Goal: Task Accomplishment & Management: Use online tool/utility

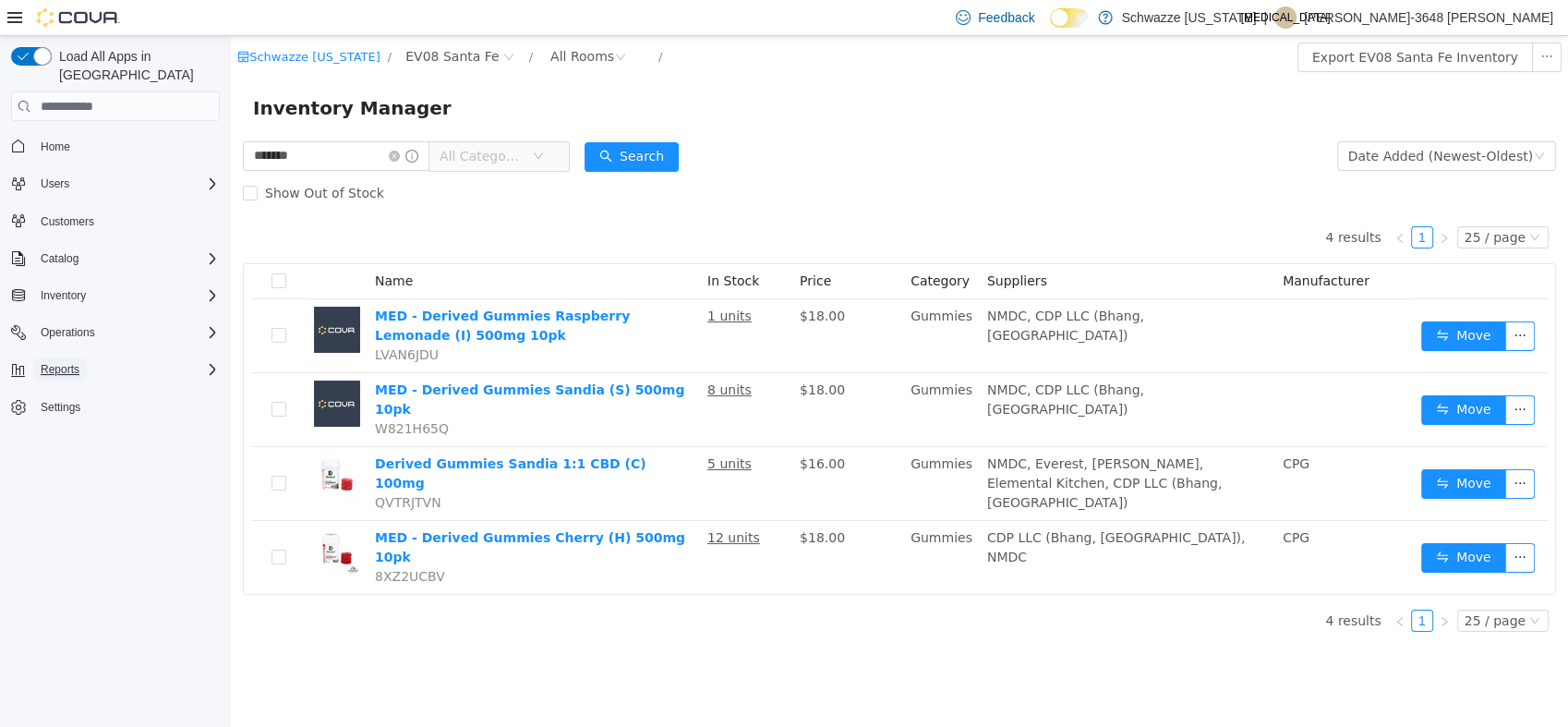
click at [61, 362] on span "Reports" at bounding box center [60, 370] width 39 height 15
click at [77, 325] on span "Operations" at bounding box center [67, 333] width 54 height 15
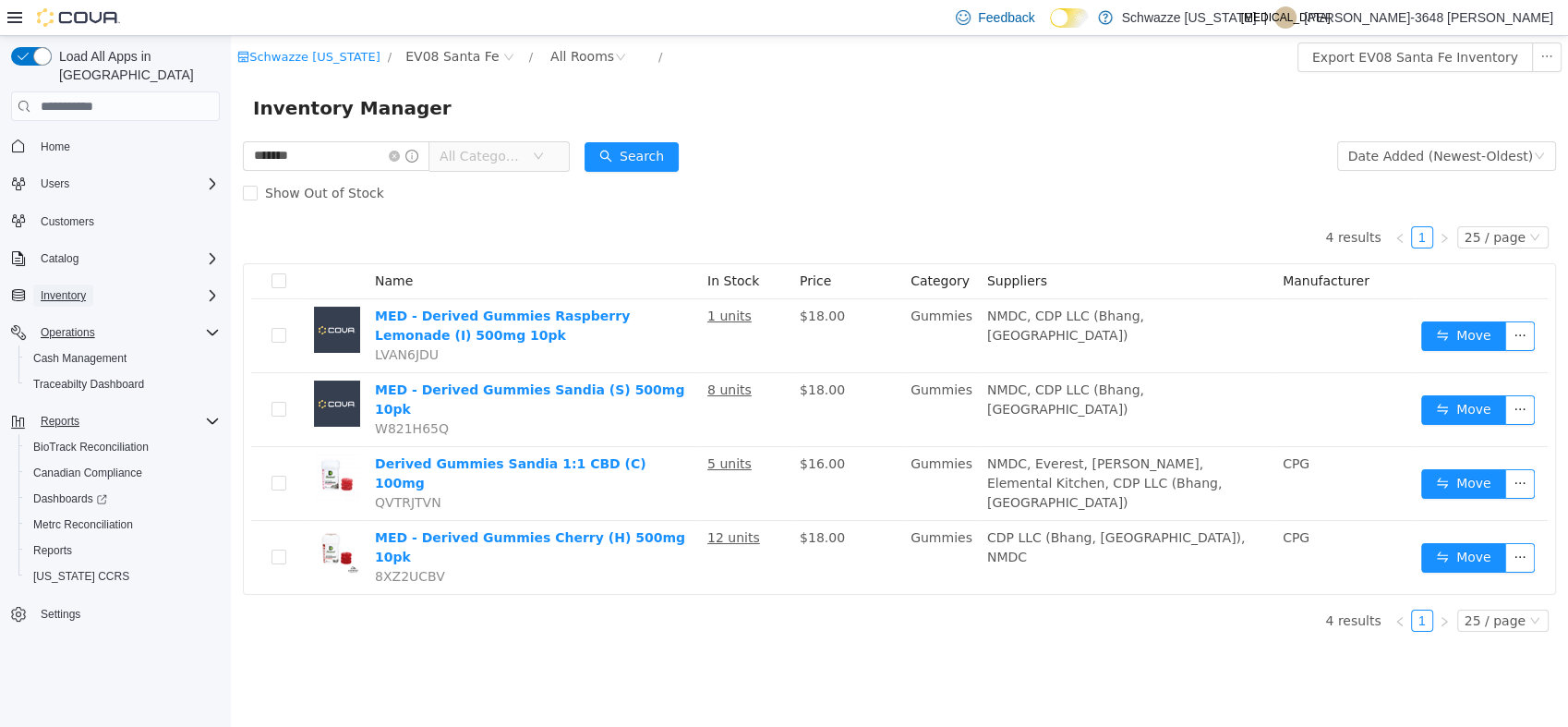
click at [73, 288] on span "Inventory" at bounding box center [64, 296] width 46 height 15
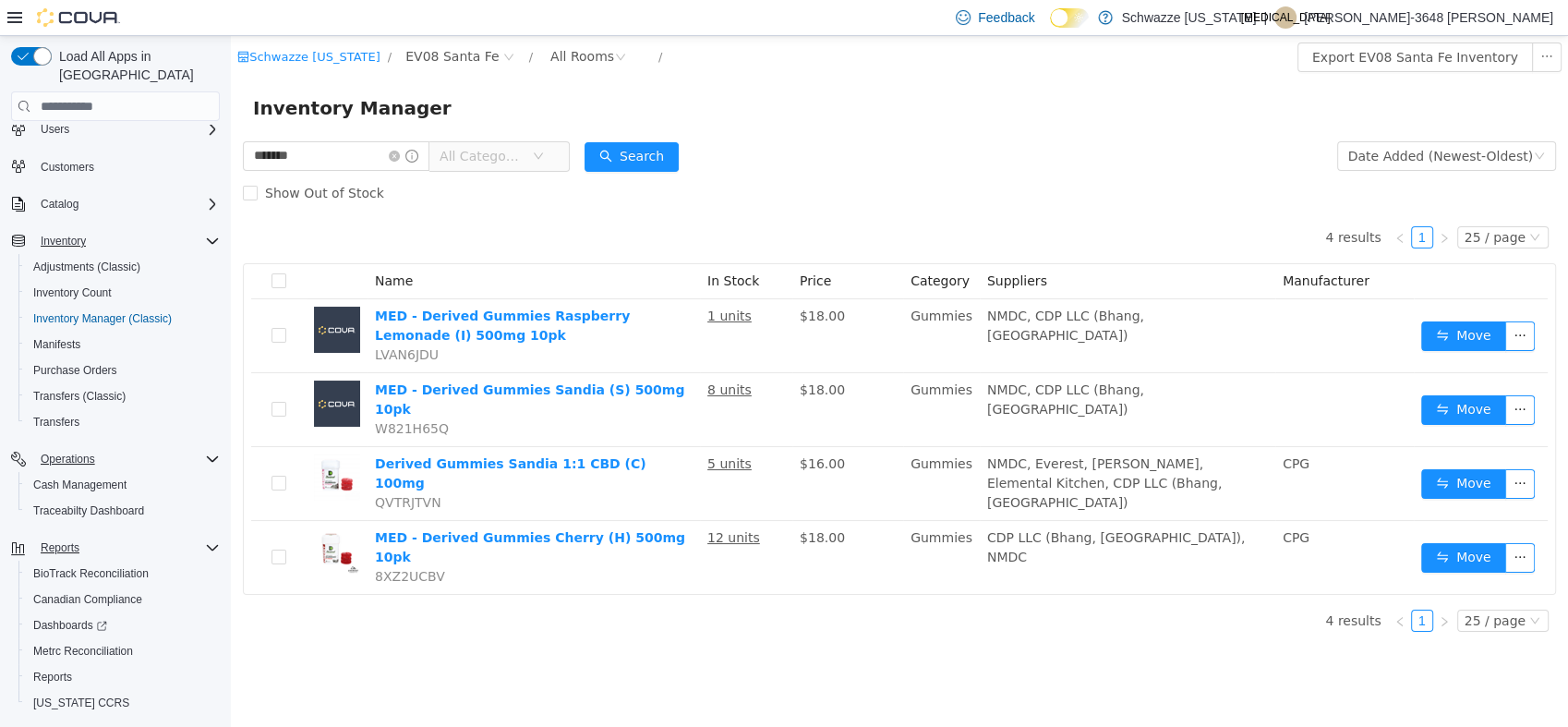
scroll to position [85, 0]
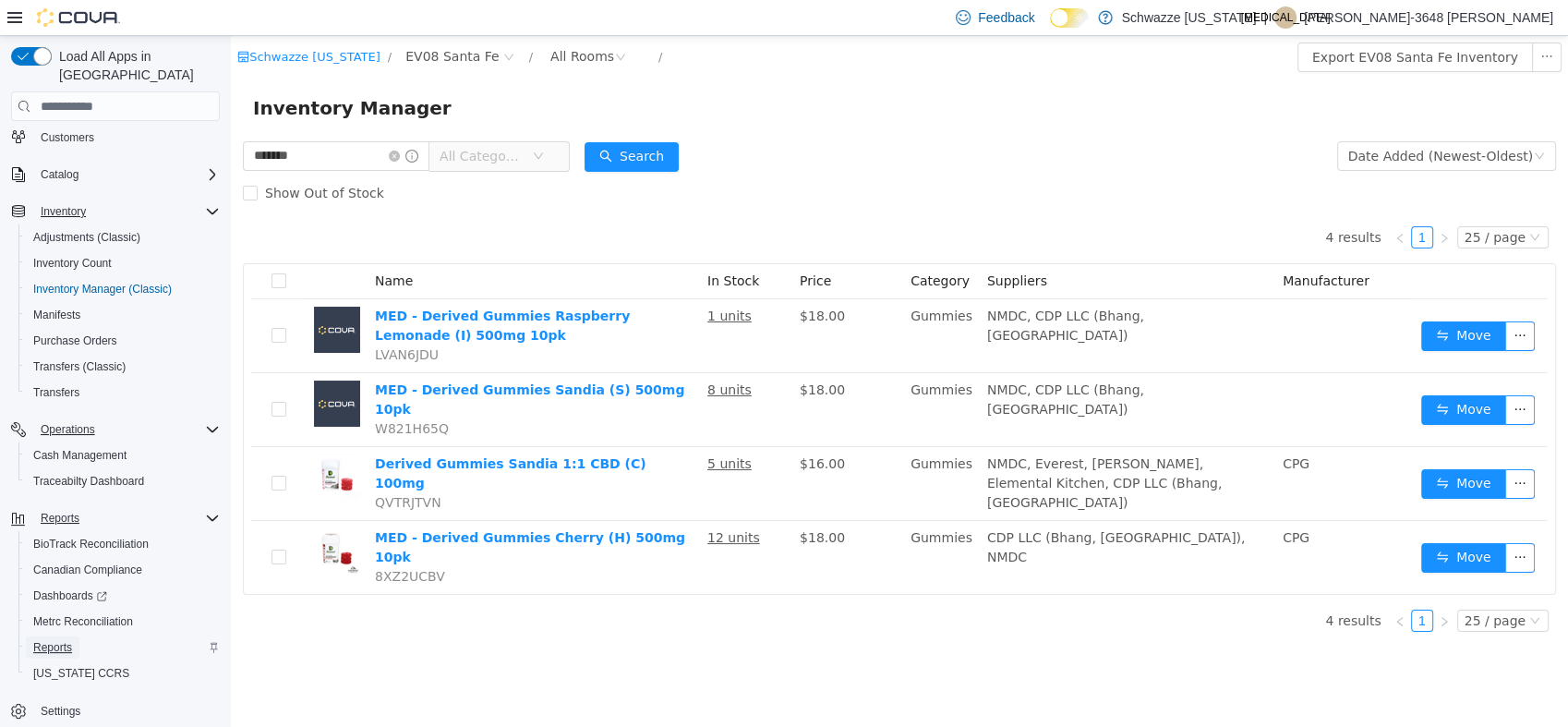
click at [42, 641] on span "Reports" at bounding box center [52, 648] width 39 height 15
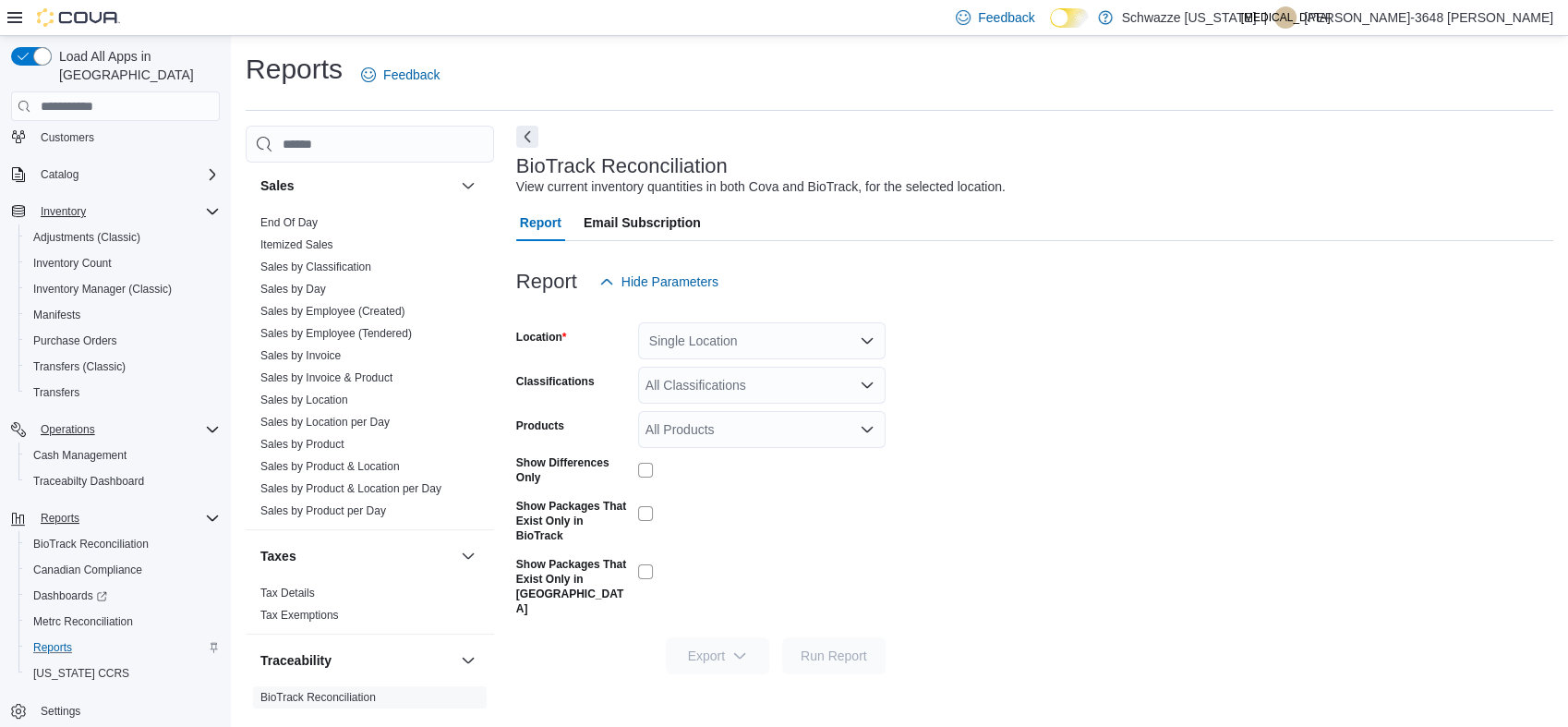
scroll to position [1317, 0]
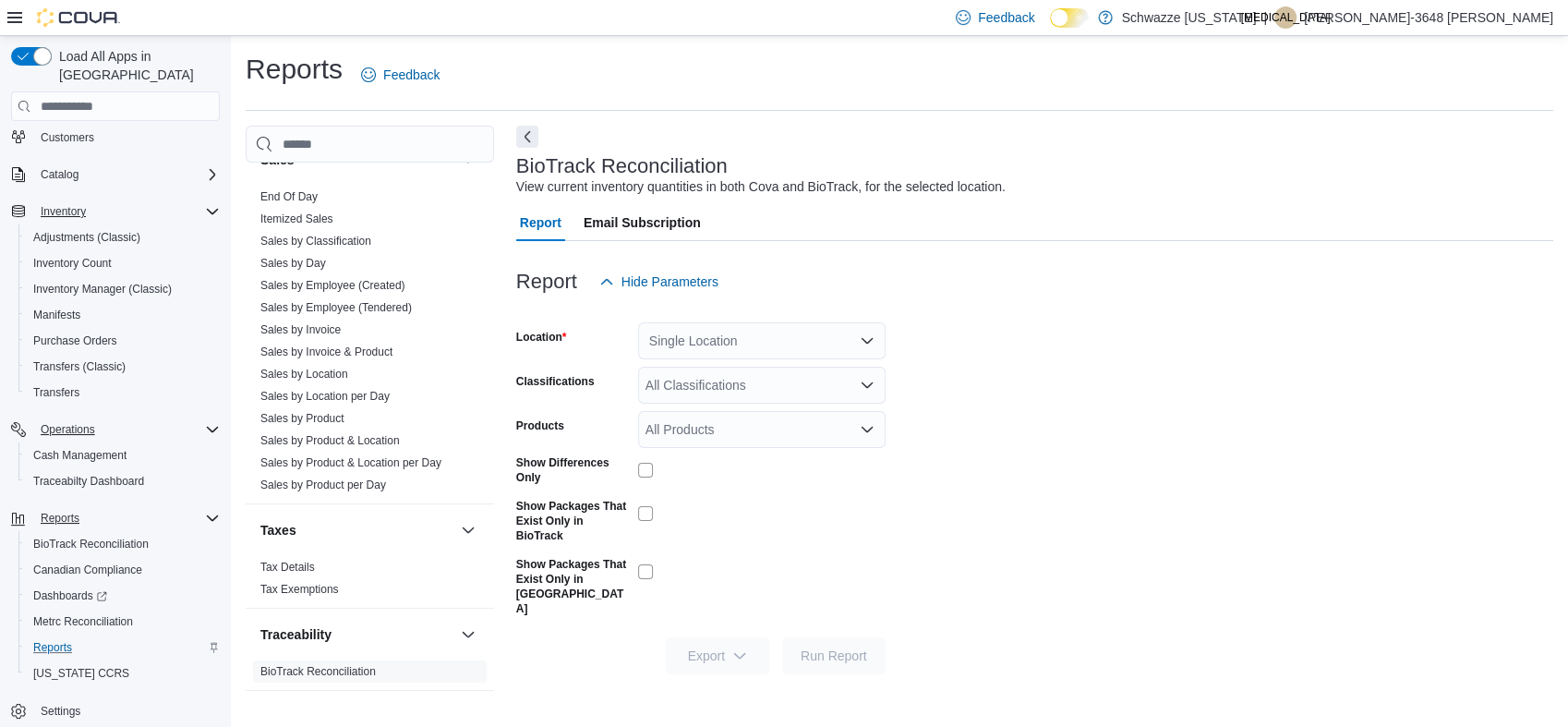
click at [312, 326] on link "Sales by Invoice" at bounding box center [300, 330] width 81 height 13
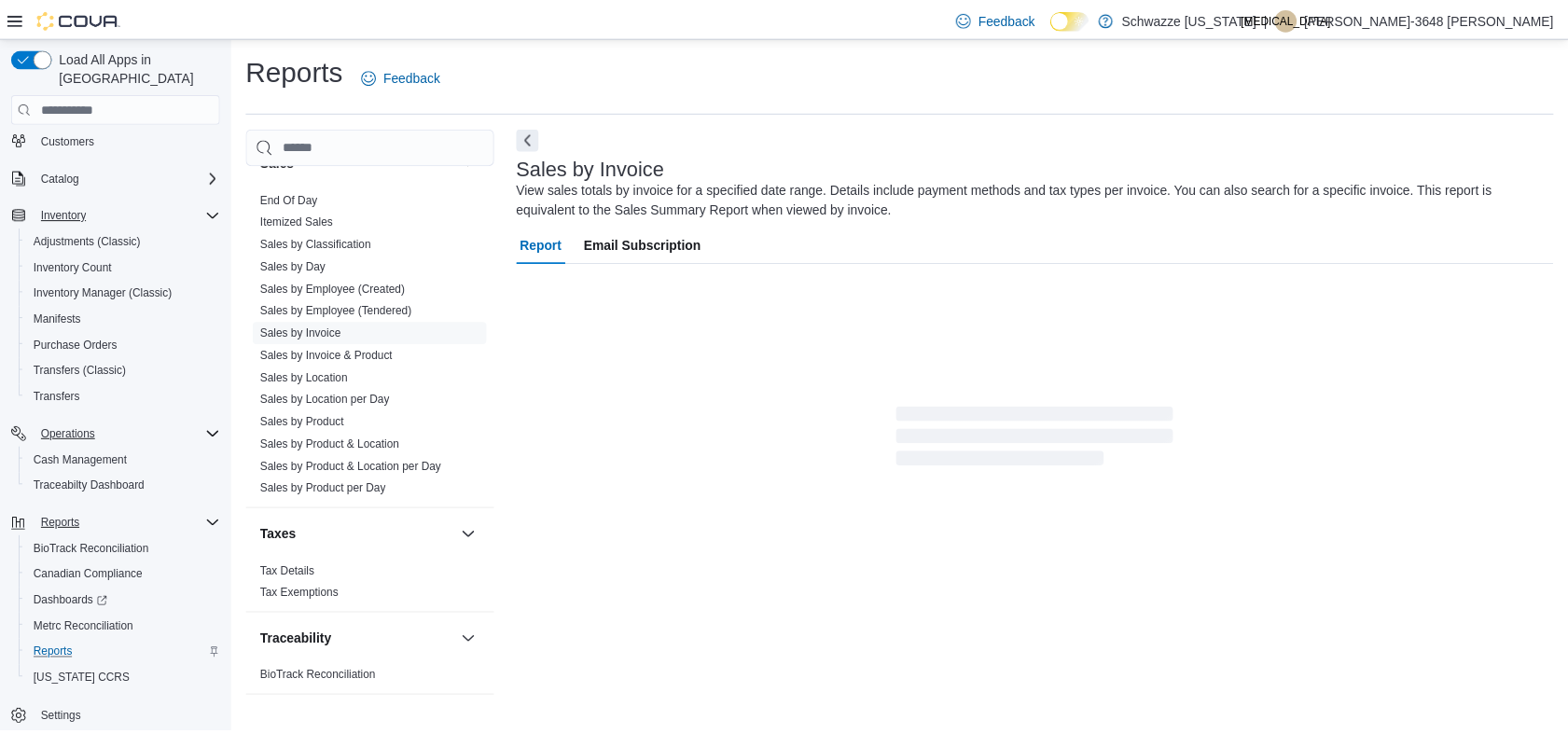
scroll to position [8, 0]
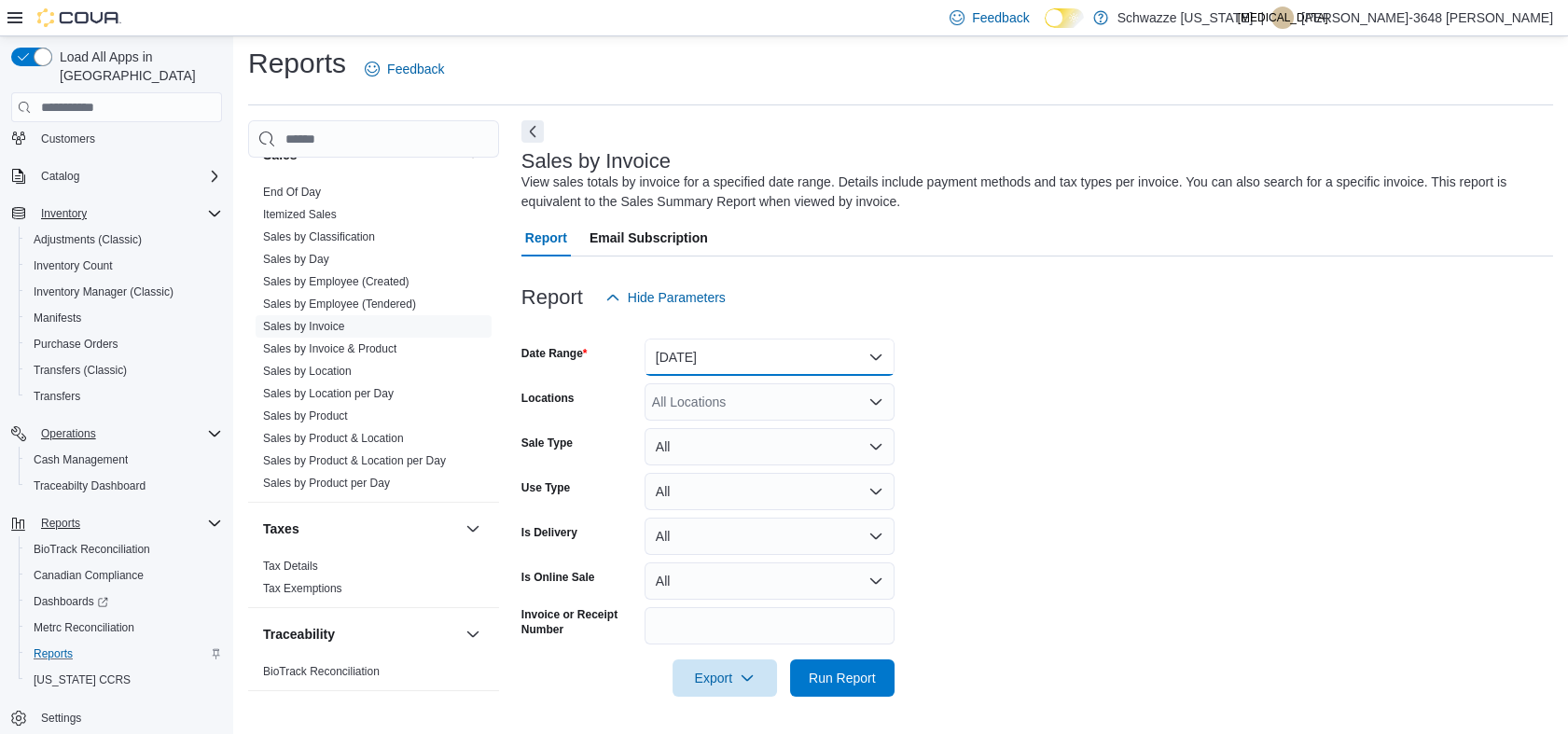
click at [694, 343] on button "[DATE]" at bounding box center [769, 357] width 250 height 37
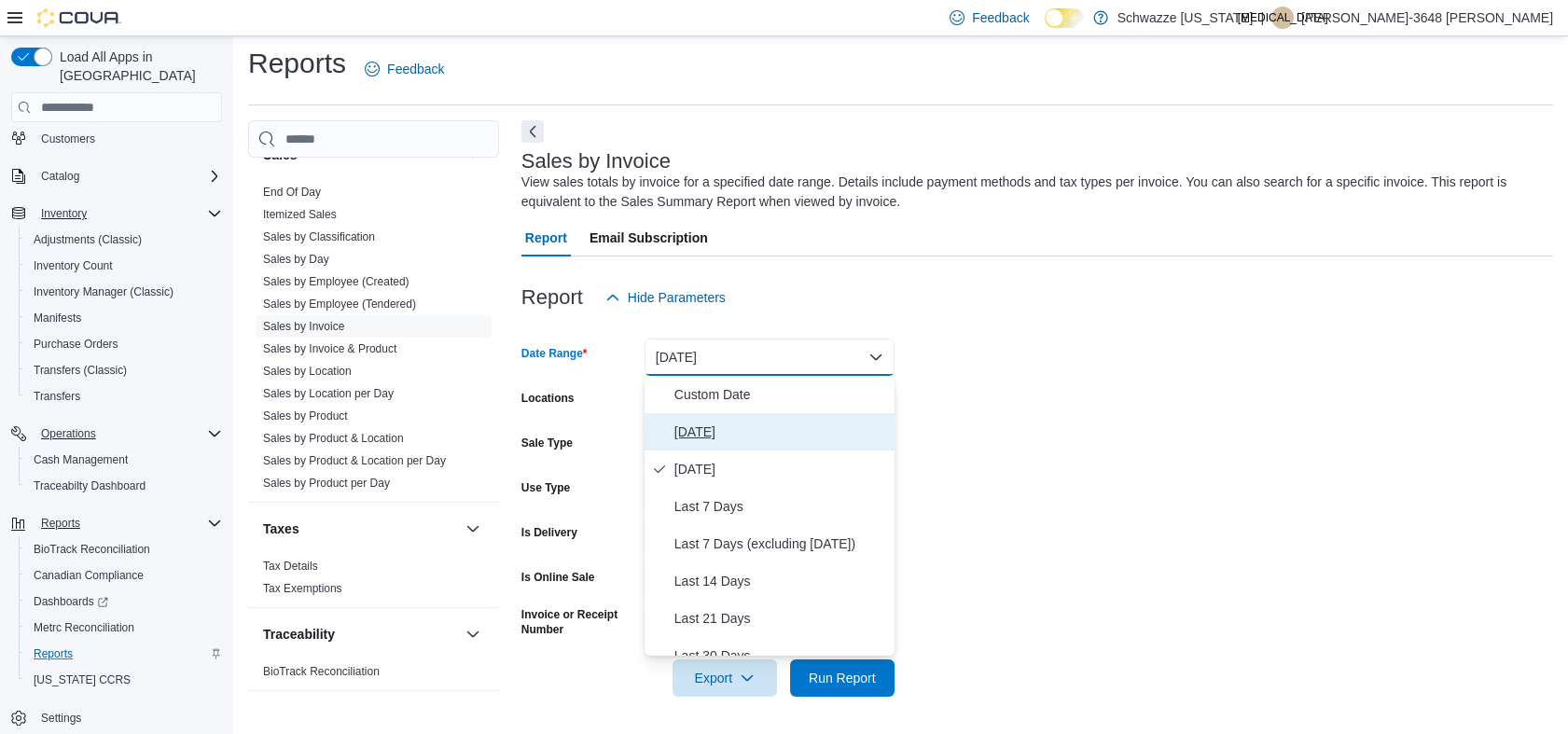
click at [703, 433] on span "[DATE]" at bounding box center [781, 432] width 213 height 22
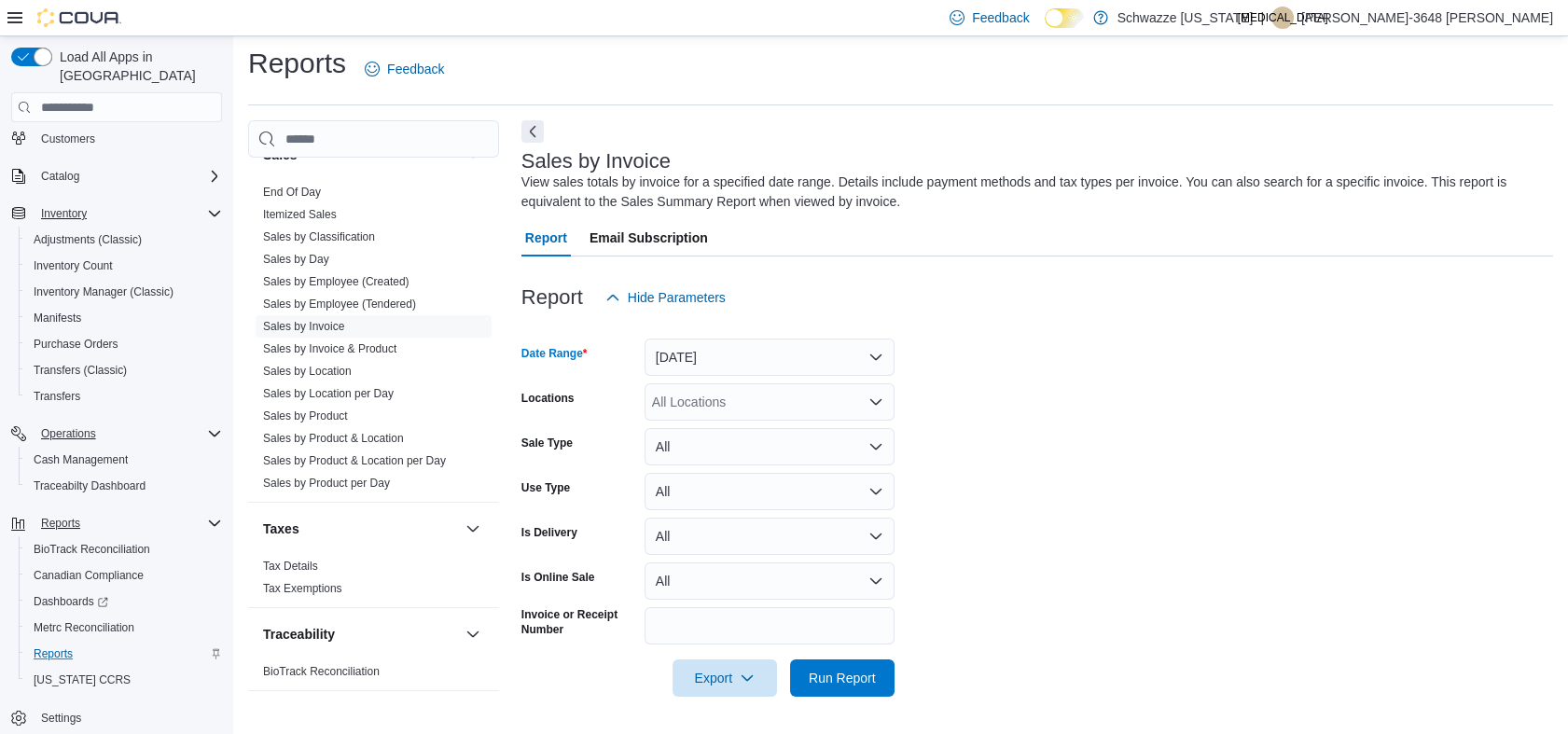
click at [744, 401] on div "All Locations" at bounding box center [769, 402] width 250 height 37
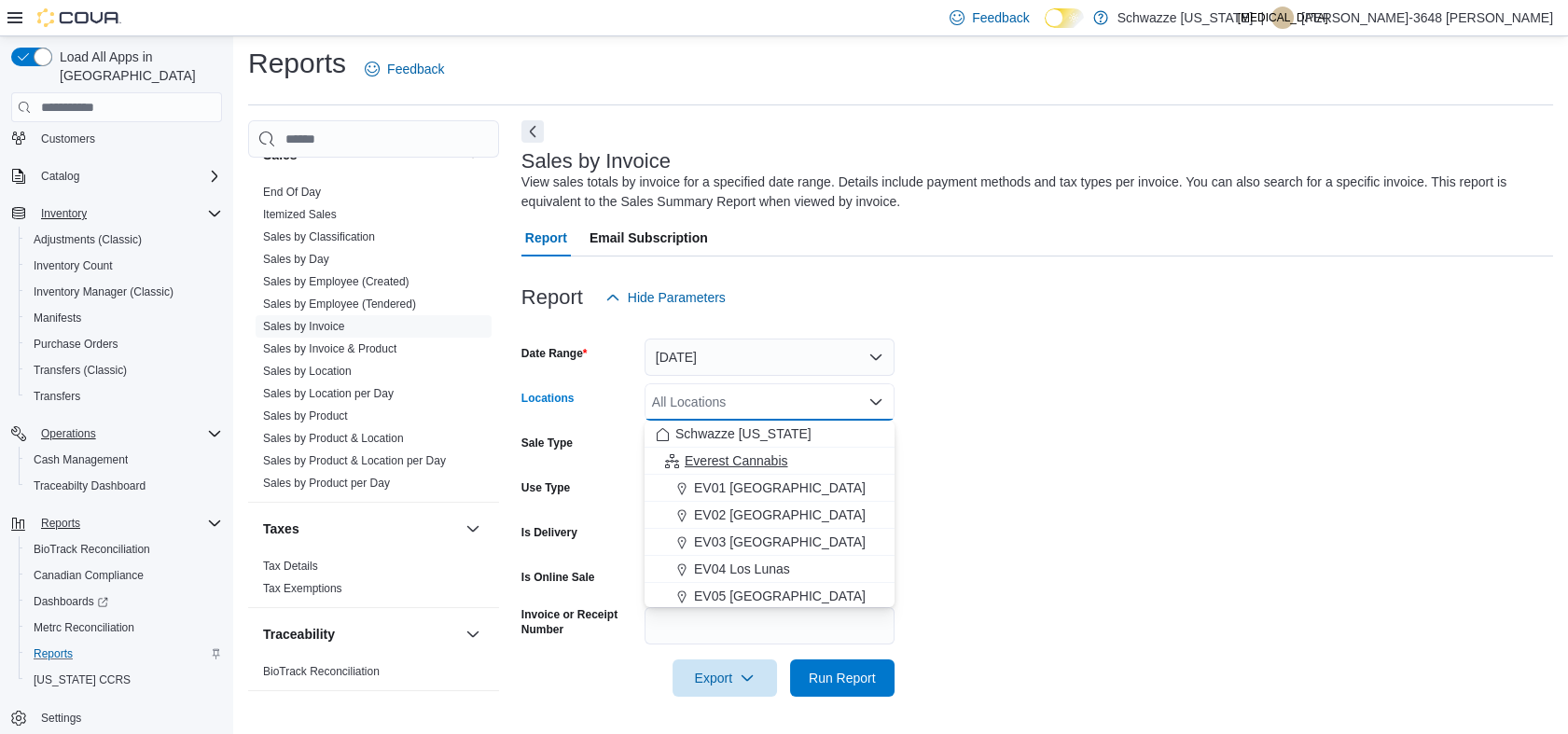
scroll to position [207, 0]
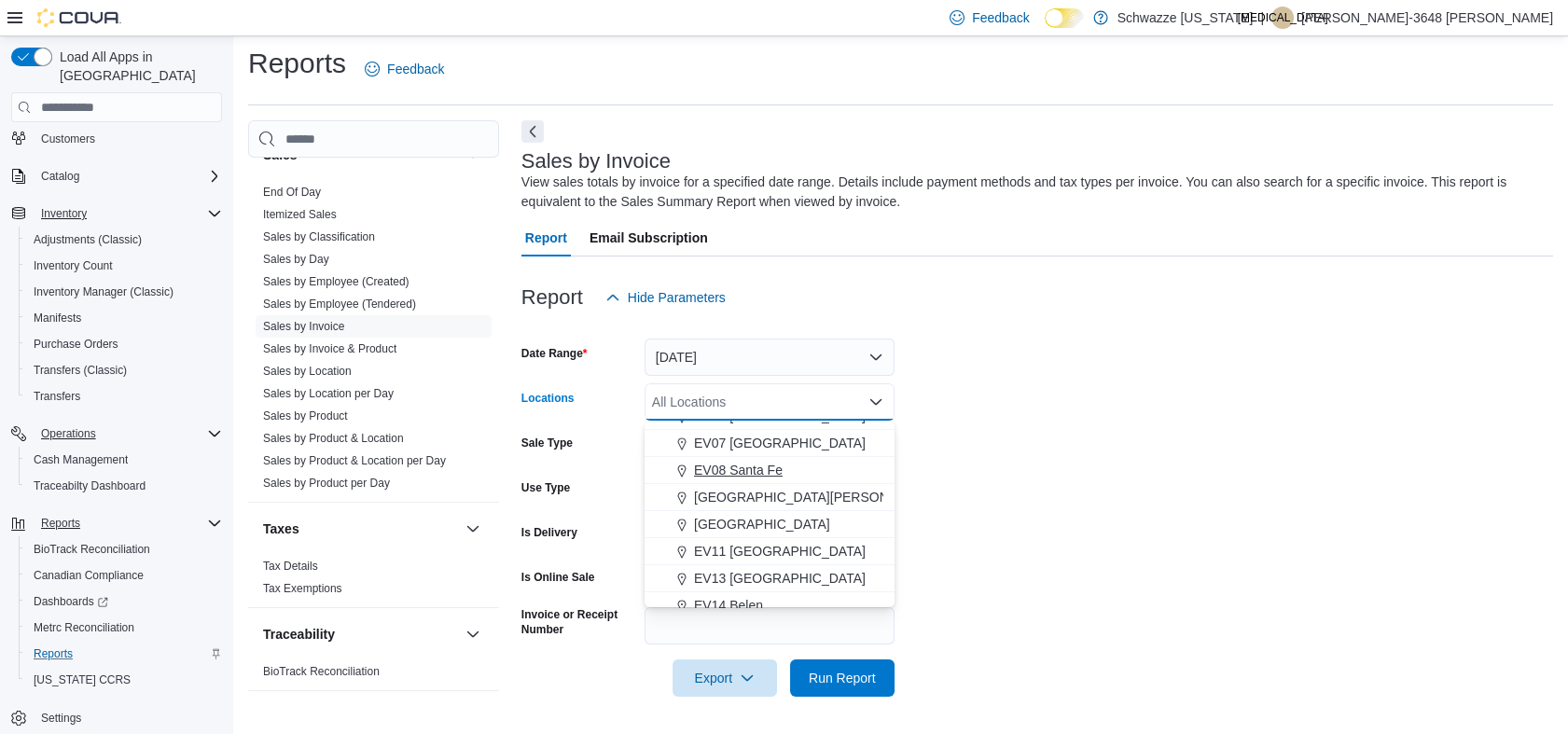
click at [754, 475] on span "EV08 Santa Fe" at bounding box center [738, 469] width 88 height 18
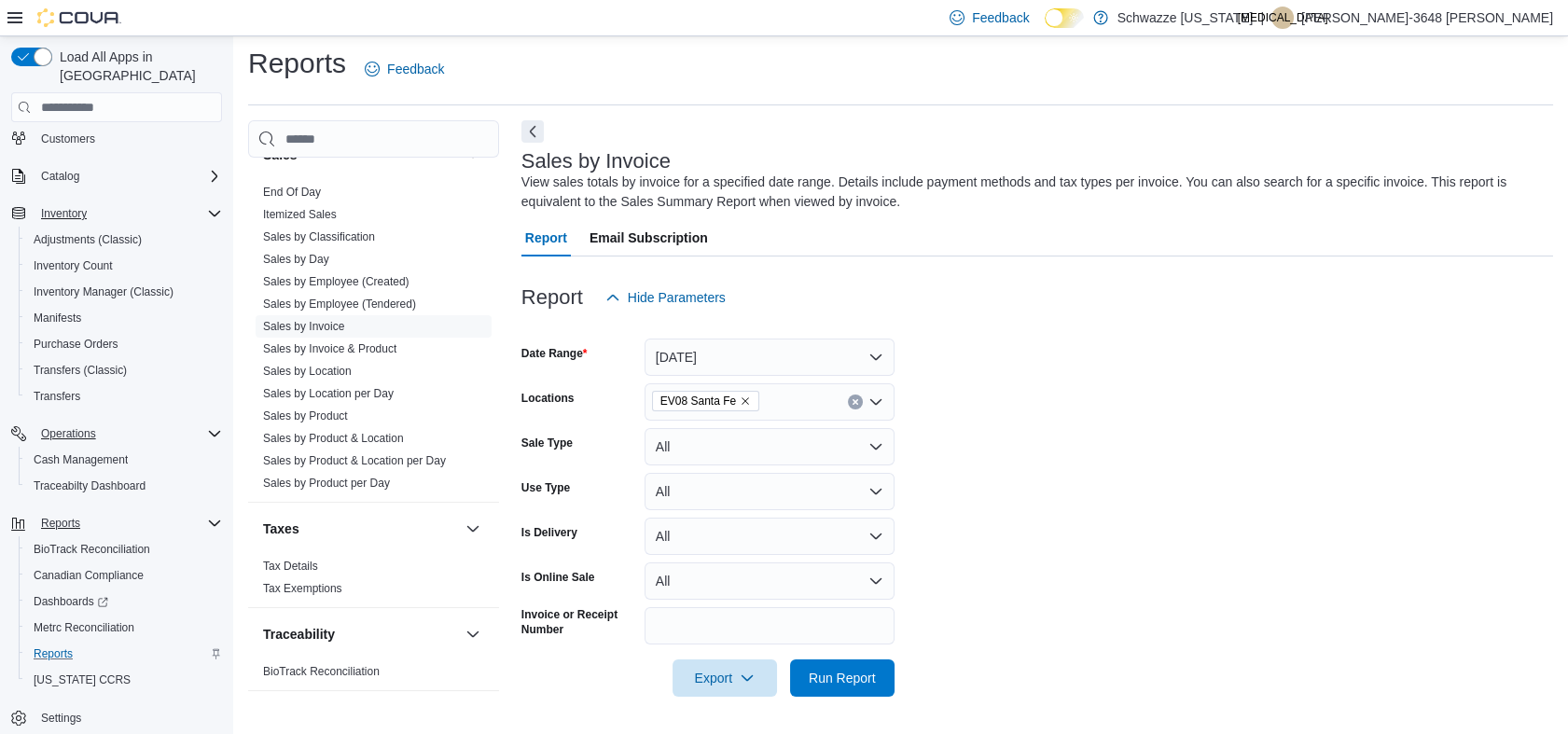
click at [971, 381] on form "Date Range [DATE] Locations EV08 Santa Fe Sale Type All Use Type All Is Deliver…" at bounding box center [1038, 507] width 1032 height 381
click at [835, 695] on span "Run Report" at bounding box center [842, 677] width 82 height 37
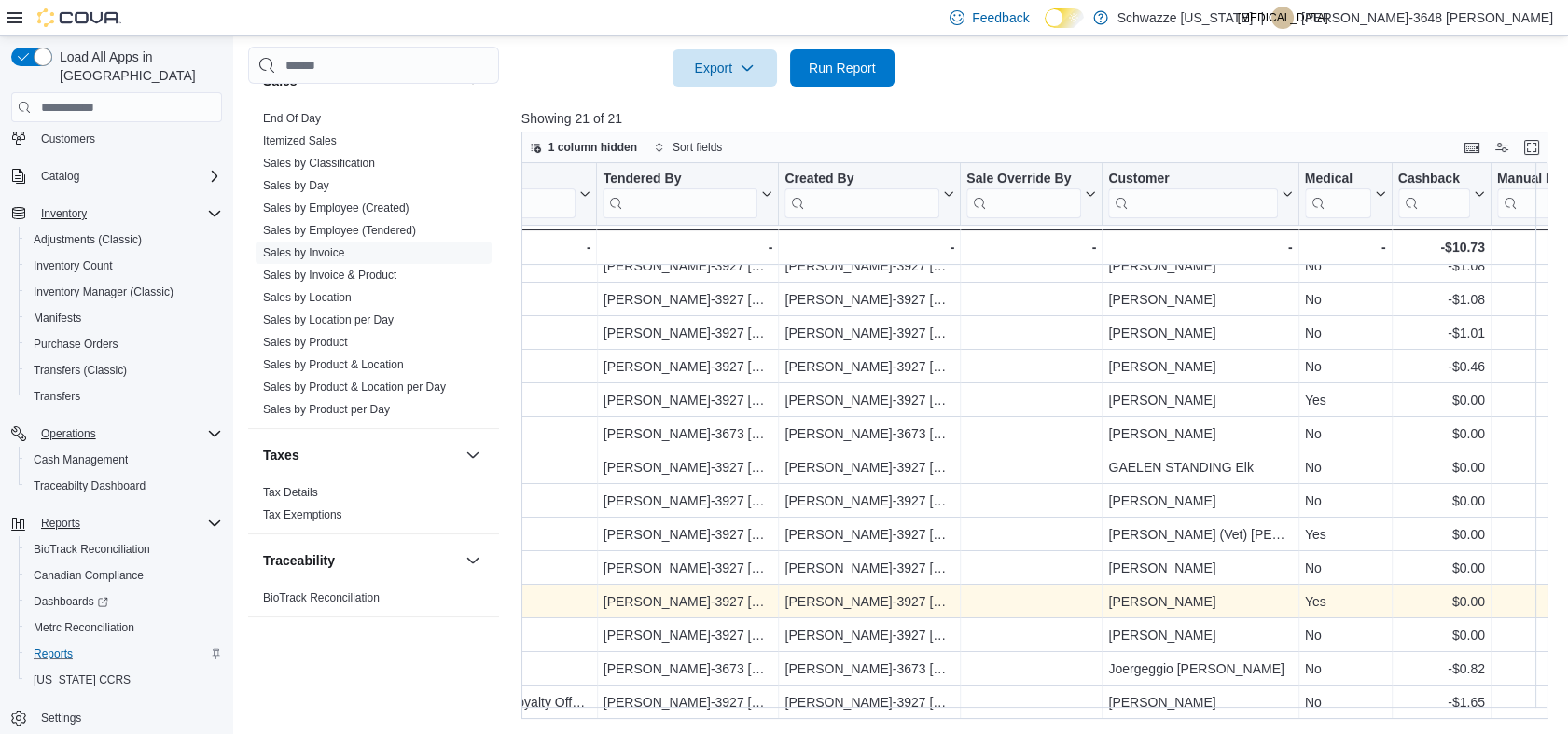
scroll to position [157, 2449]
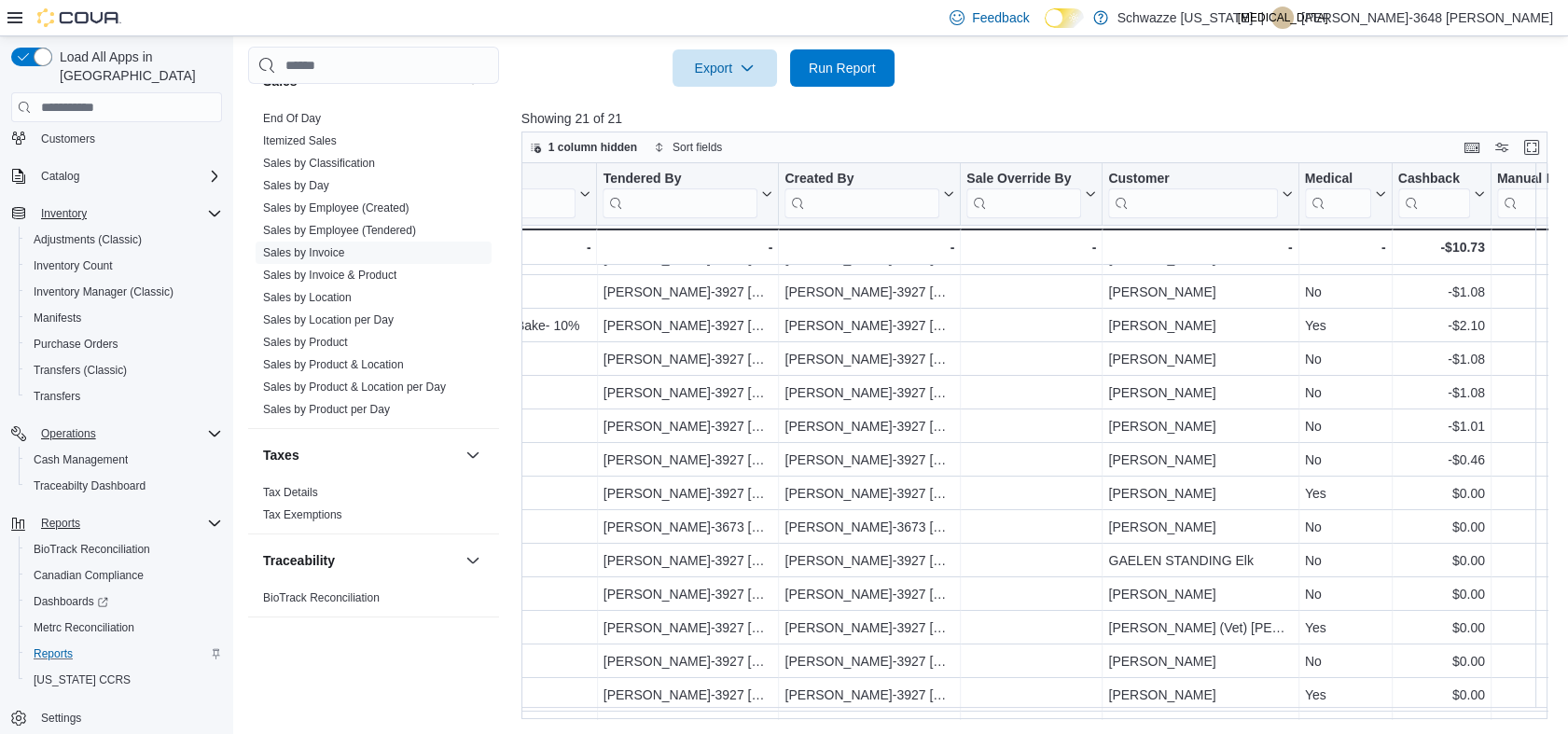
click at [1439, 32] on div "Feedback Dark Mode Schwazze [US_STATE] | [MEDICAL_DATA] [PERSON_NAME]-3648 [PER…" at bounding box center [1247, 17] width 611 height 37
click at [1328, 28] on span "[MEDICAL_DATA]" at bounding box center [1283, 17] width 90 height 22
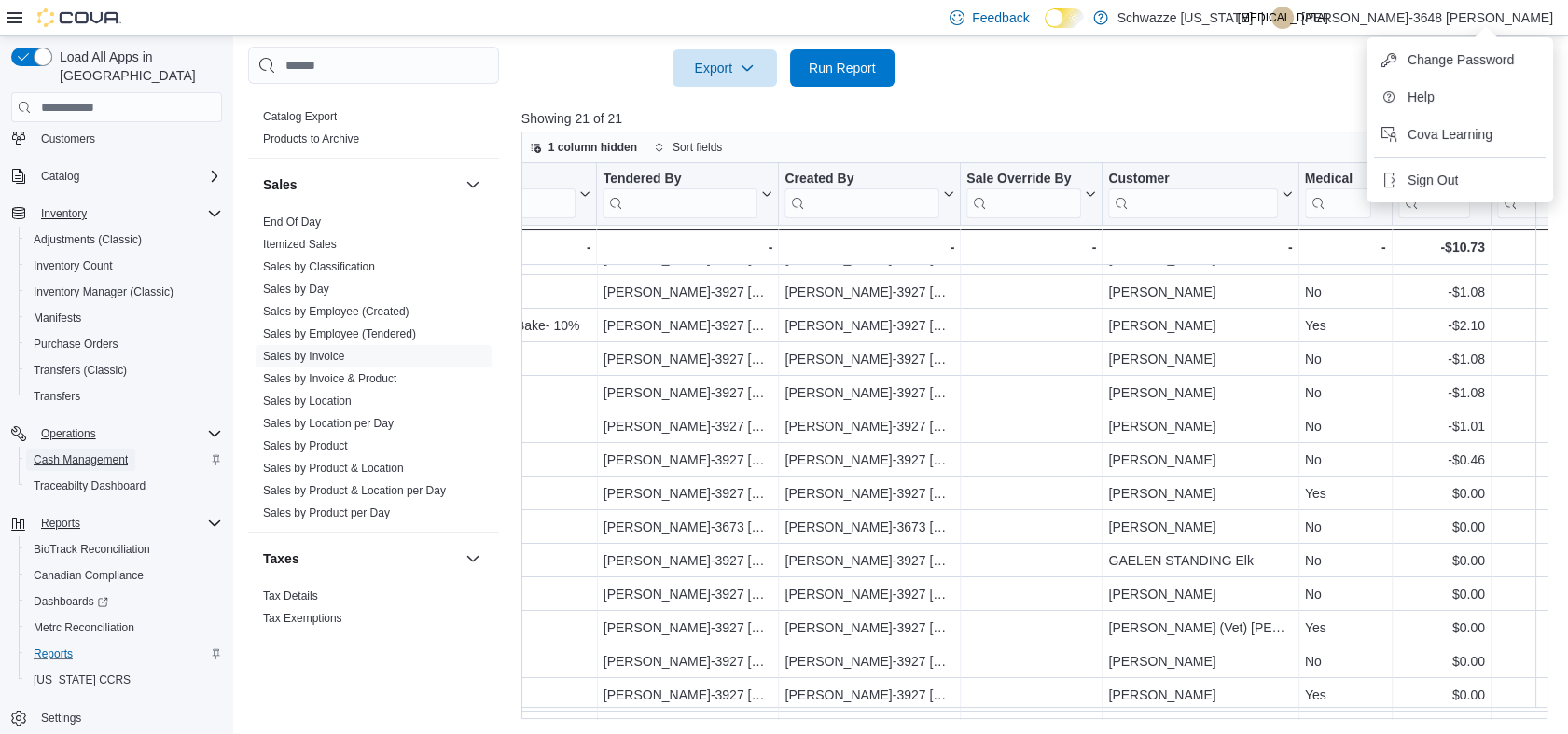
click at [58, 453] on span "Cash Management" at bounding box center [81, 461] width 94 height 15
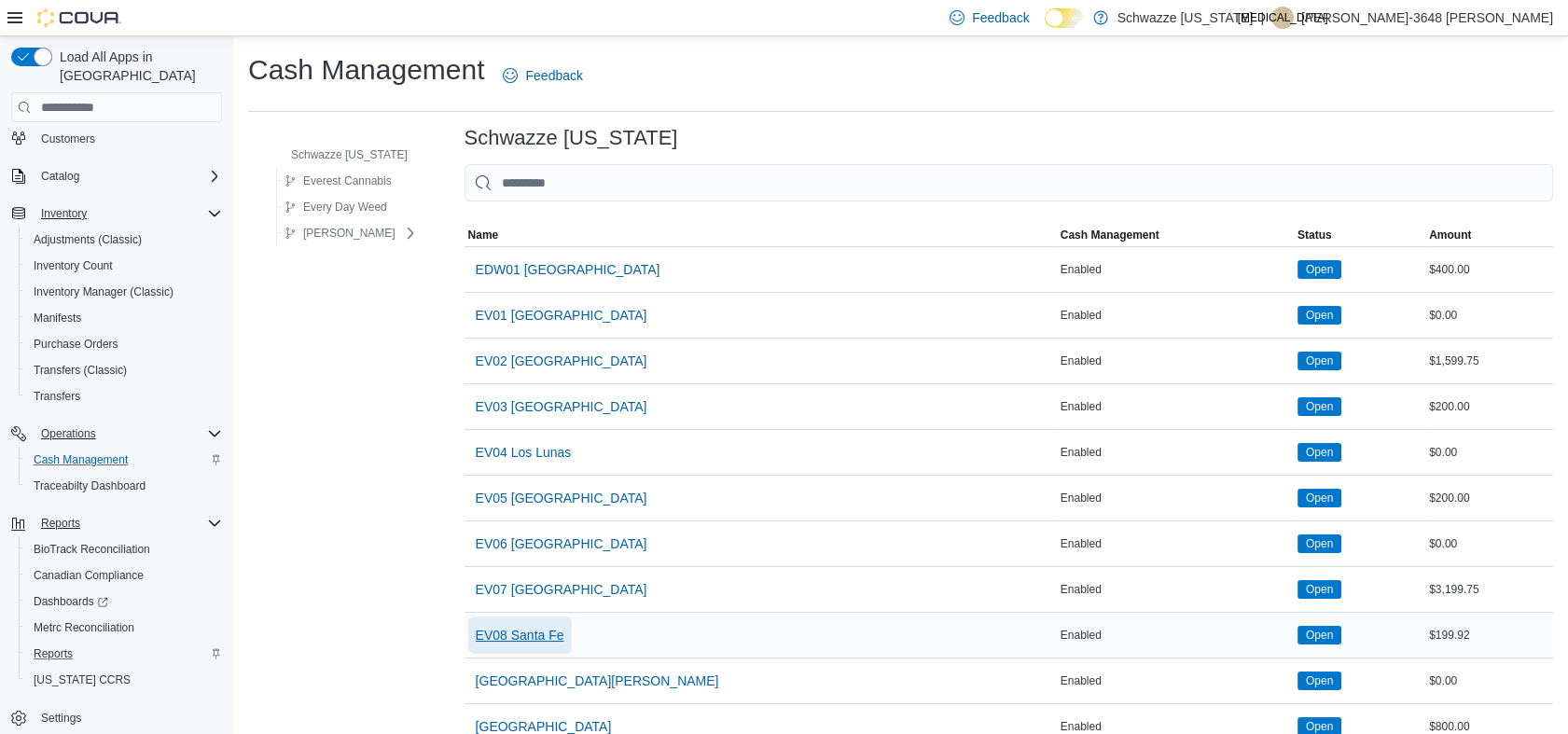
click at [534, 640] on span "EV08 Santa Fe" at bounding box center [520, 635] width 88 height 18
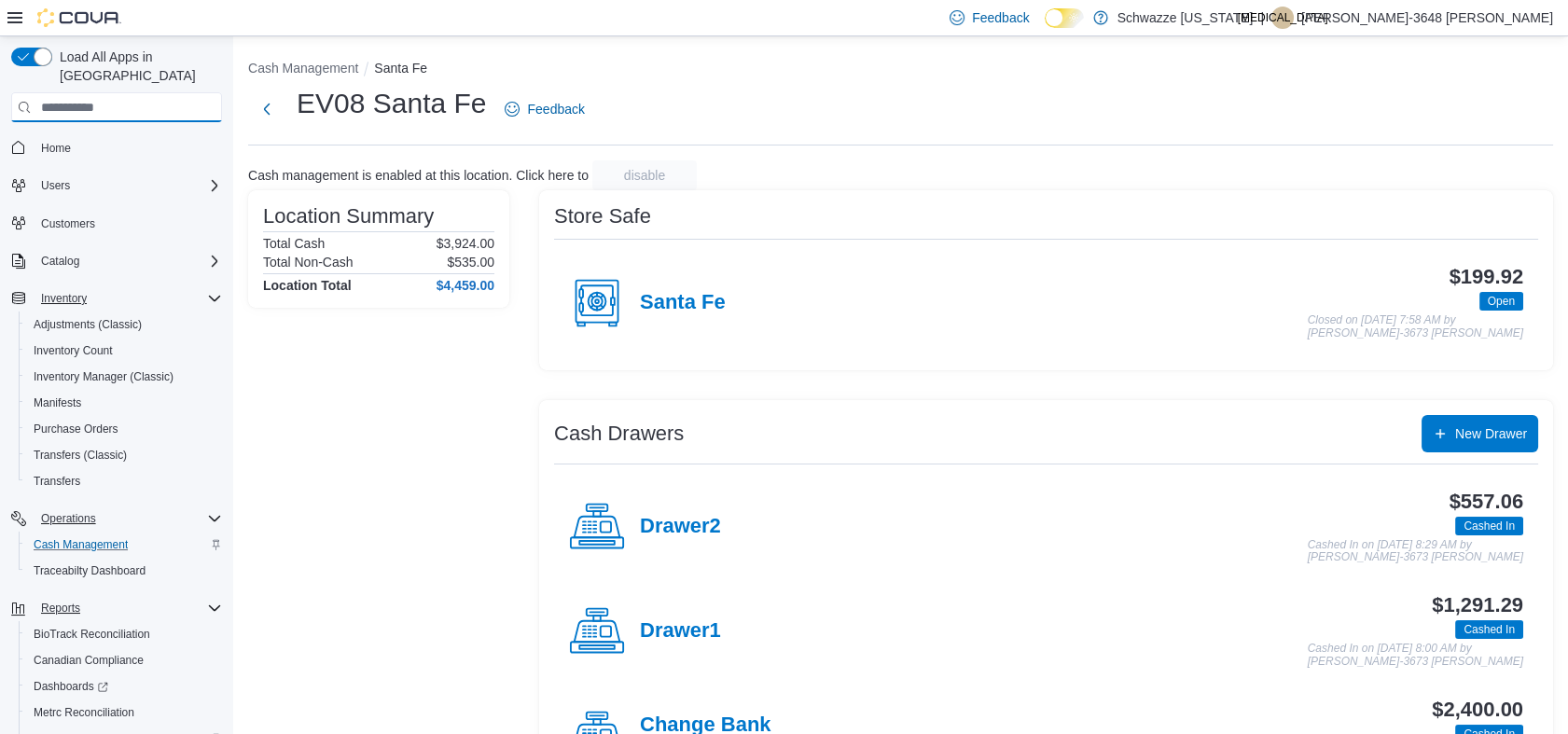
drag, startPoint x: 85, startPoint y: 97, endPoint x: 55, endPoint y: 101, distance: 30.3
drag, startPoint x: 55, startPoint y: 101, endPoint x: 28, endPoint y: 127, distance: 37.5
click at [28, 135] on span "Home" at bounding box center [117, 147] width 211 height 23
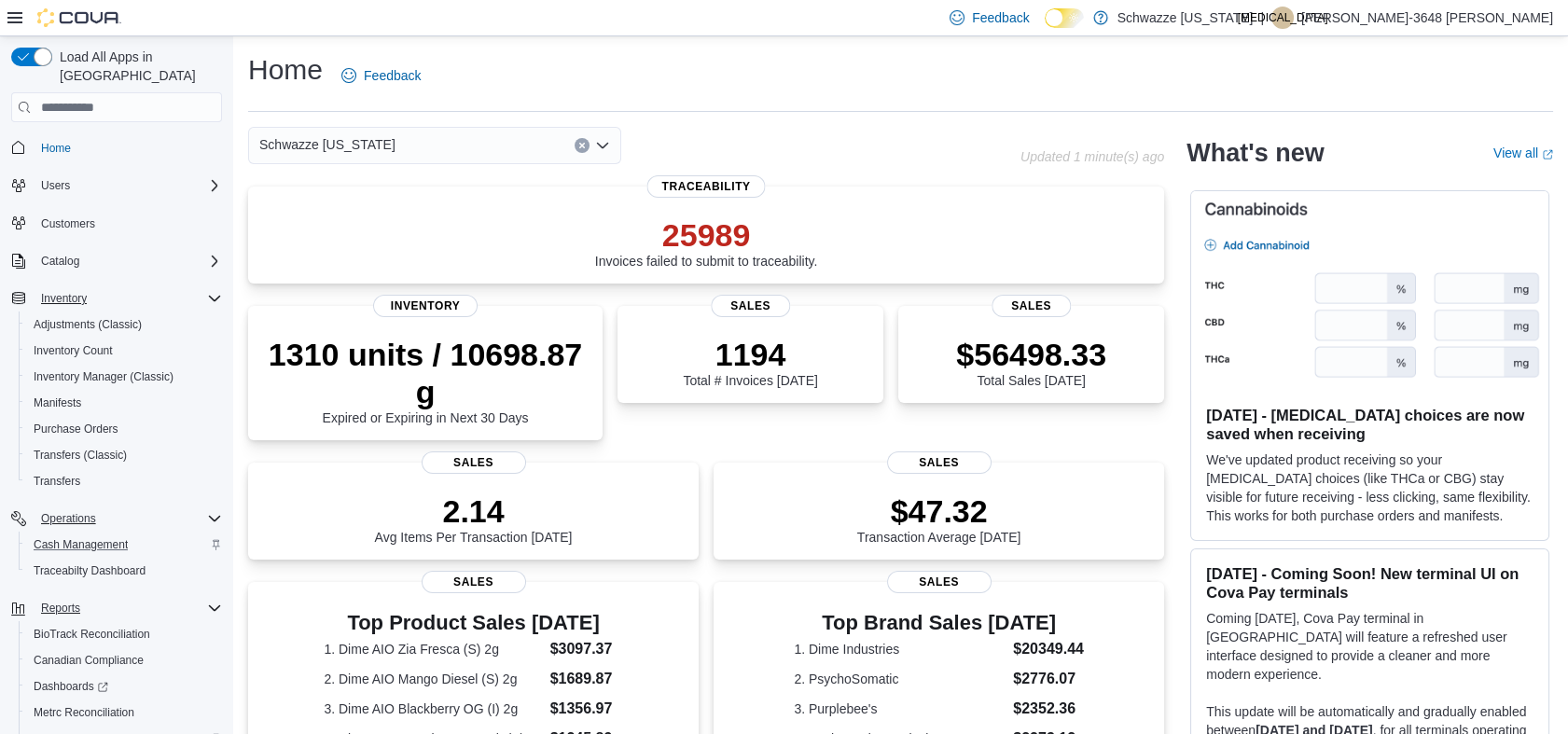
click at [390, 154] on div "Schwazze [US_STATE]" at bounding box center [434, 145] width 373 height 37
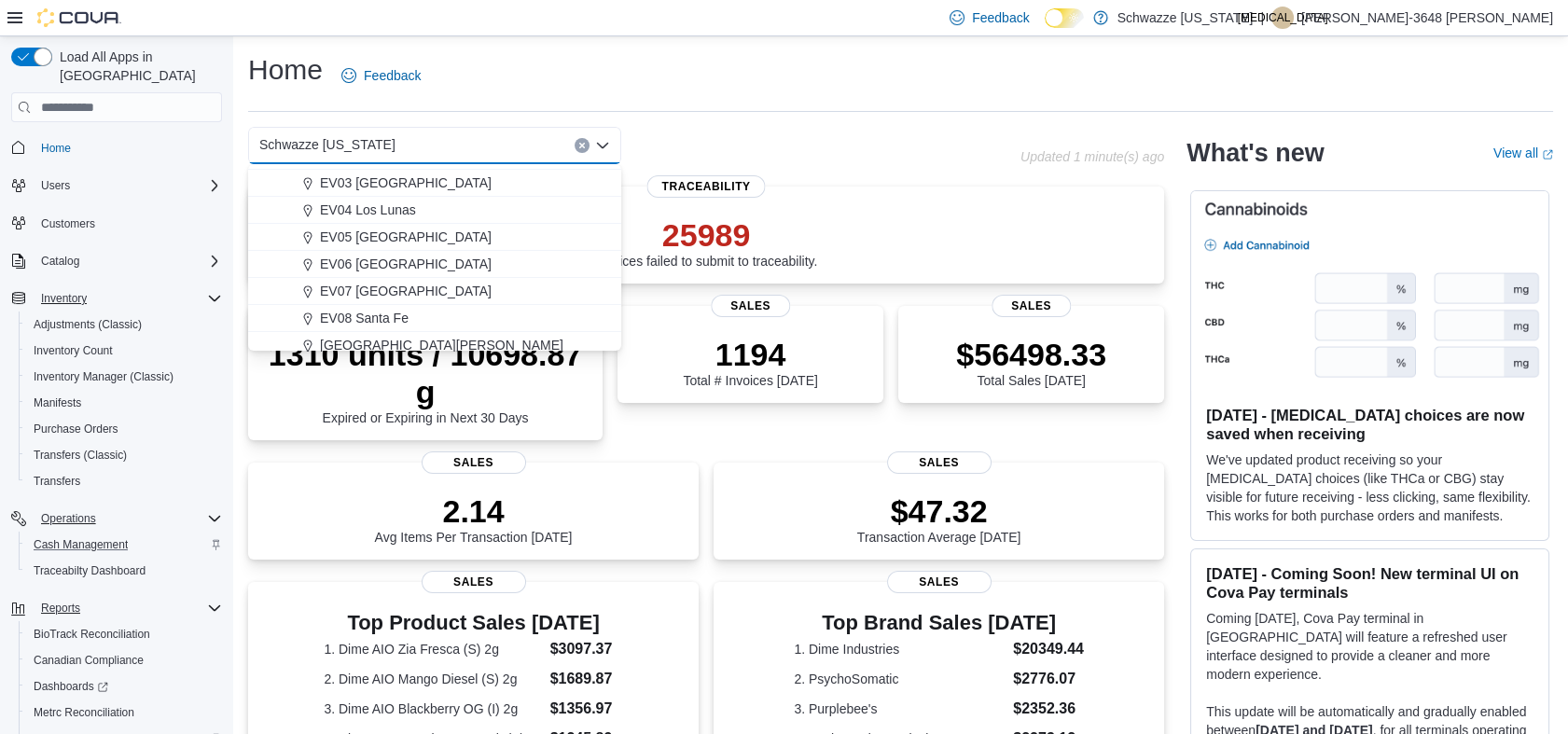
scroll to position [104, 0]
click at [365, 313] on span "EV08 Santa Fe" at bounding box center [364, 317] width 88 height 18
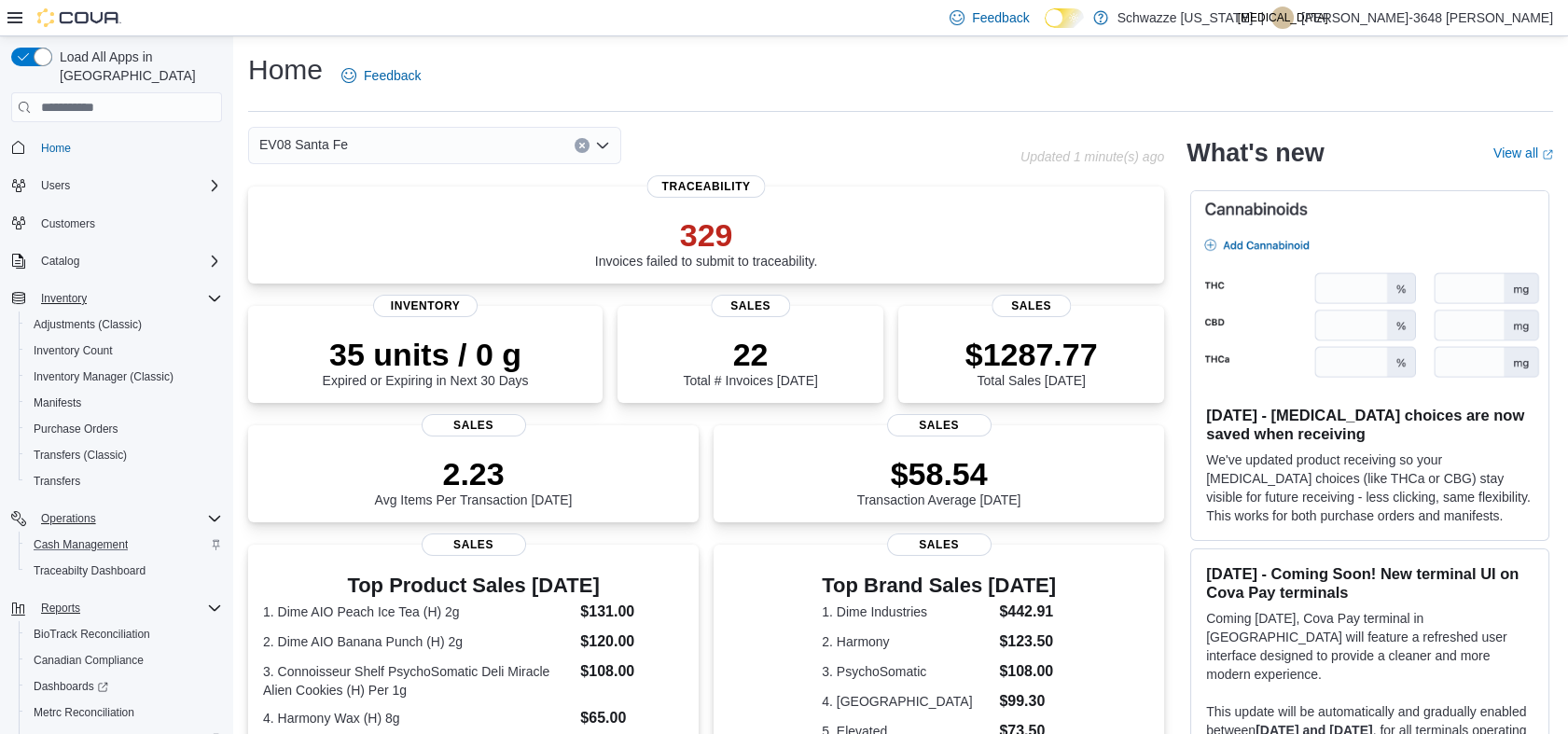
click at [866, 107] on div "Home Feedback" at bounding box center [901, 81] width 1305 height 60
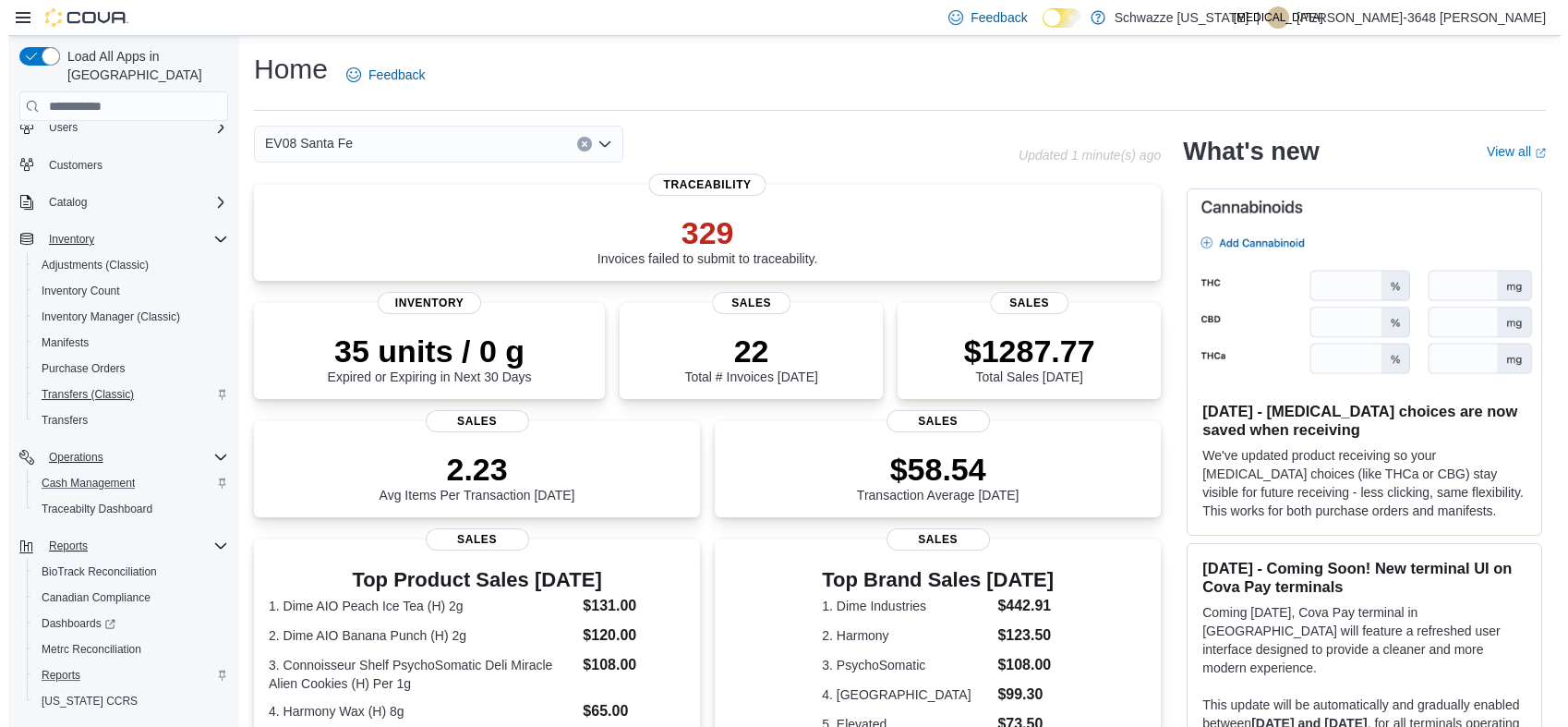
scroll to position [85, 0]
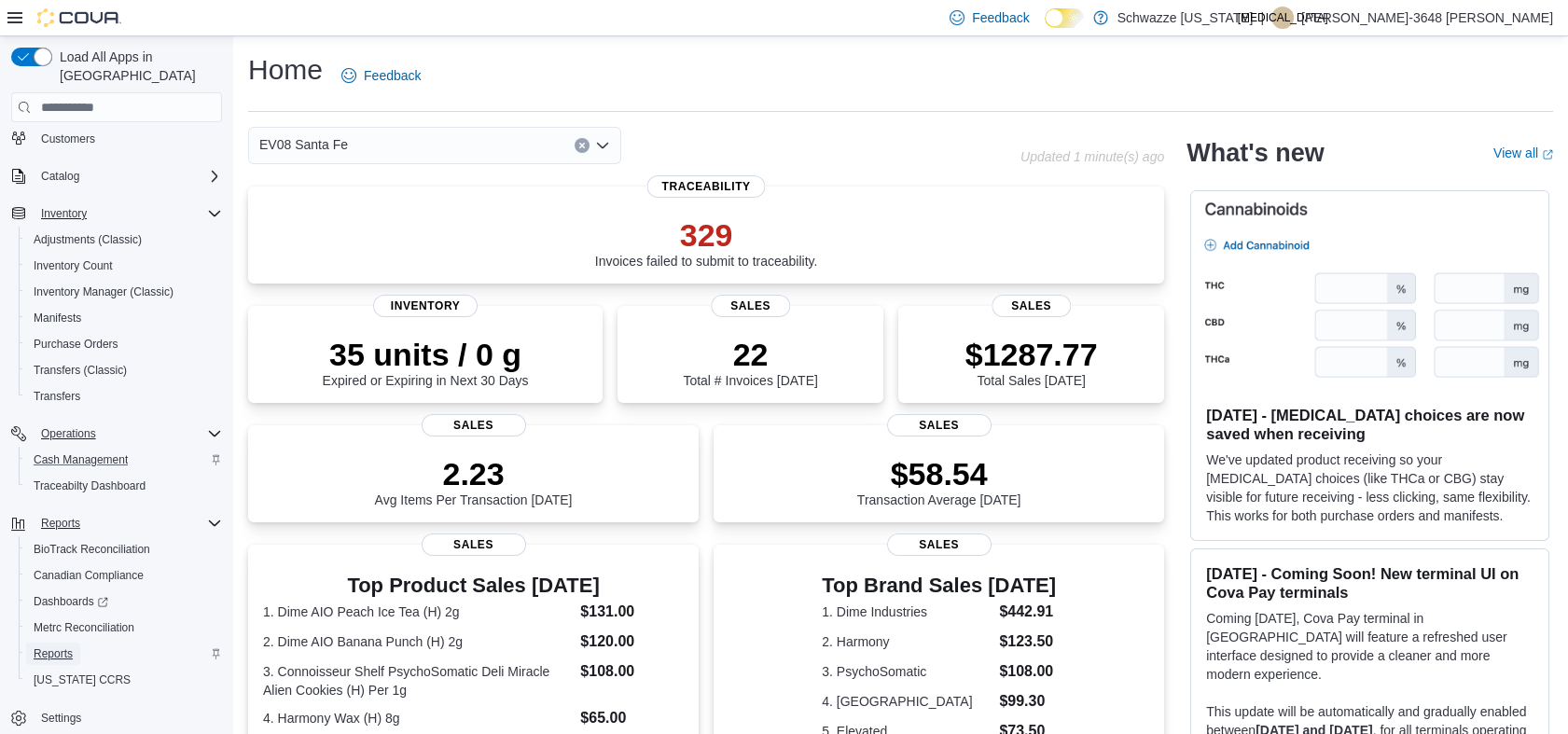
click at [66, 643] on span "Reports" at bounding box center [53, 653] width 39 height 22
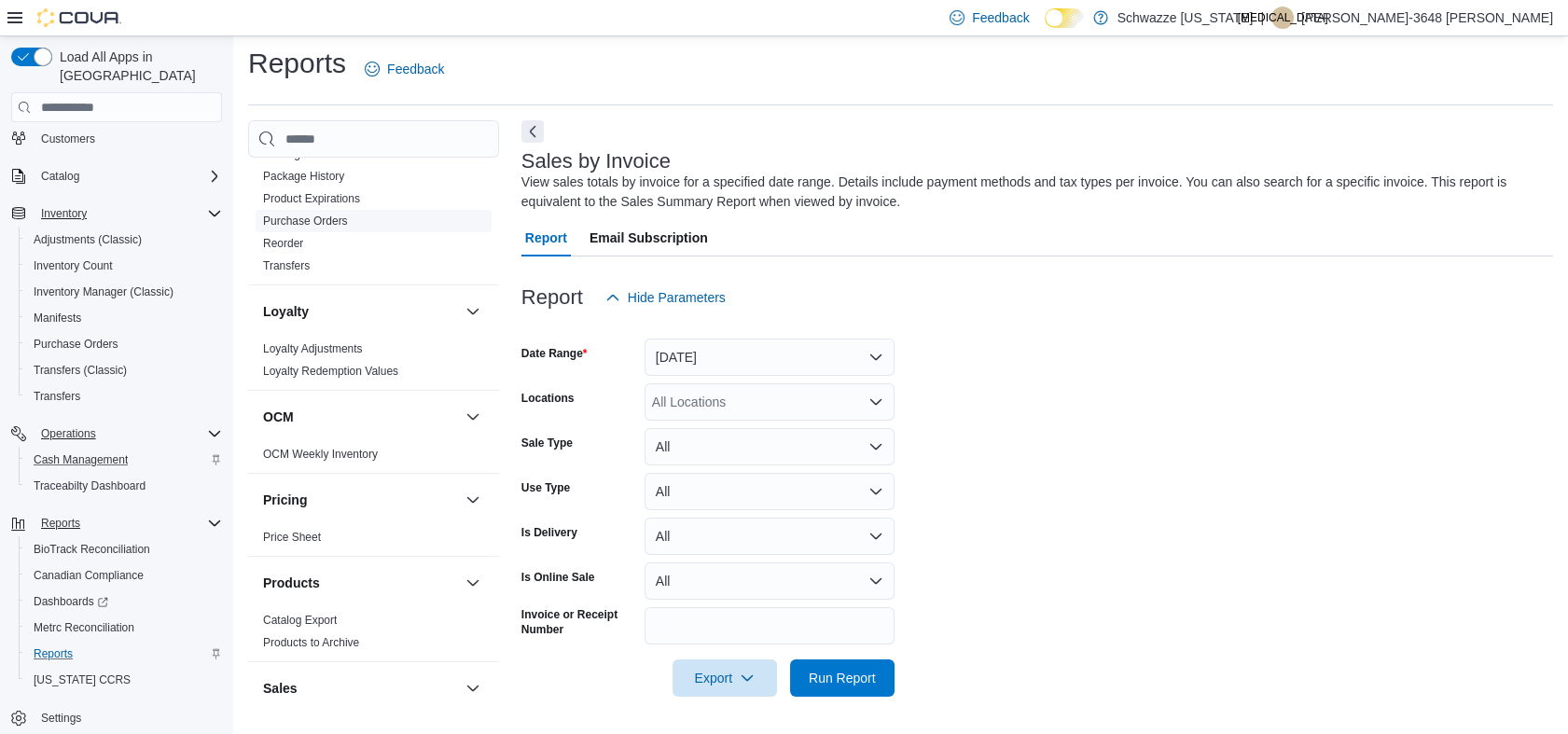
scroll to position [1037, 0]
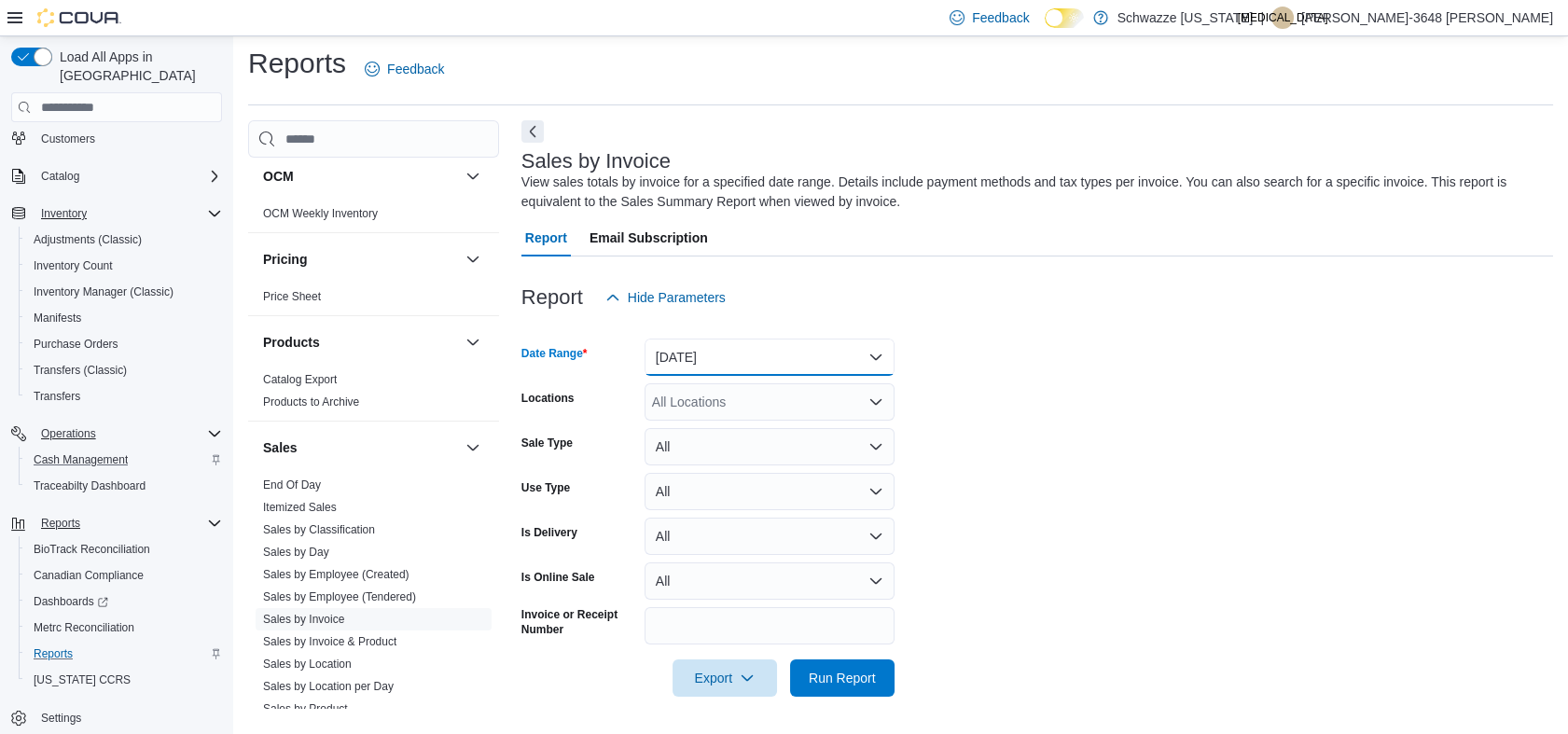
click at [734, 358] on button "[DATE]" at bounding box center [769, 357] width 250 height 37
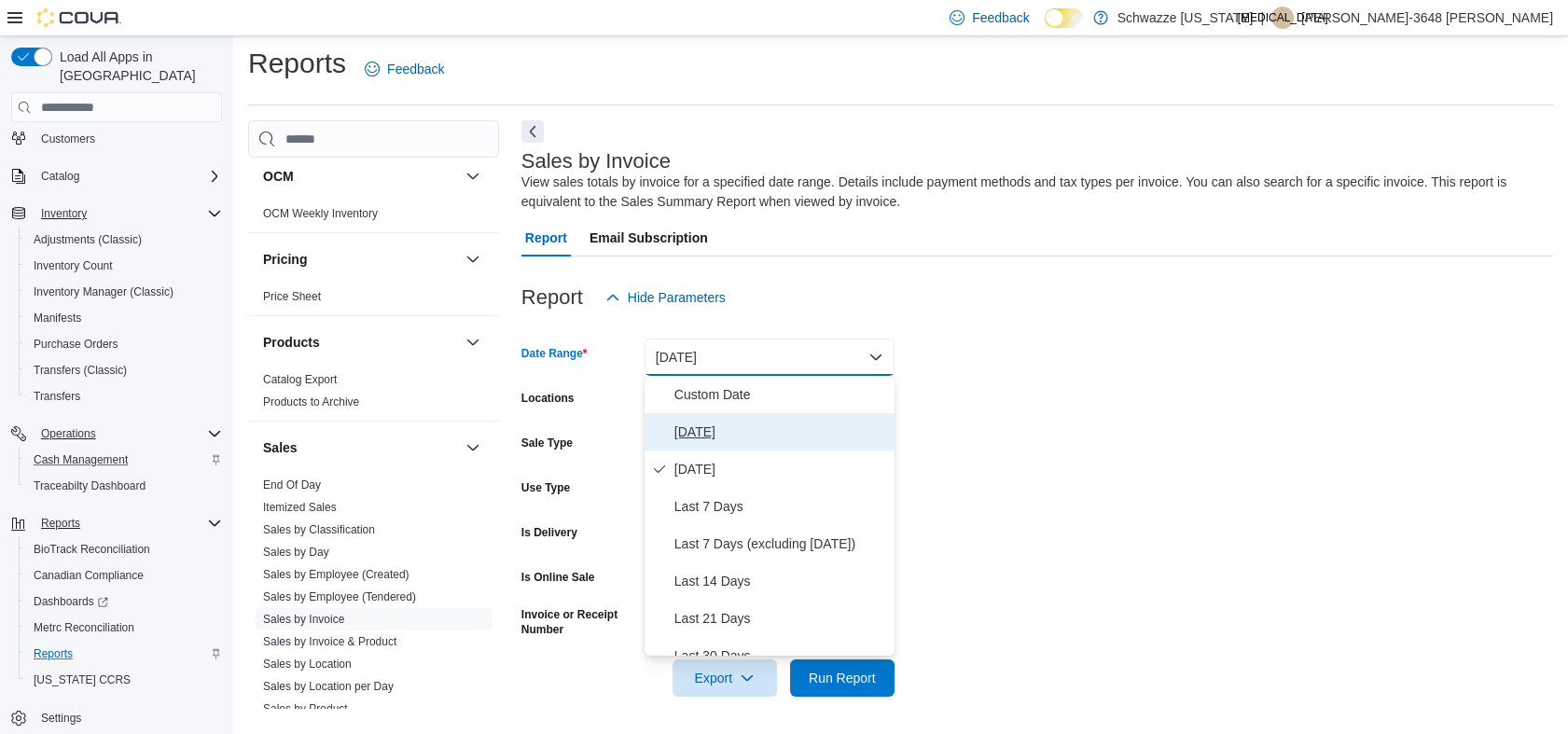
click at [727, 430] on span "[DATE]" at bounding box center [781, 432] width 213 height 22
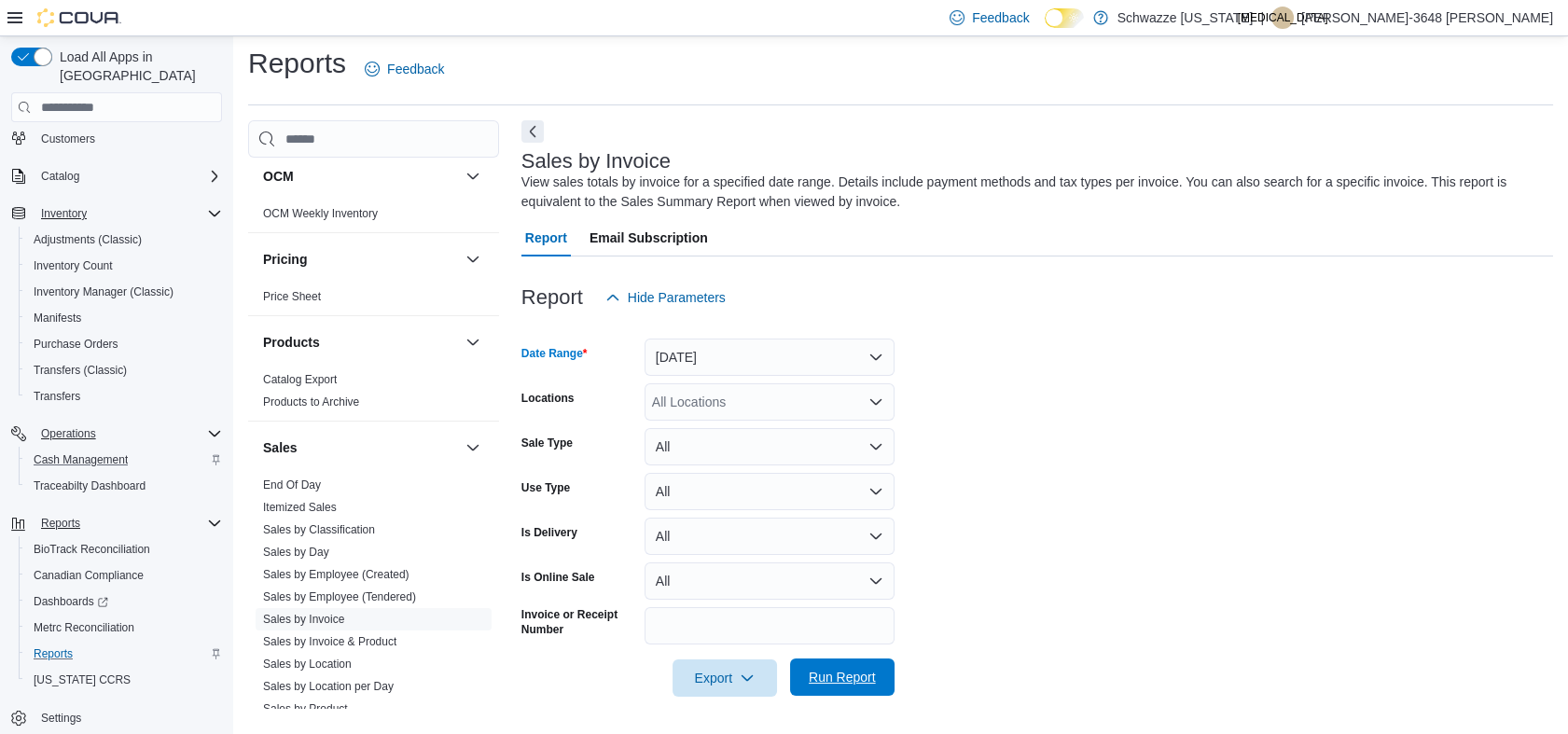
click at [852, 678] on span "Run Report" at bounding box center [842, 676] width 67 height 18
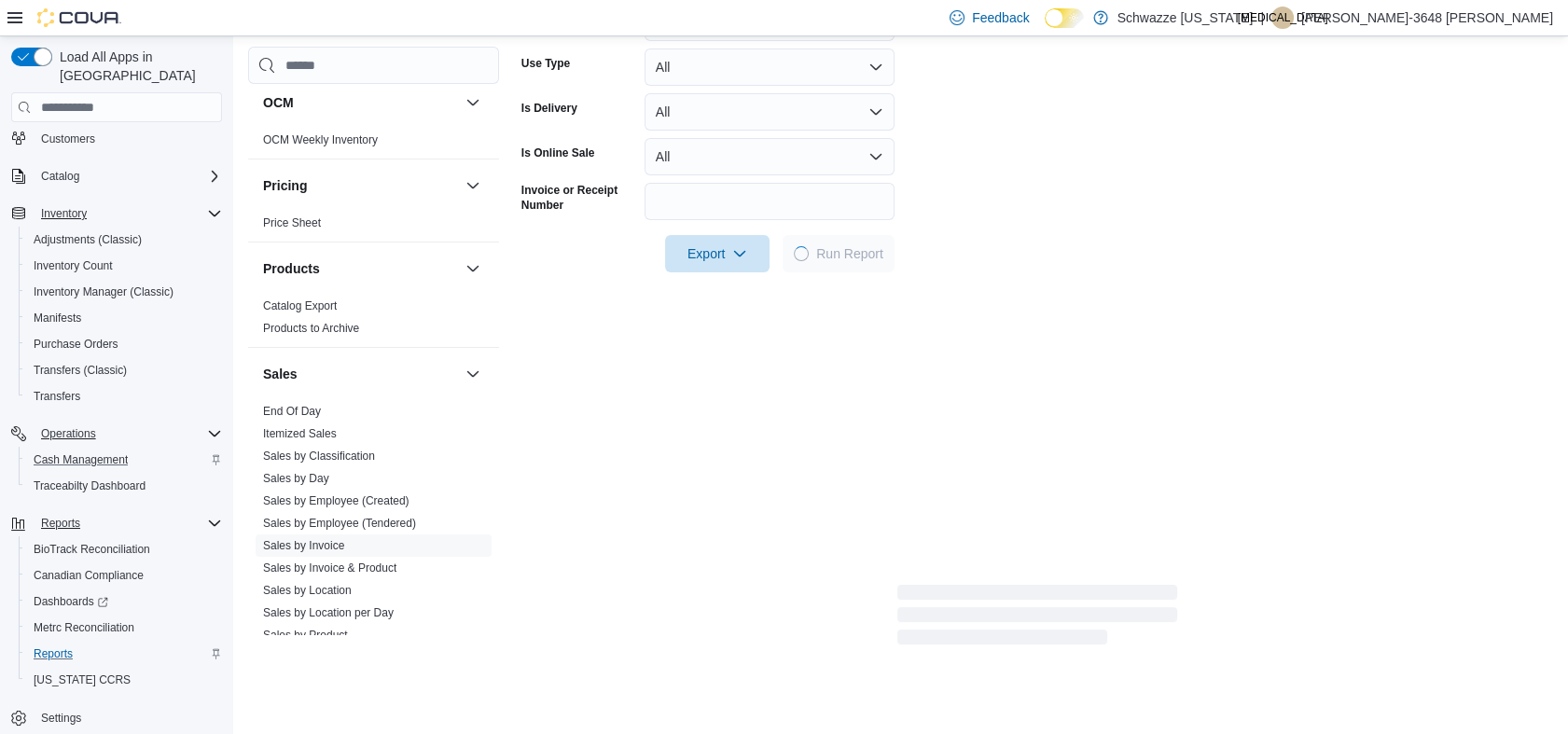
scroll to position [319, 0]
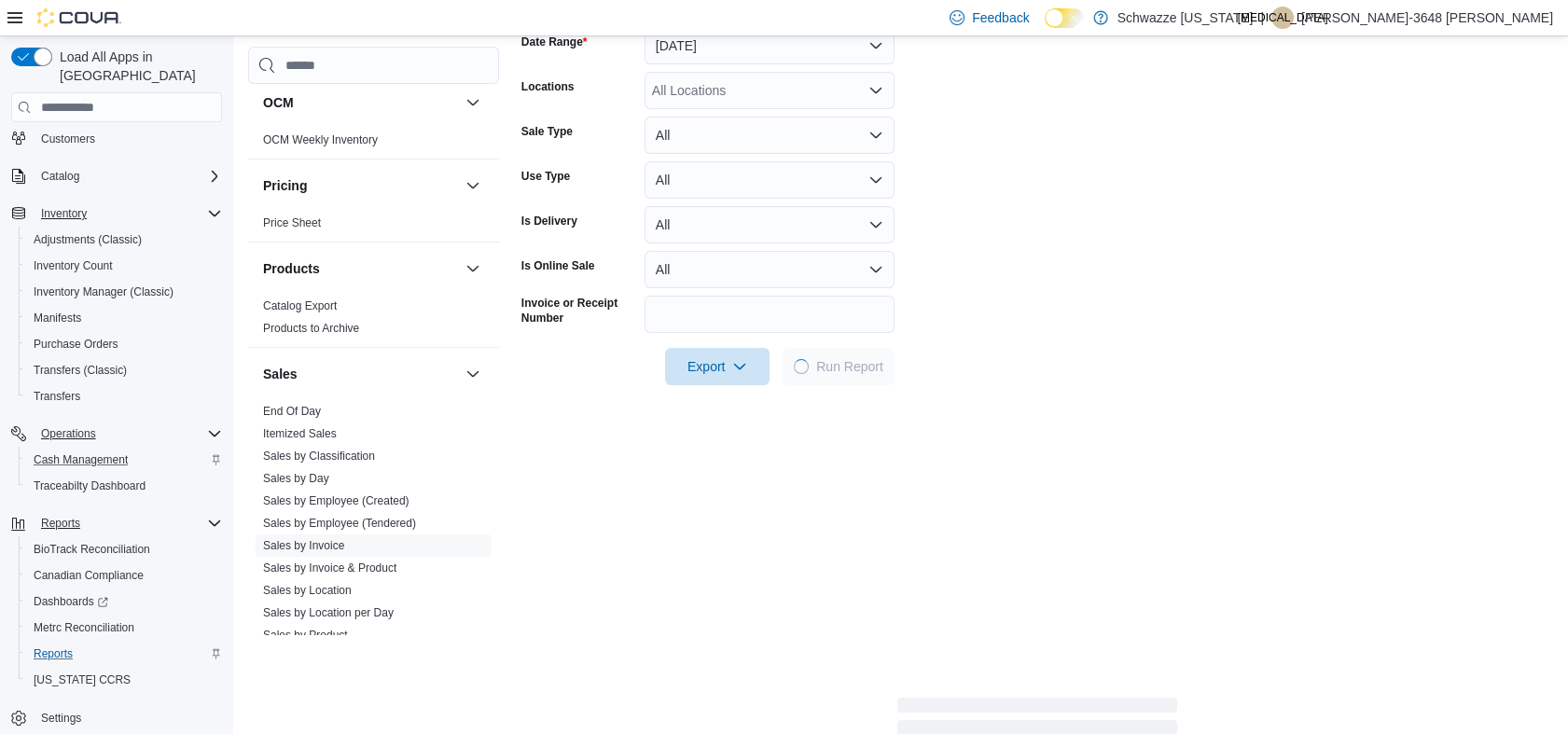
click at [723, 92] on div "All Locations" at bounding box center [769, 90] width 250 height 37
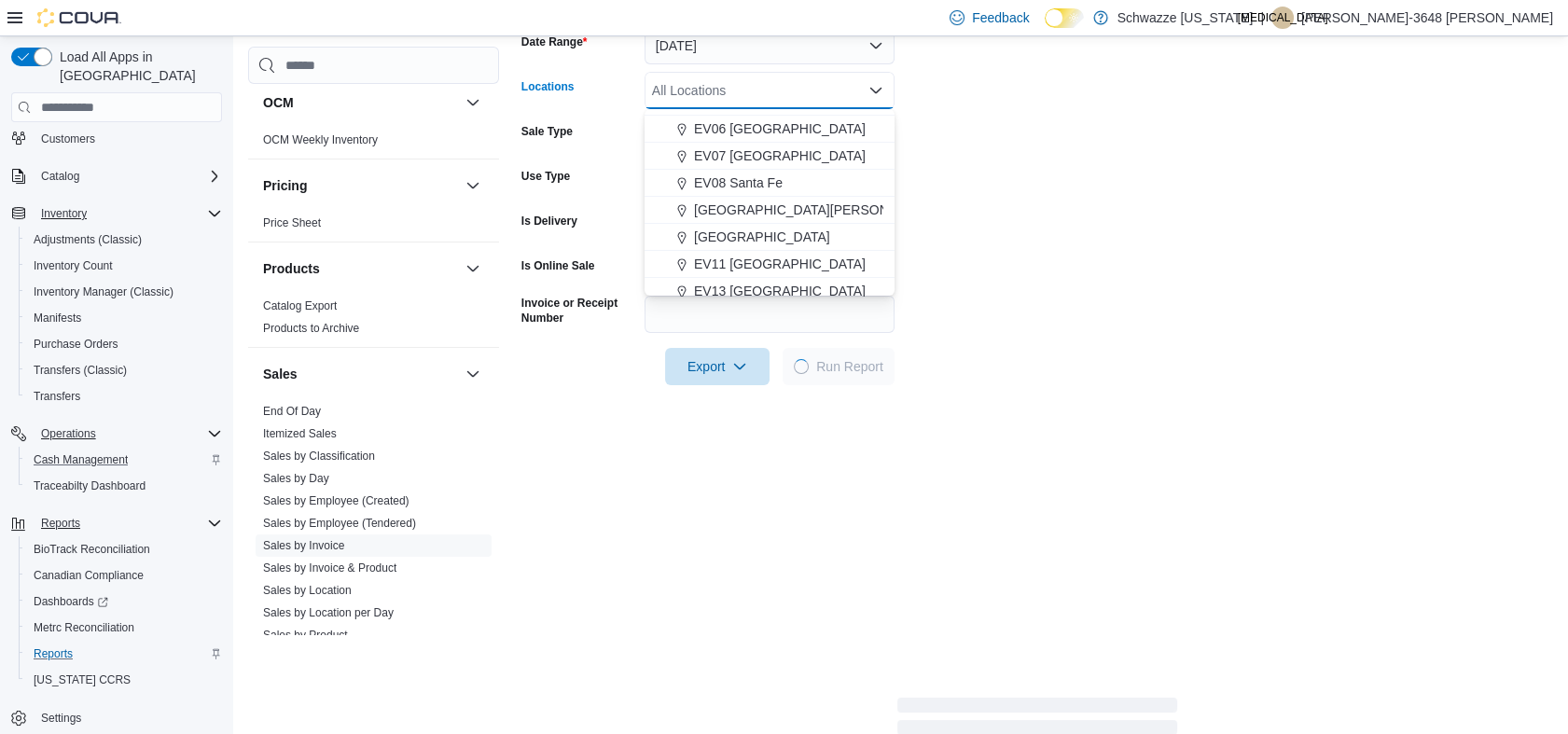
scroll to position [207, 0]
click at [734, 150] on span "EV08 Santa Fe" at bounding box center [738, 158] width 88 height 18
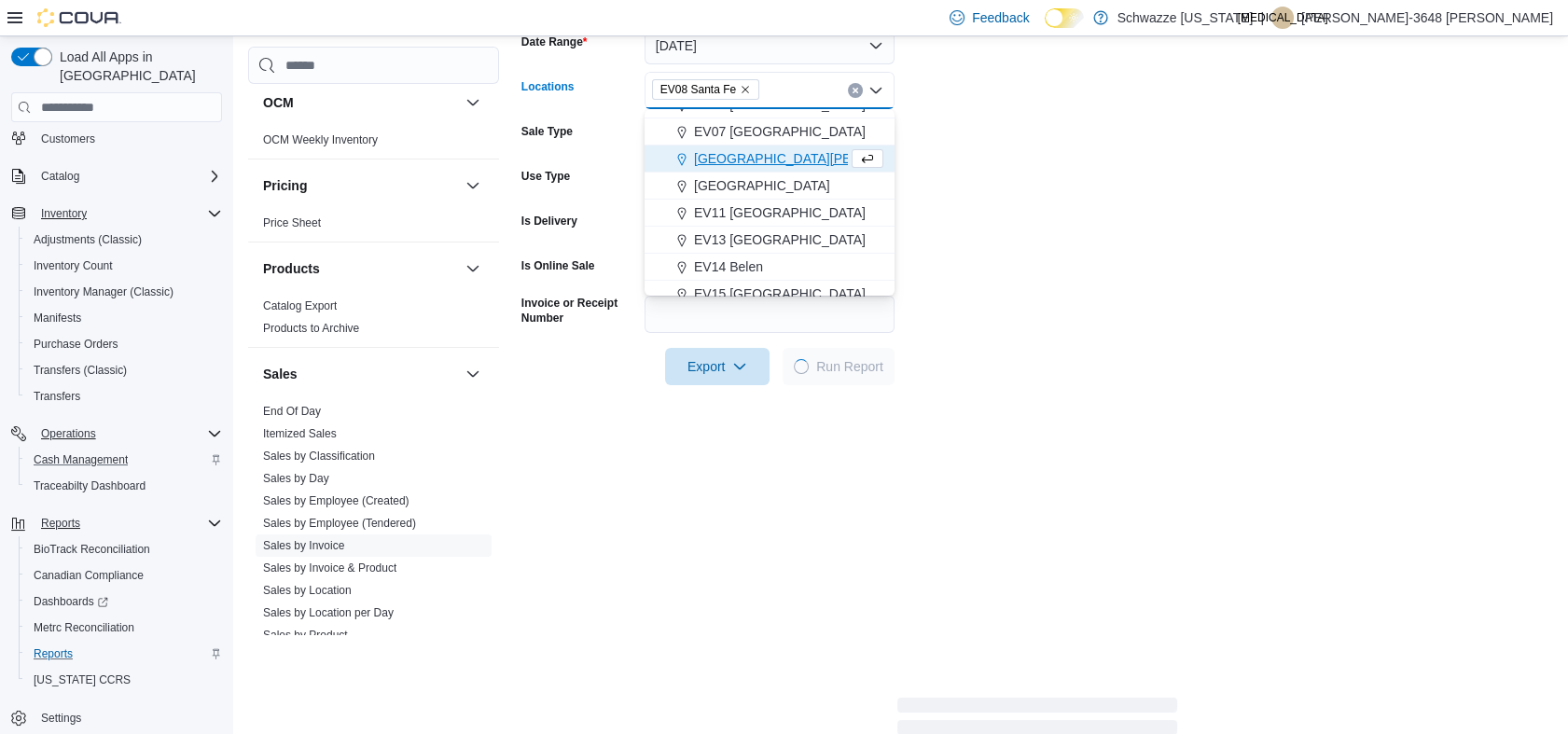
click at [1439, 159] on form "Date Range [DATE] Locations EV08 [GEOGRAPHIC_DATA] Combo box. Selected. EV08 [G…" at bounding box center [1038, 195] width 1032 height 381
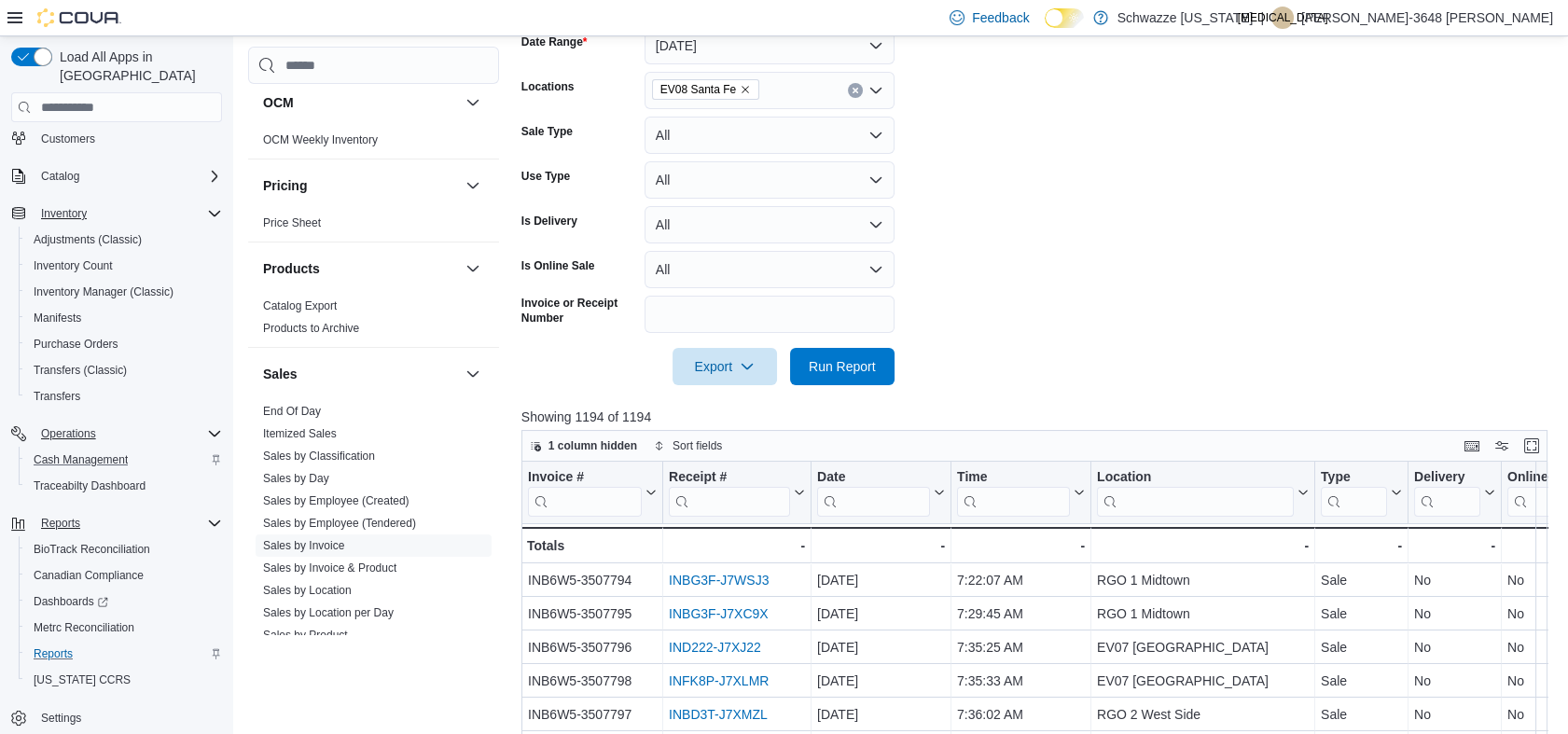
scroll to position [111, 0]
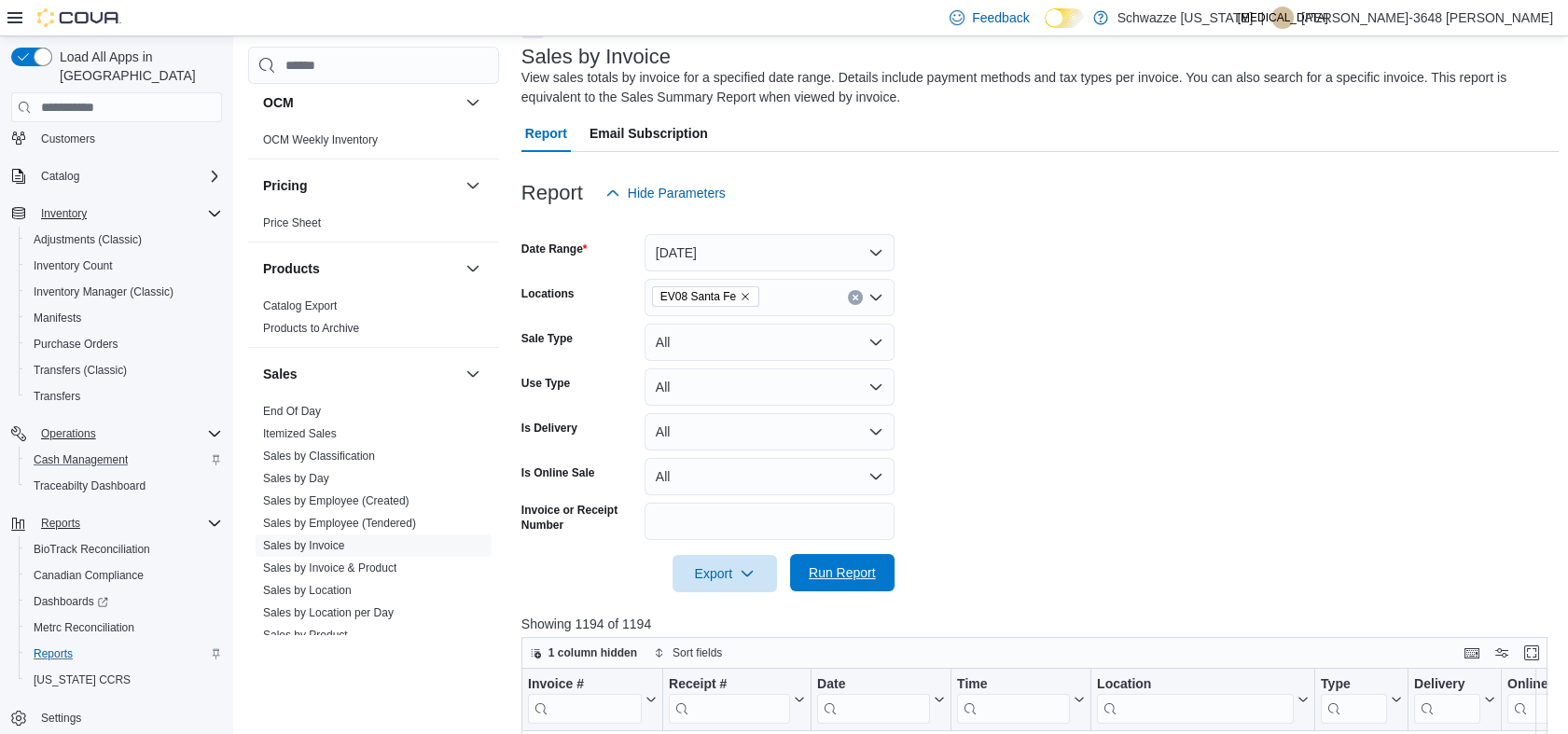
click at [855, 583] on span "Run Report" at bounding box center [842, 573] width 82 height 37
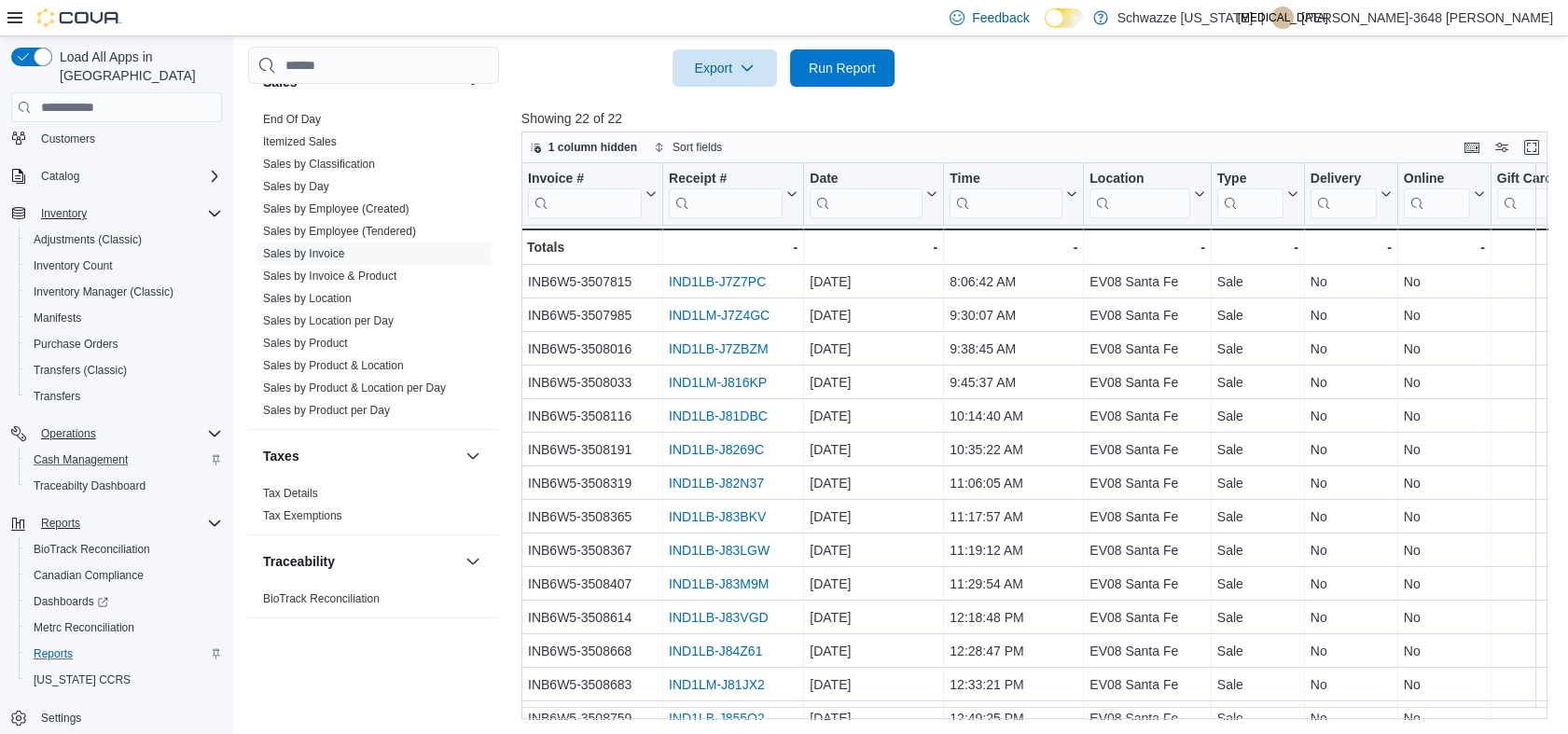
scroll to position [1330, 0]
click at [386, 229] on link "Sales by Employee (Tendered)" at bounding box center [339, 230] width 153 height 13
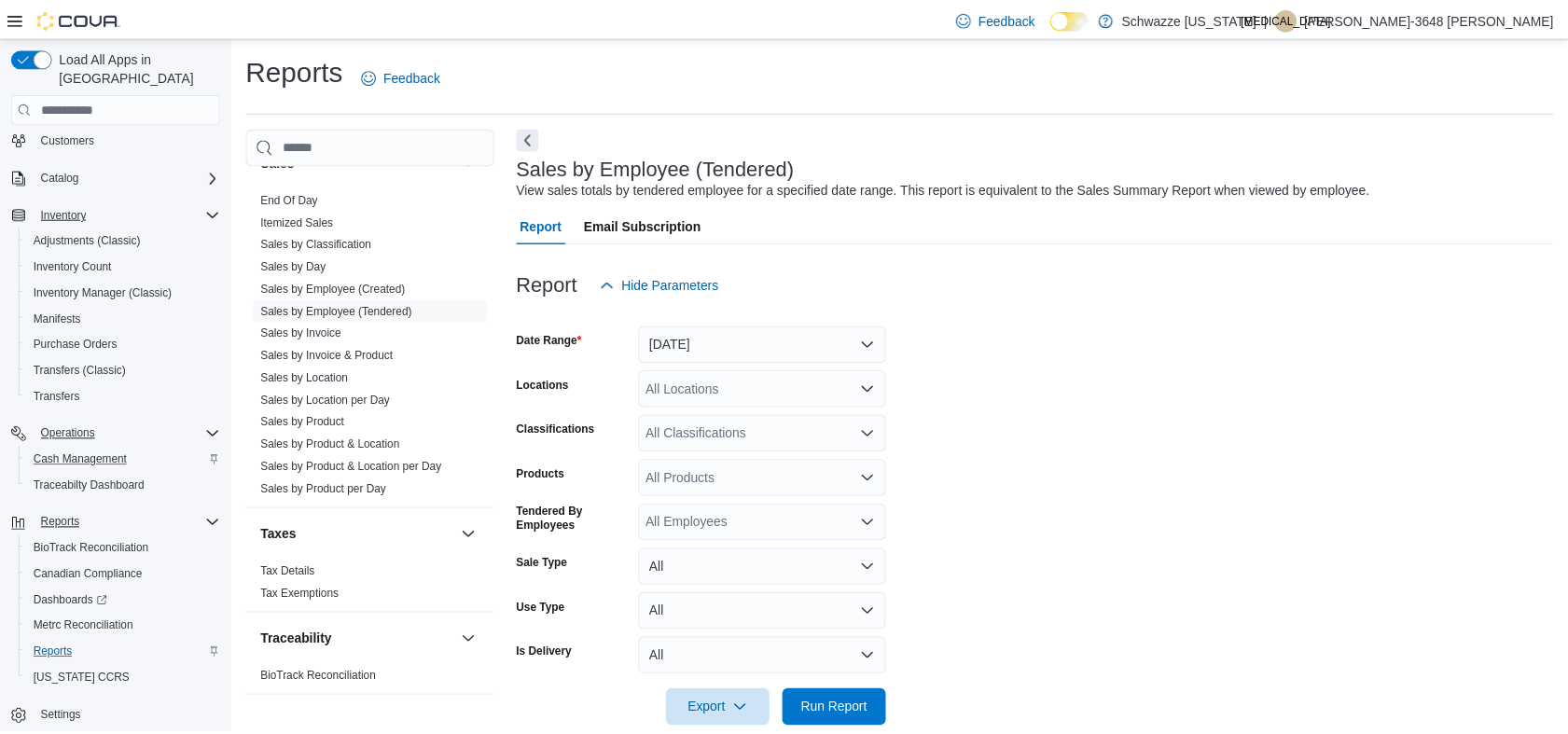
scroll to position [32, 0]
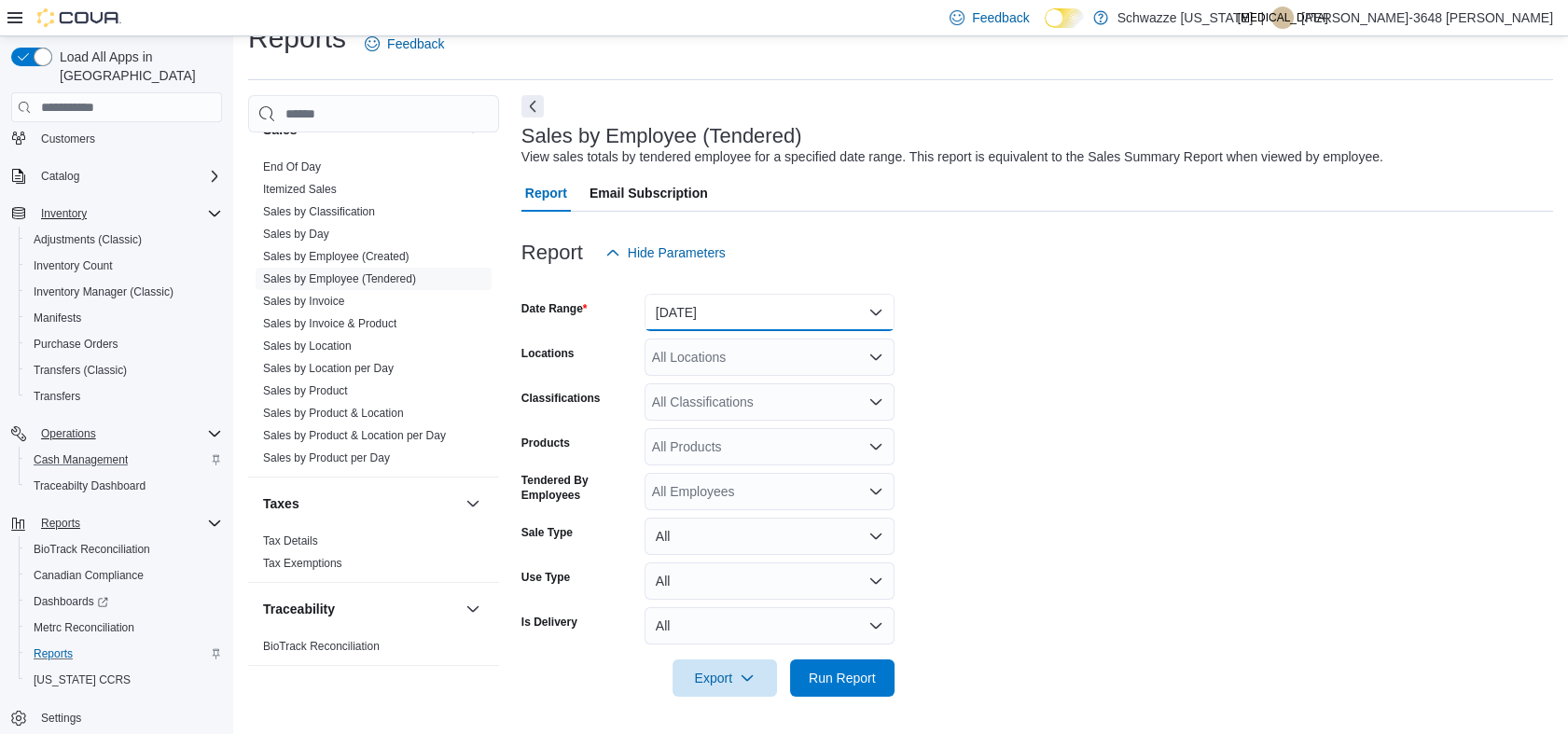
click at [783, 326] on button "[DATE]" at bounding box center [769, 312] width 250 height 37
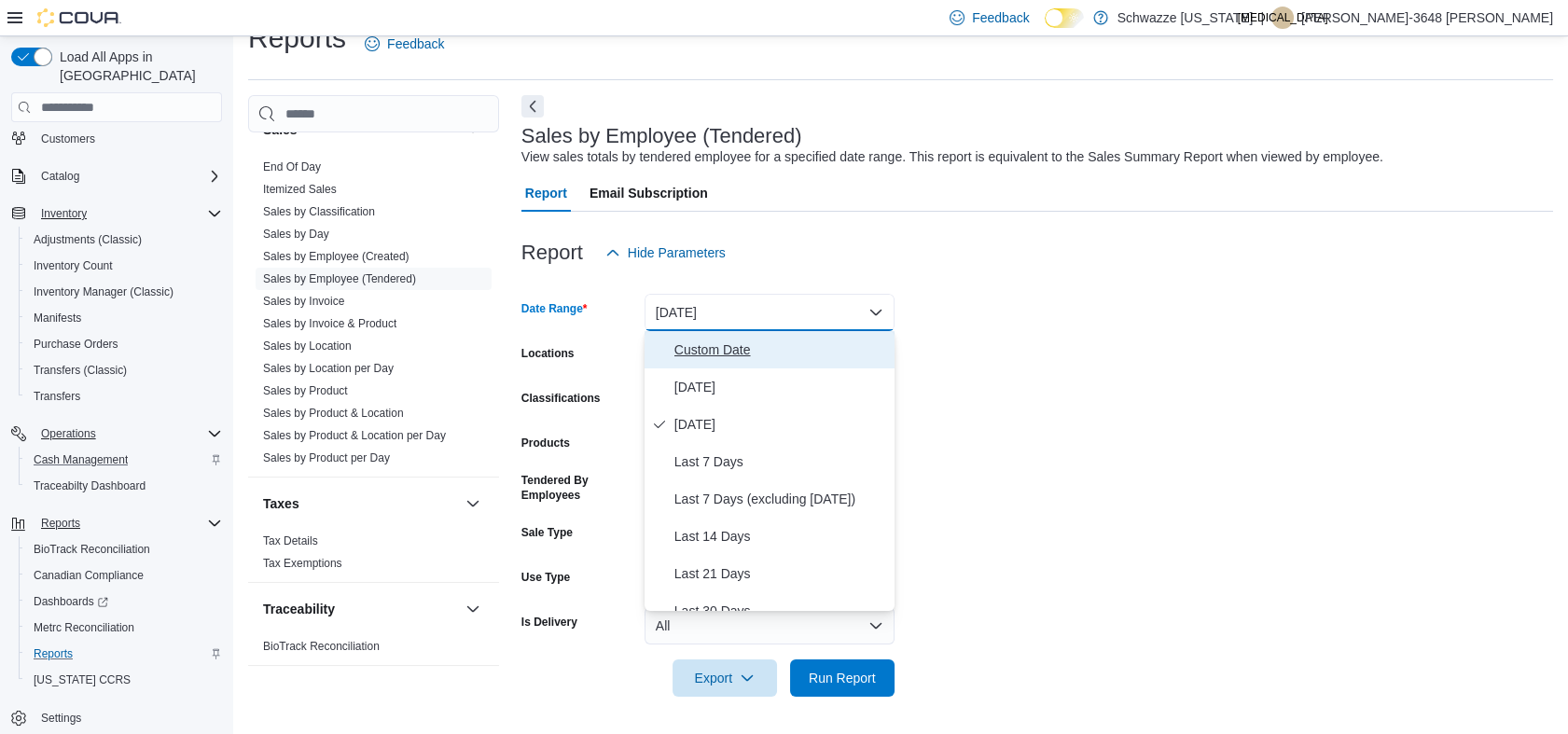
click at [716, 347] on span "Custom Date" at bounding box center [781, 349] width 213 height 22
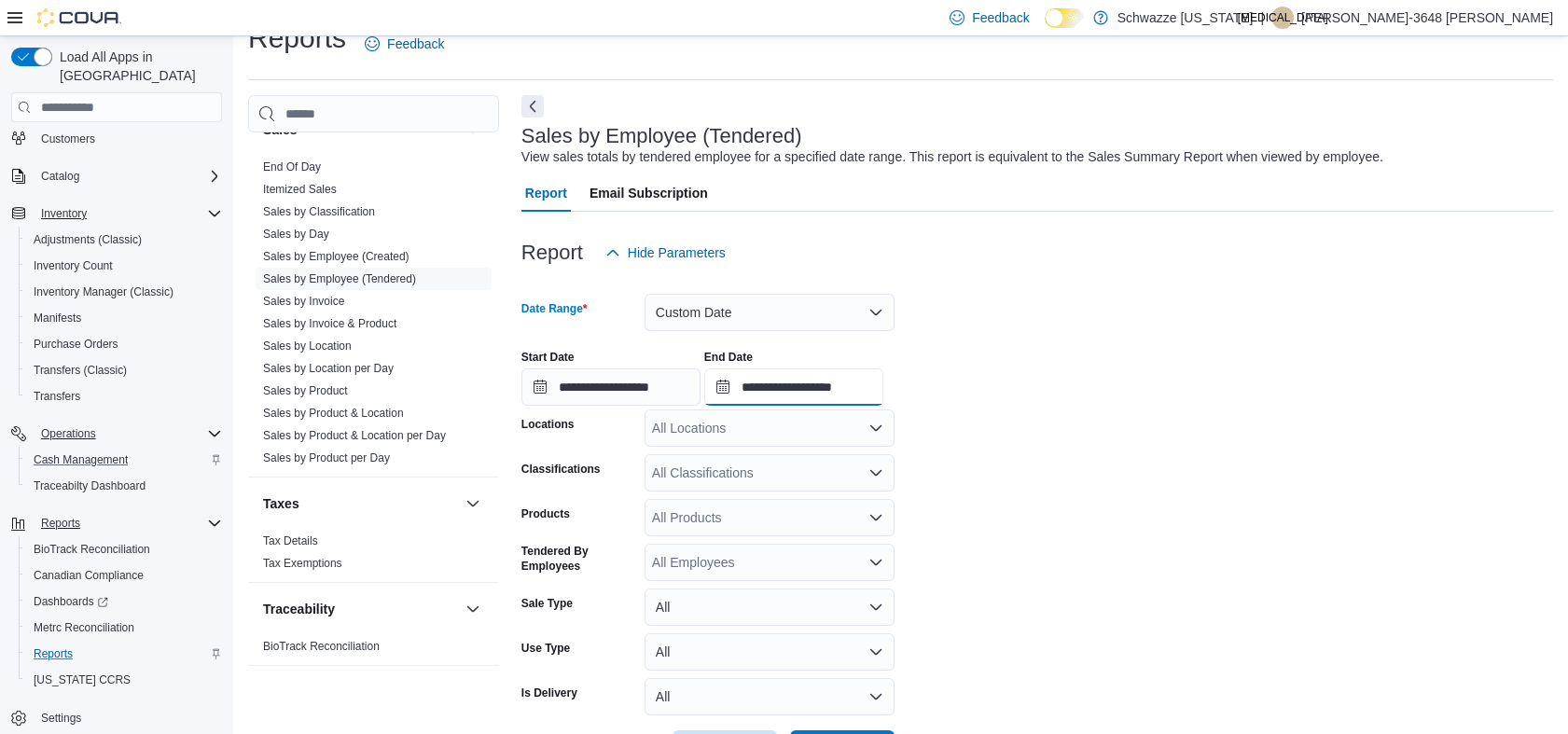
click at [835, 381] on input "**********" at bounding box center [793, 387] width 179 height 37
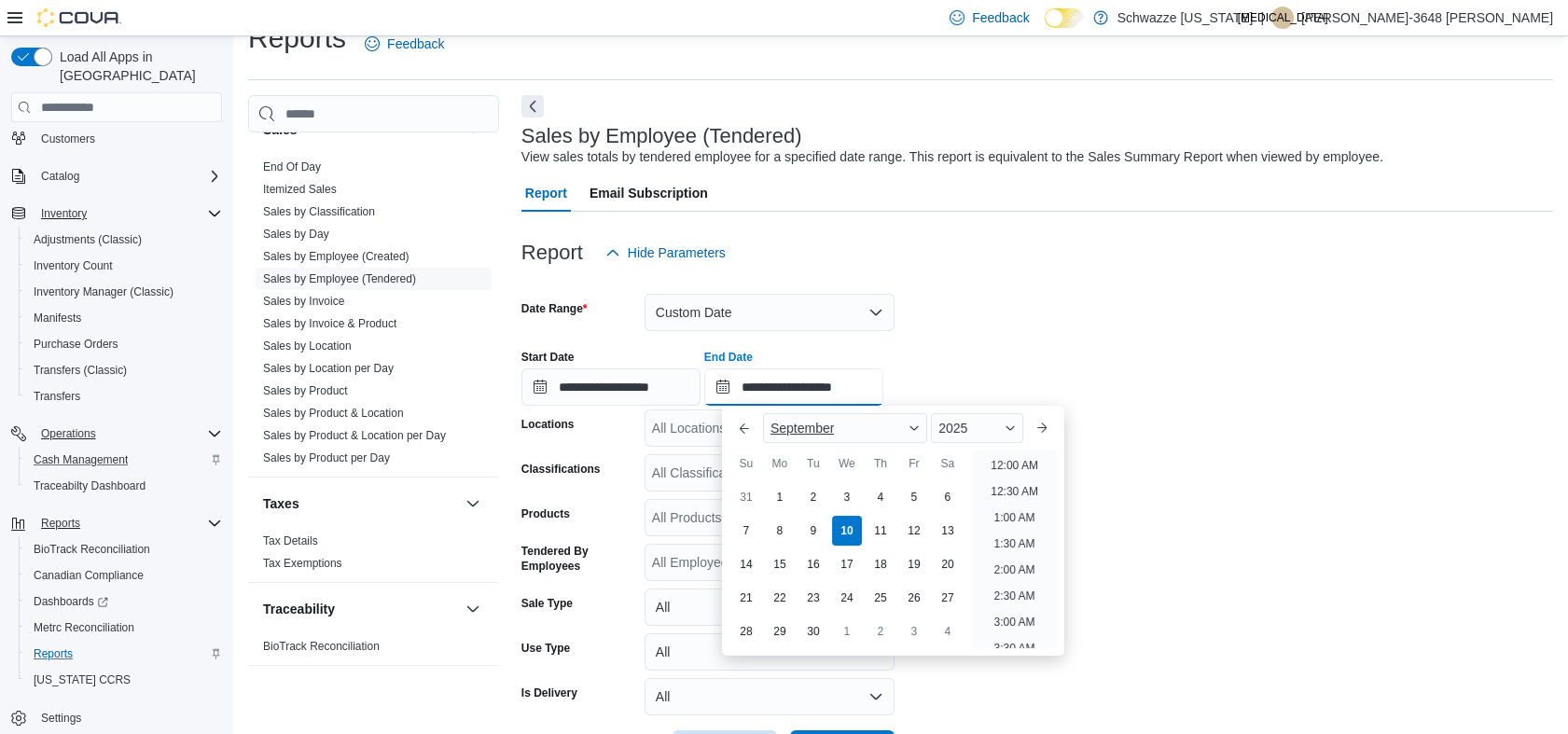
scroll to position [1060, 0]
click at [815, 528] on div "9" at bounding box center [813, 532] width 33 height 33
type input "**********"
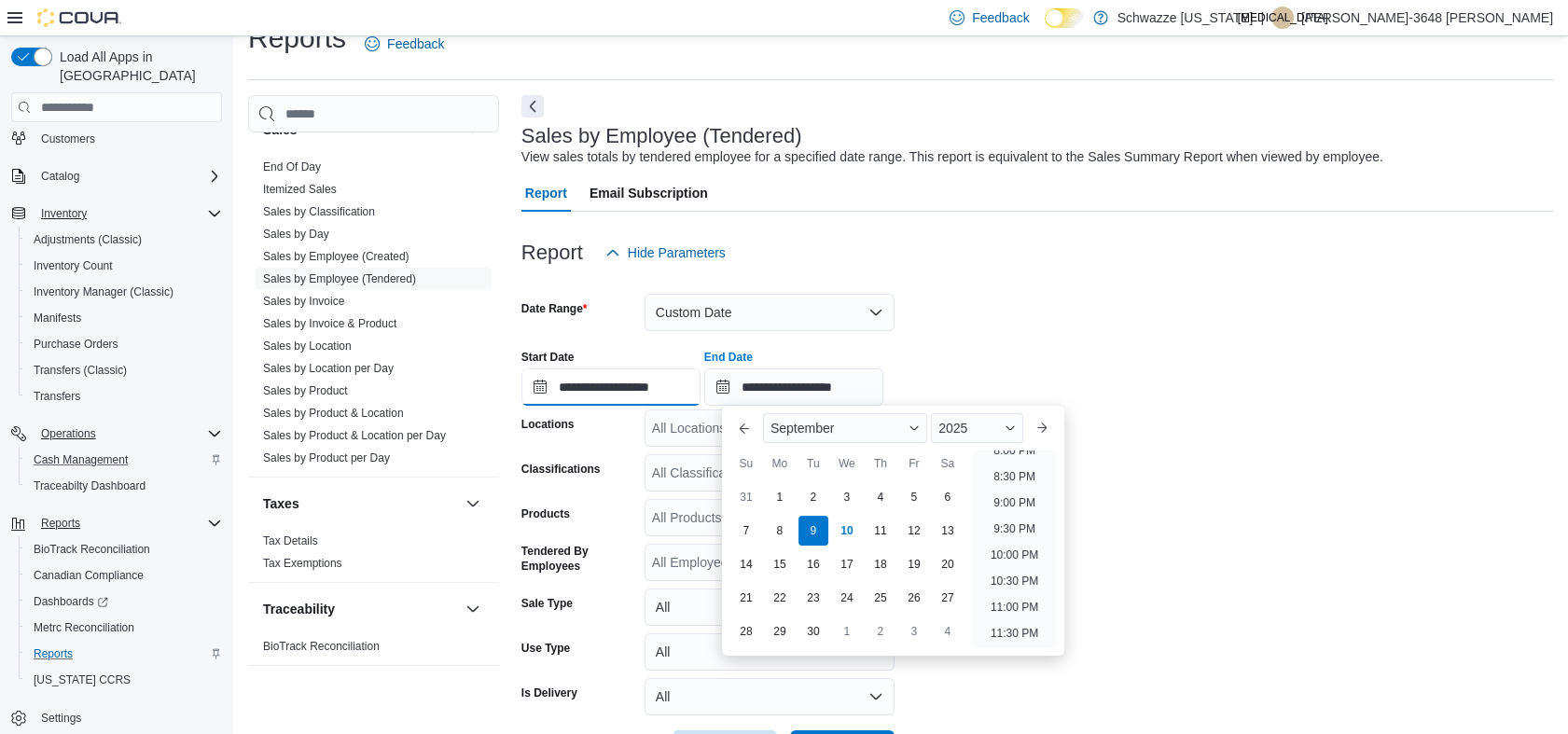
click at [619, 391] on input "**********" at bounding box center [611, 387] width 179 height 37
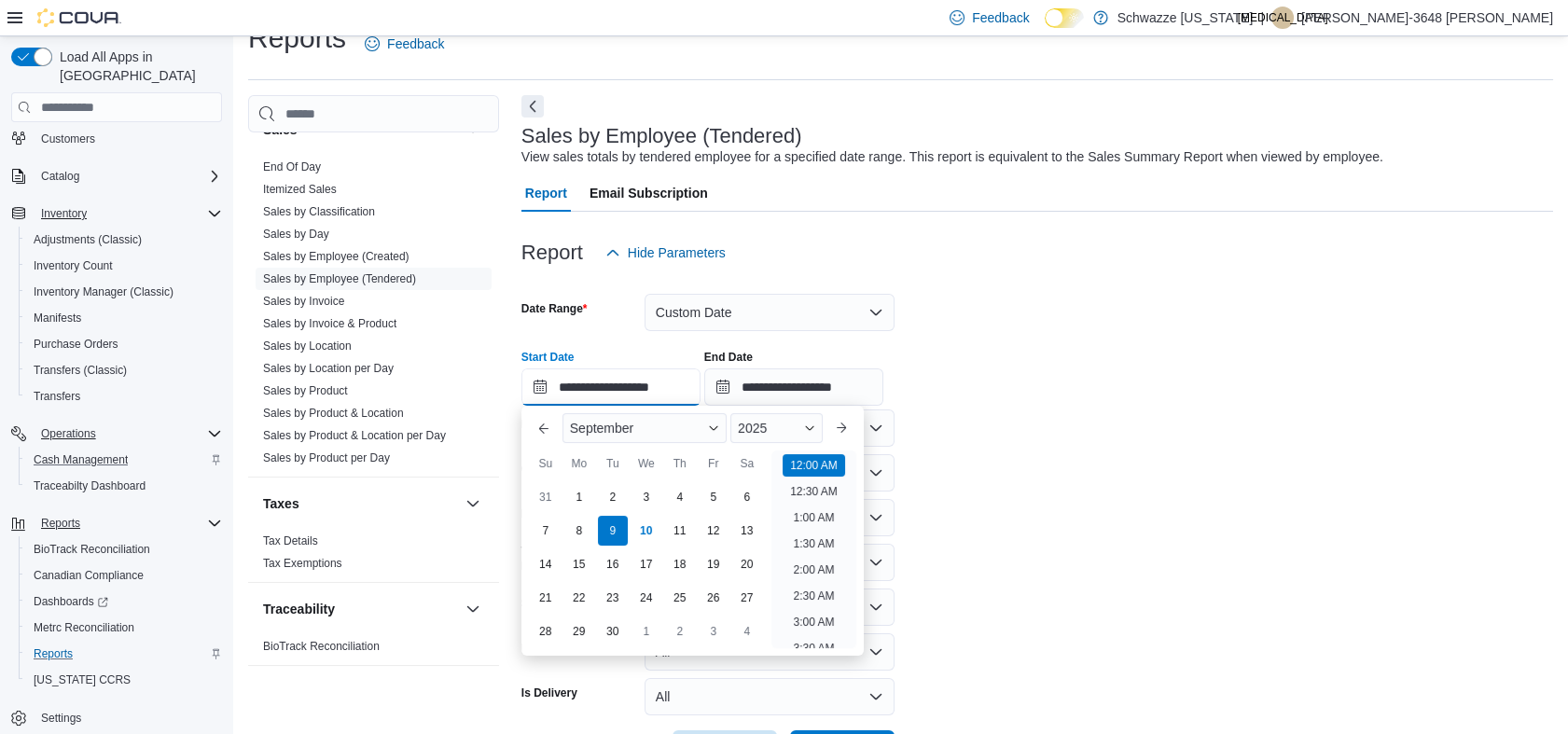
scroll to position [58, 0]
click at [588, 494] on div "1" at bounding box center [578, 498] width 33 height 33
type input "**********"
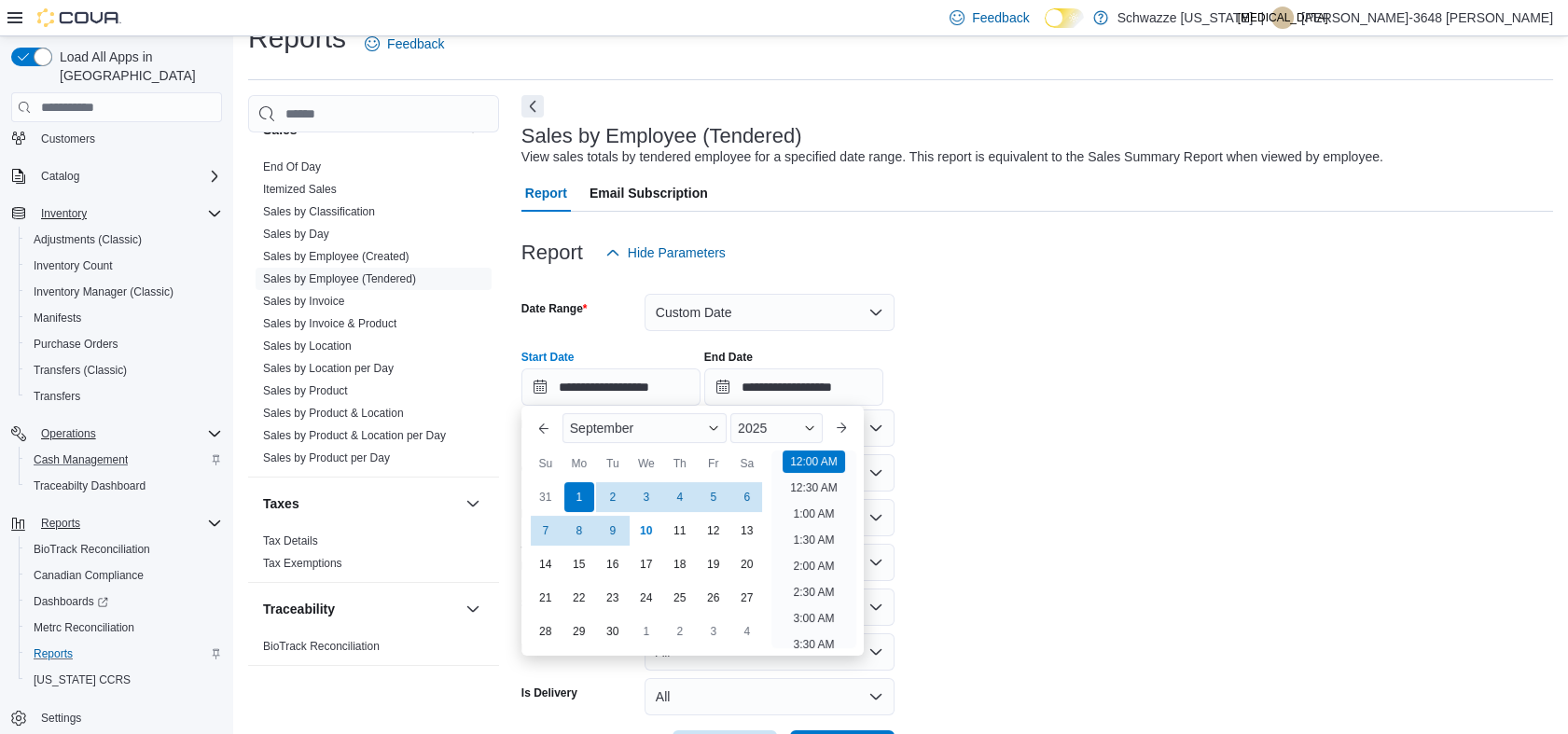
drag, startPoint x: 1183, startPoint y: 264, endPoint x: 1113, endPoint y: 363, distance: 121.2
click at [1186, 265] on div "Report Hide Parameters" at bounding box center [1038, 252] width 1032 height 37
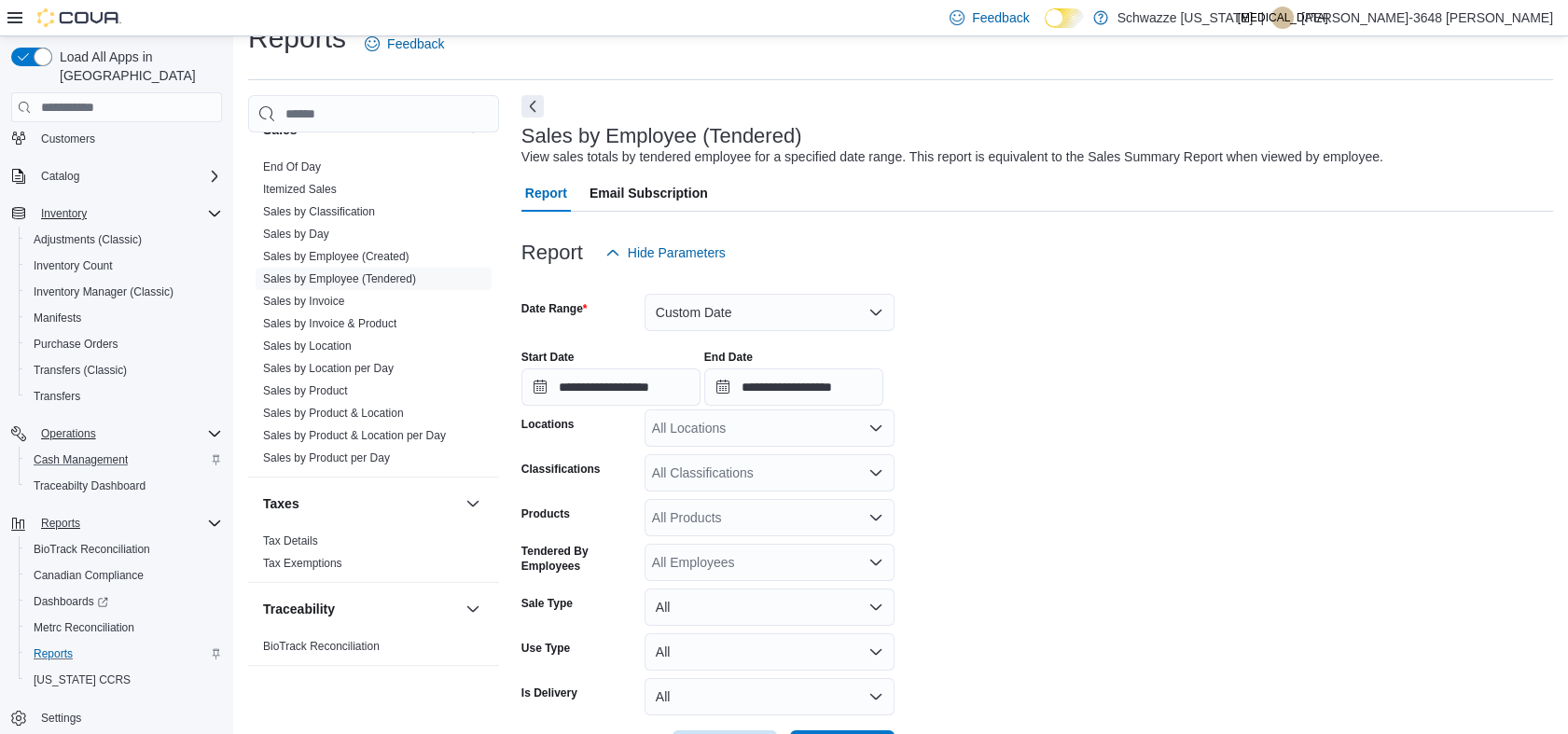
click at [802, 433] on div "All Locations" at bounding box center [769, 428] width 250 height 37
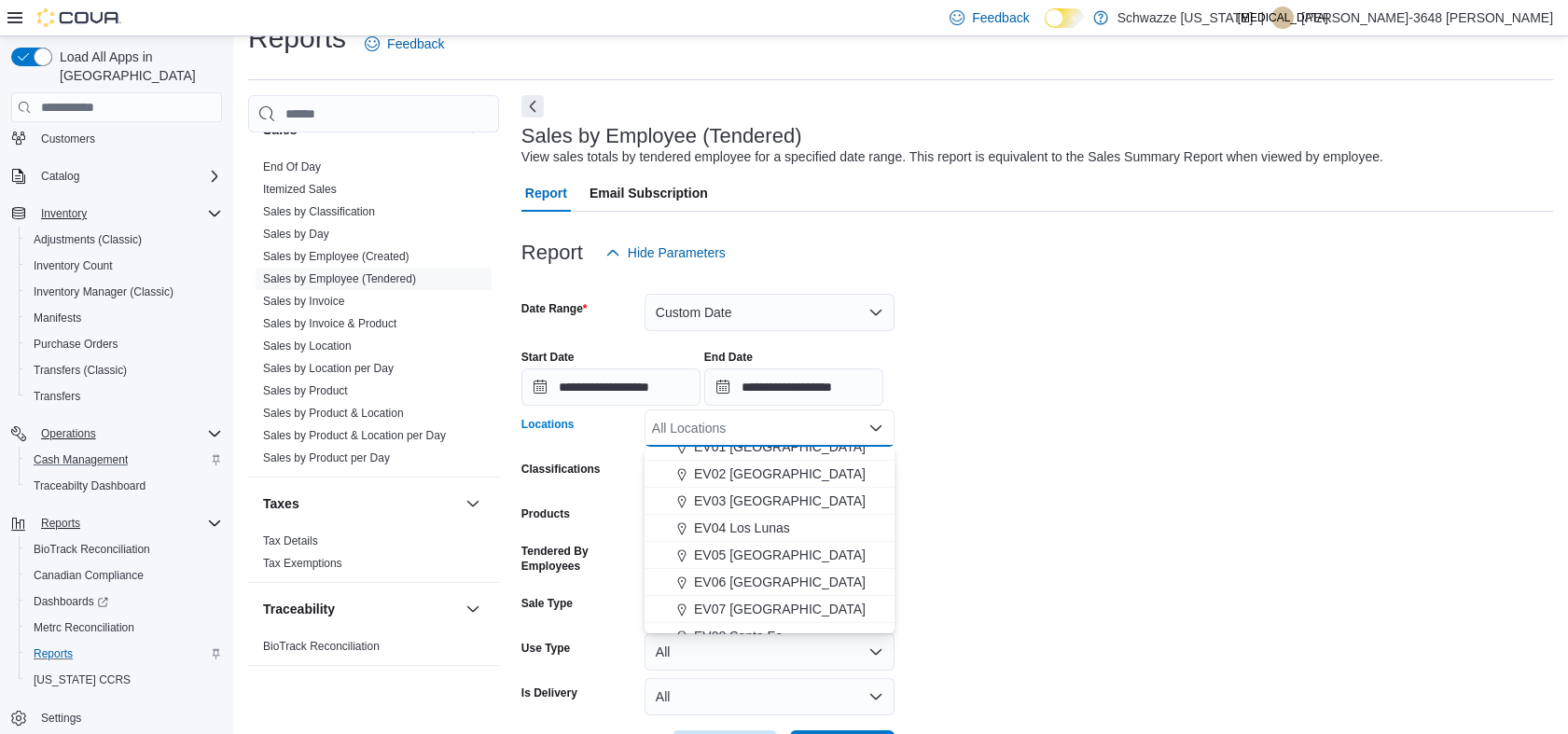
scroll to position [104, 0]
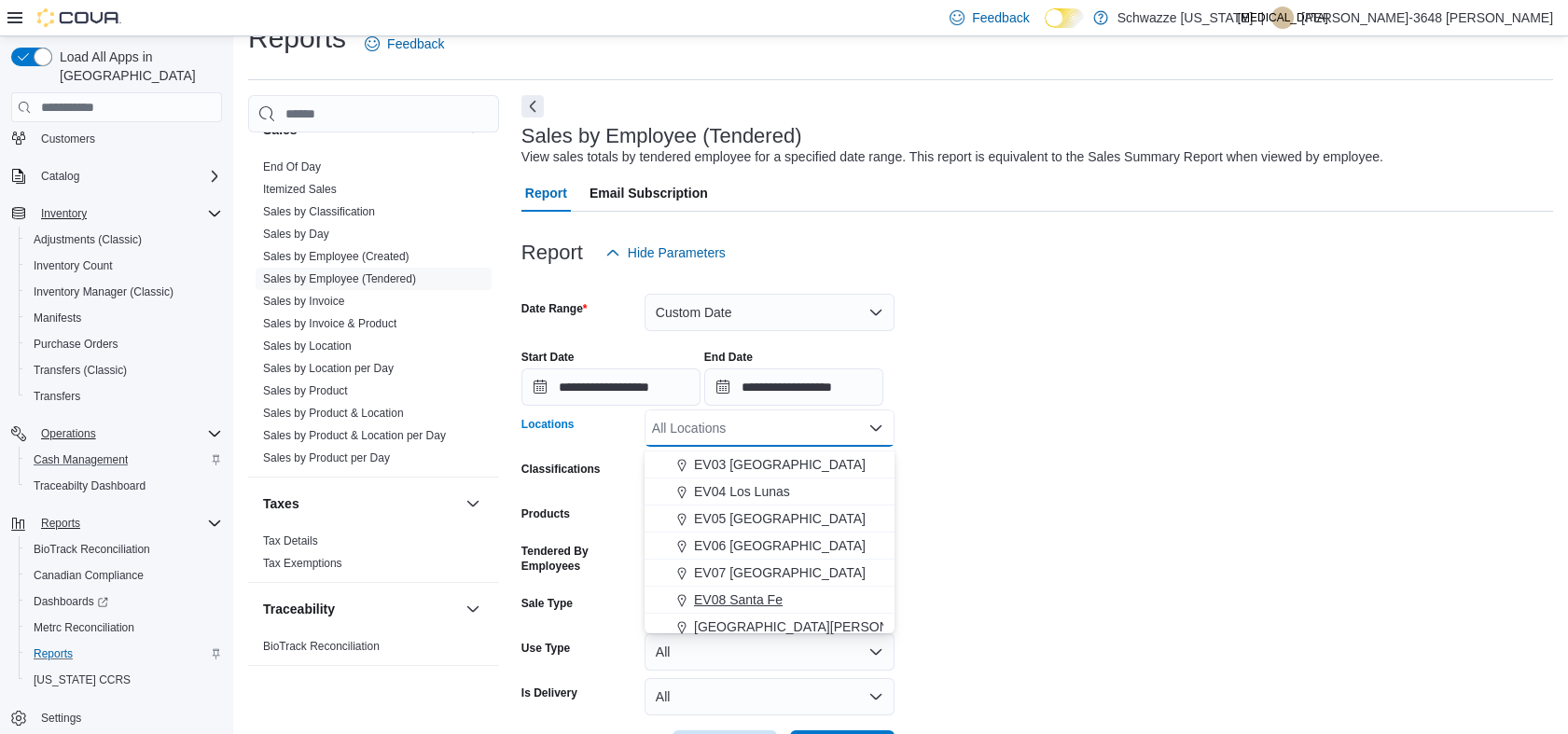
click at [746, 597] on span "EV08 Santa Fe" at bounding box center [738, 600] width 88 height 18
click at [1336, 369] on div "**********" at bounding box center [1038, 370] width 1032 height 71
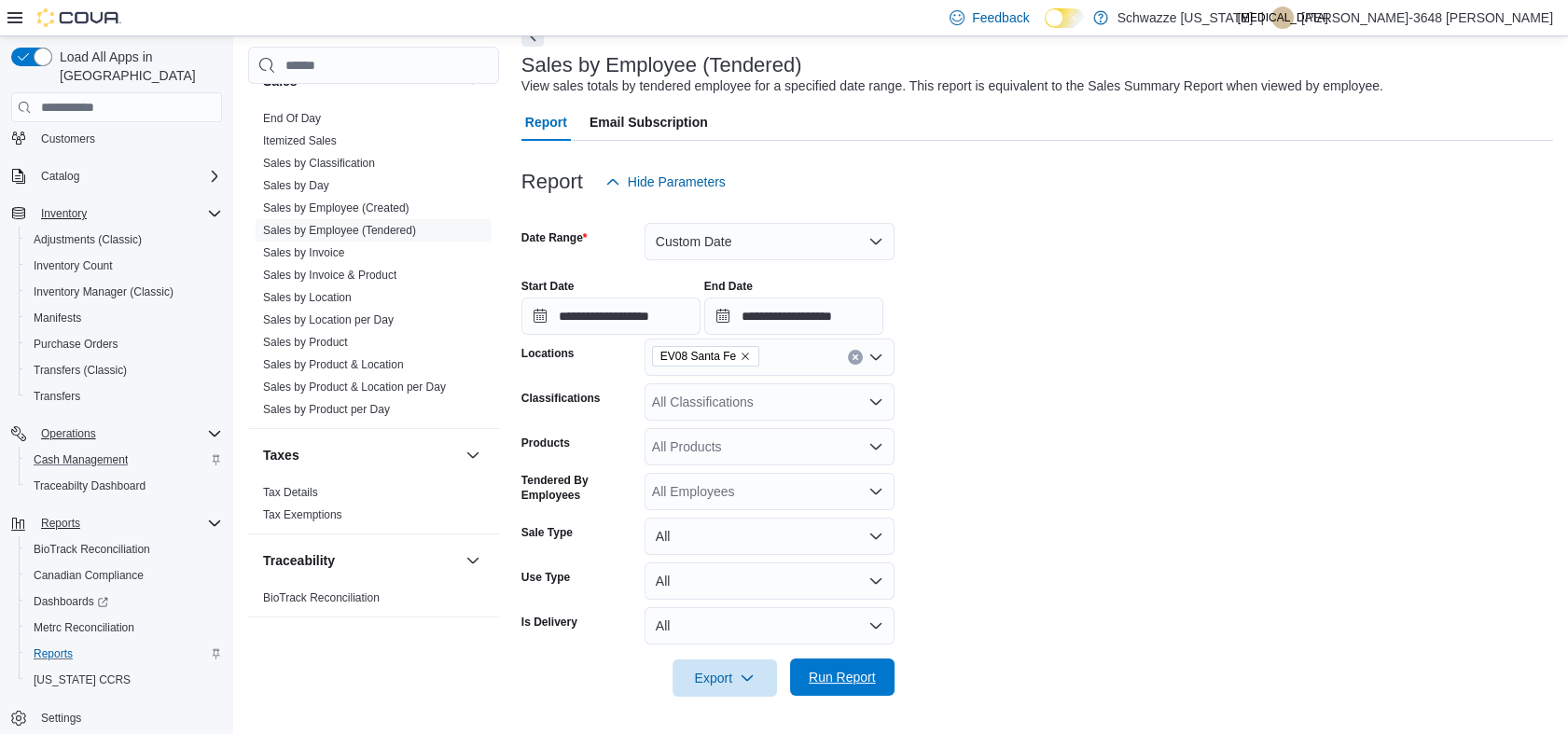
click at [881, 678] on span "Run Report" at bounding box center [842, 677] width 82 height 37
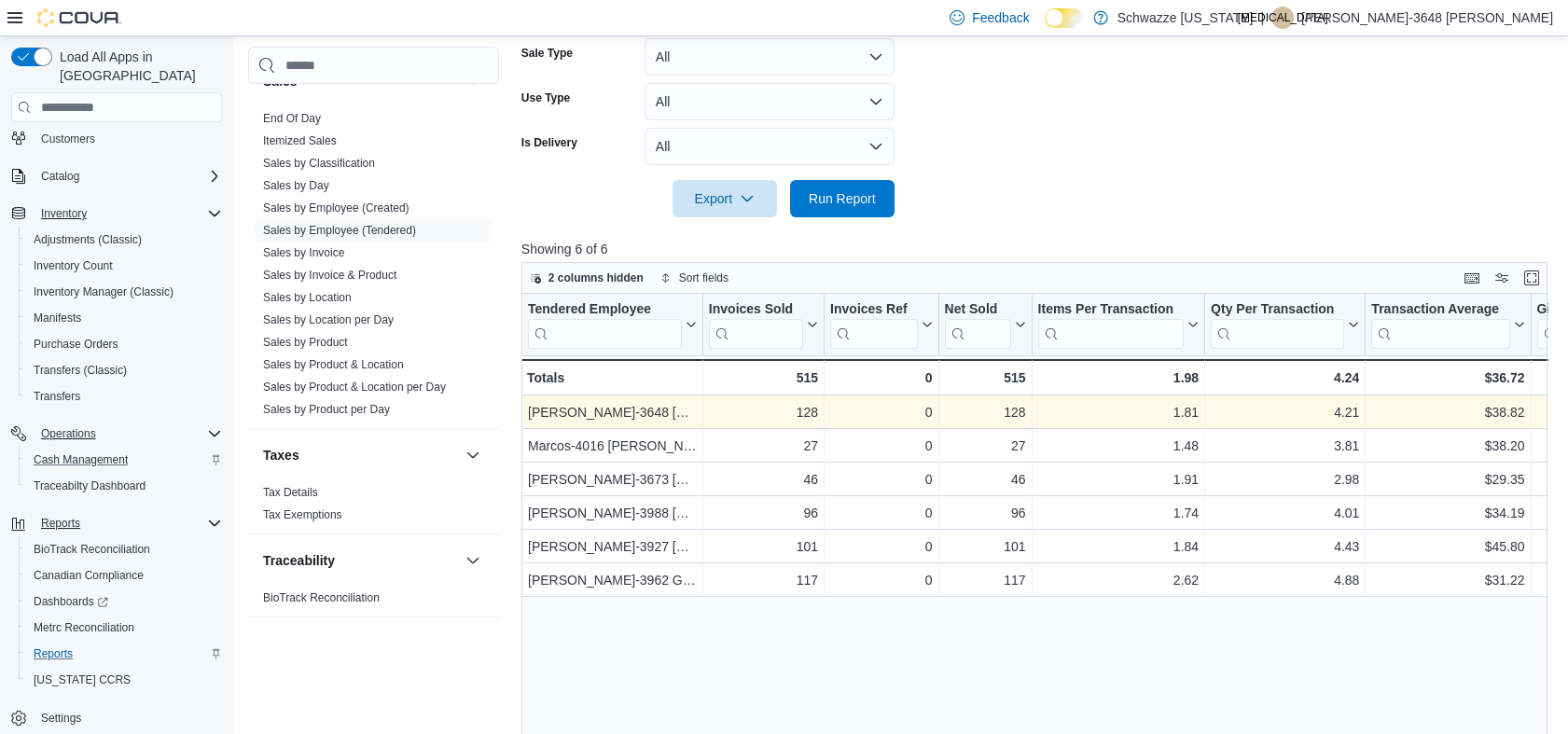
scroll to position [713, 0]
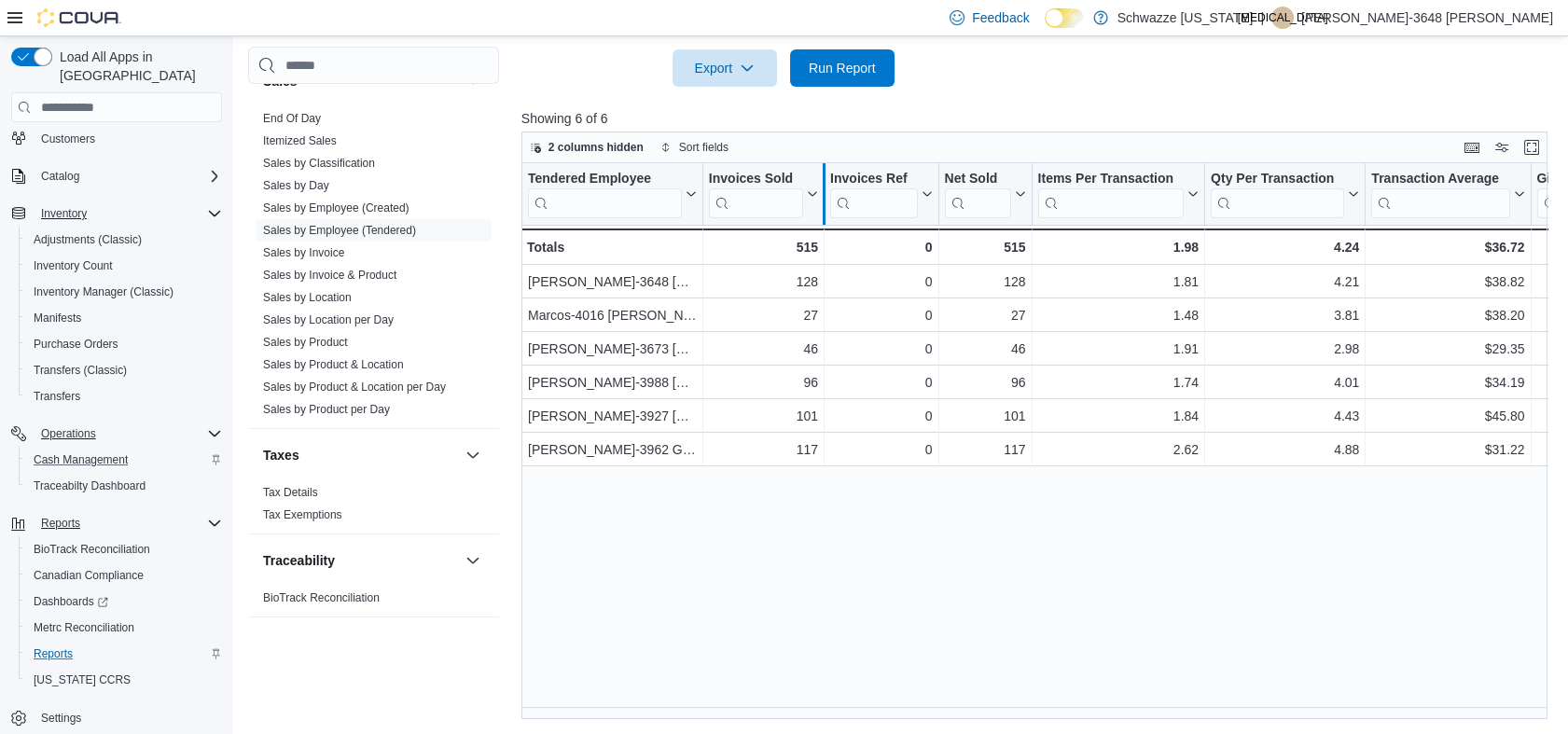
click at [816, 192] on div at bounding box center [824, 194] width 15 height 61
click at [812, 191] on icon at bounding box center [810, 194] width 15 height 12
click at [794, 284] on span "Sort High-Low" at bounding box center [776, 289] width 71 height 15
click at [1012, 117] on p "Showing 6 of 6" at bounding box center [1041, 118] width 1038 height 18
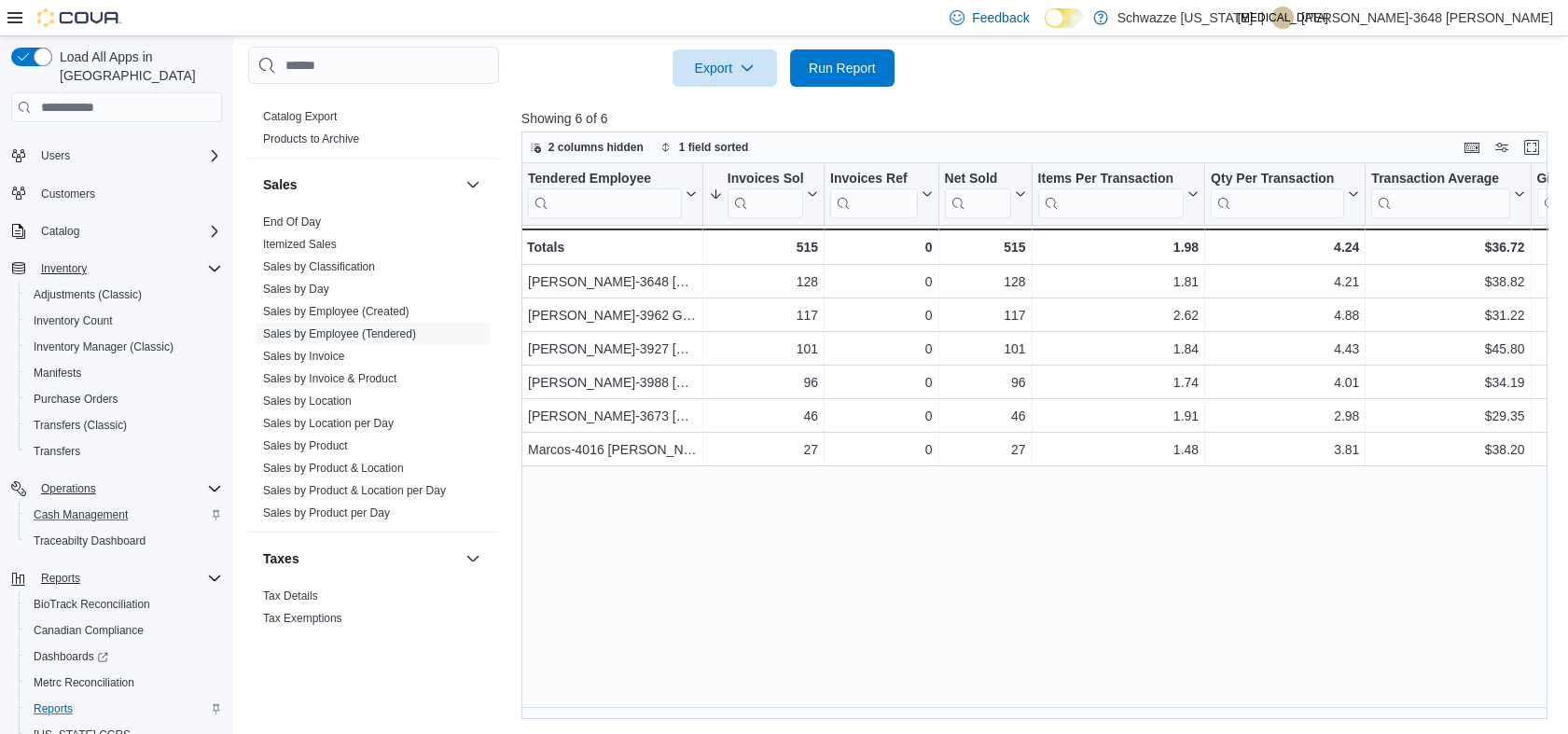
scroll to position [0, 0]
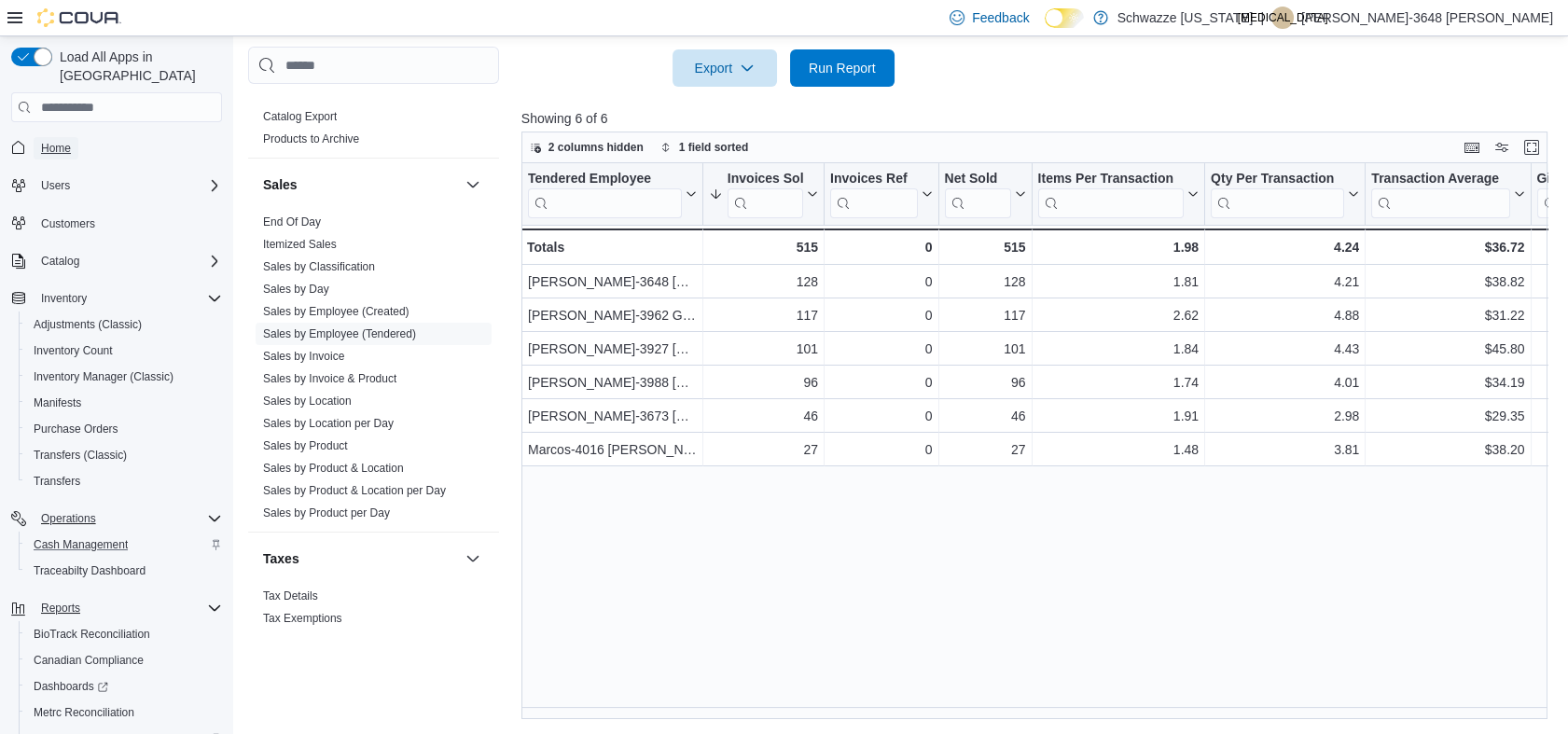
click at [59, 141] on span "Home" at bounding box center [56, 149] width 30 height 15
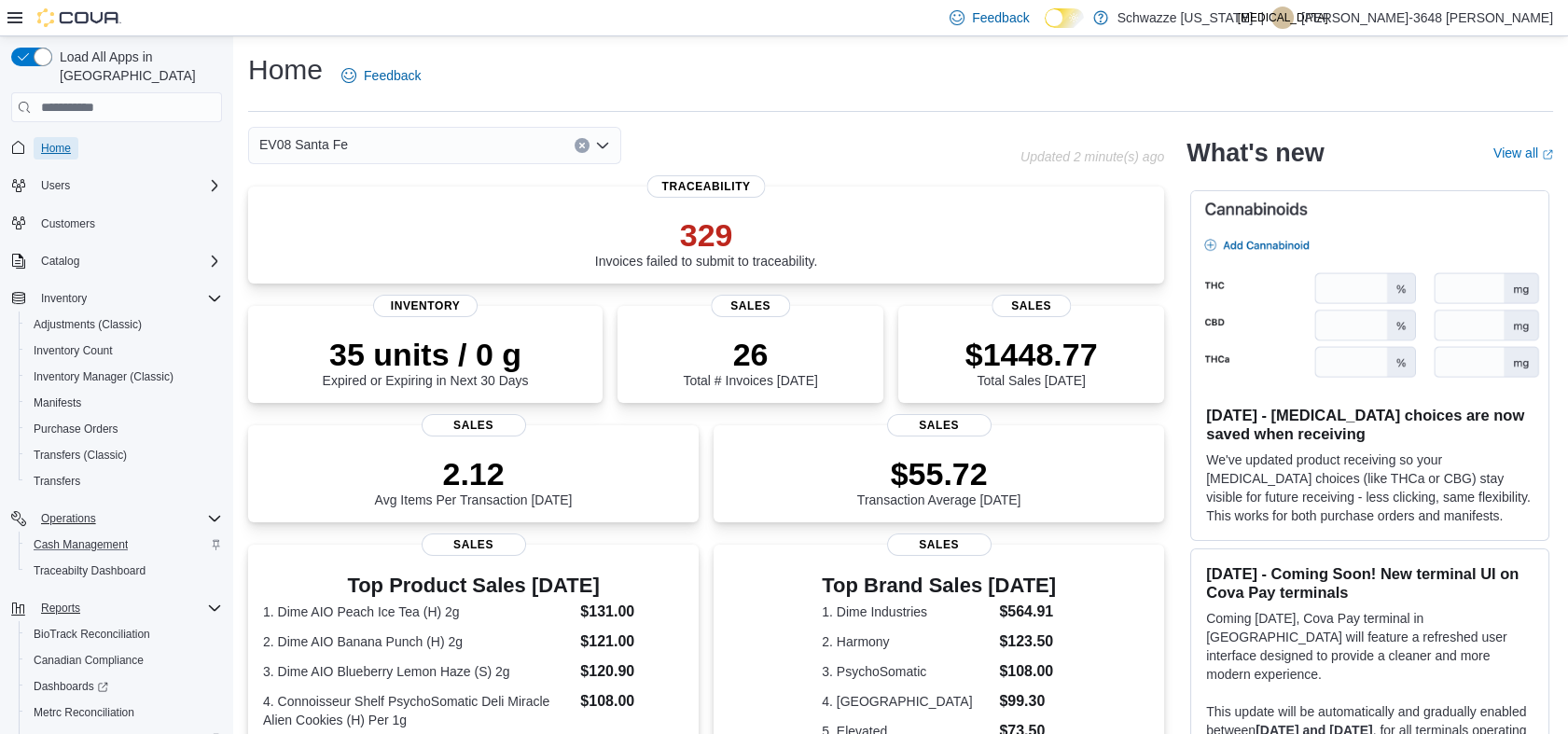
click at [57, 141] on span "Home" at bounding box center [56, 149] width 30 height 15
click at [114, 366] on span "Inventory Manager (Classic)" at bounding box center [104, 376] width 140 height 22
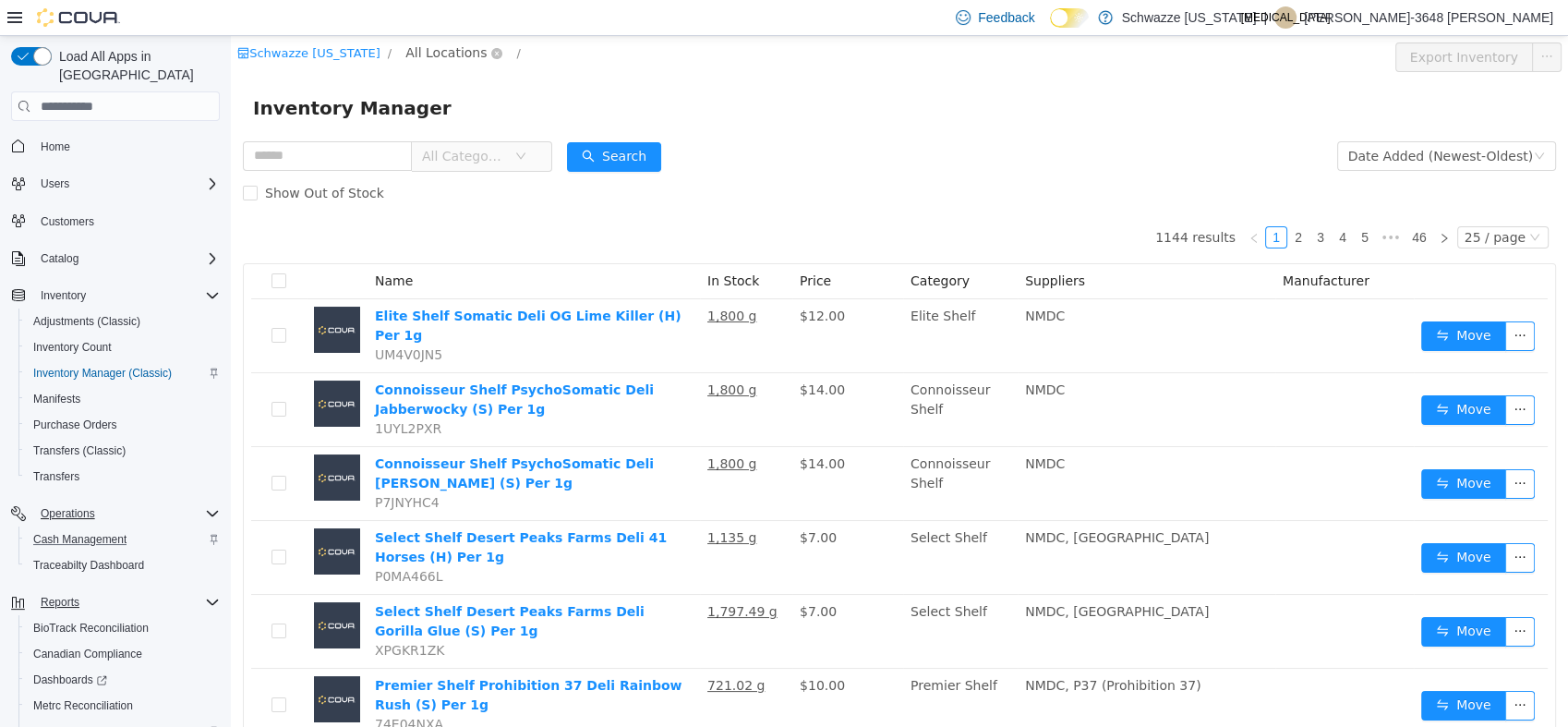
click at [455, 51] on span "All Locations" at bounding box center [446, 52] width 82 height 20
click at [444, 60] on span "All Locations" at bounding box center [446, 52] width 82 height 20
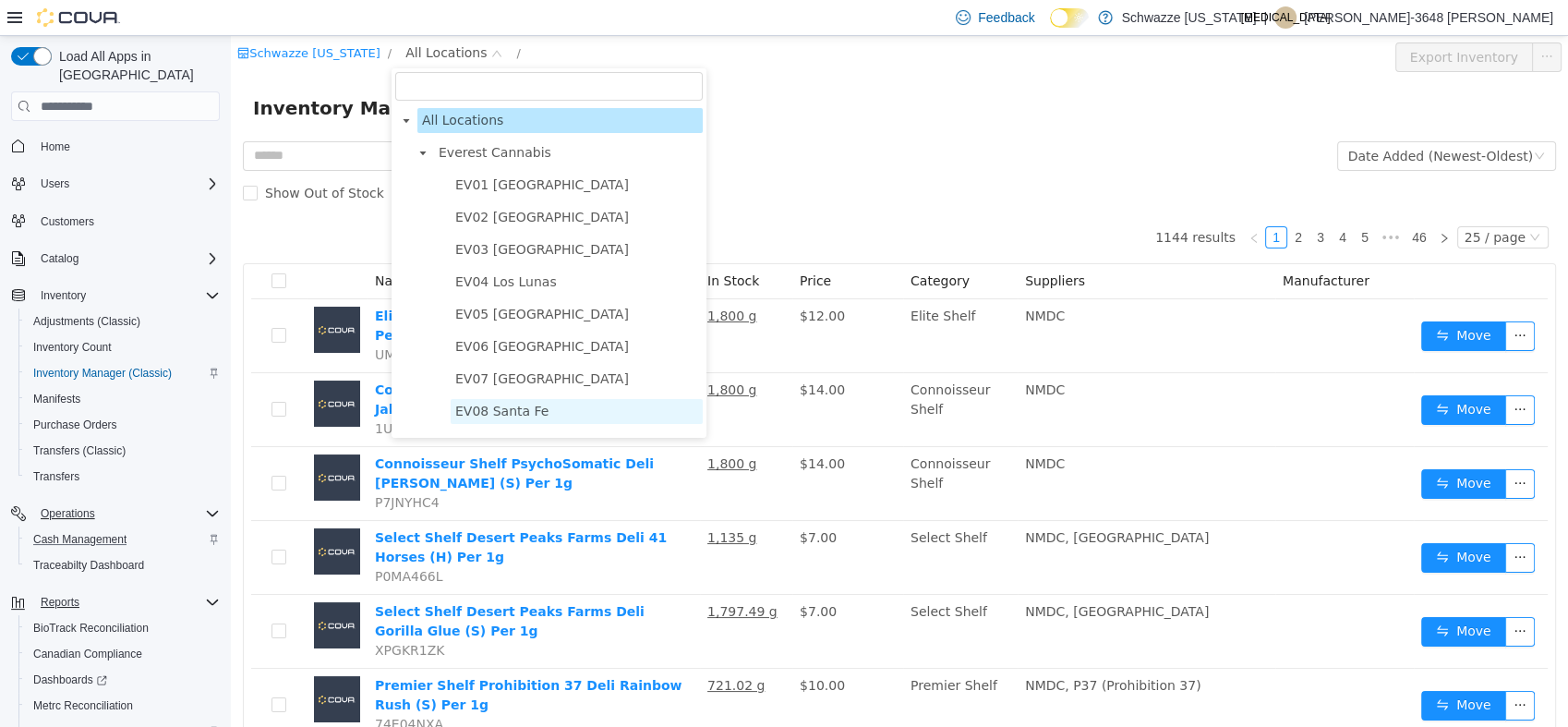
click at [511, 424] on span "EV08 Santa Fe" at bounding box center [577, 411] width 253 height 25
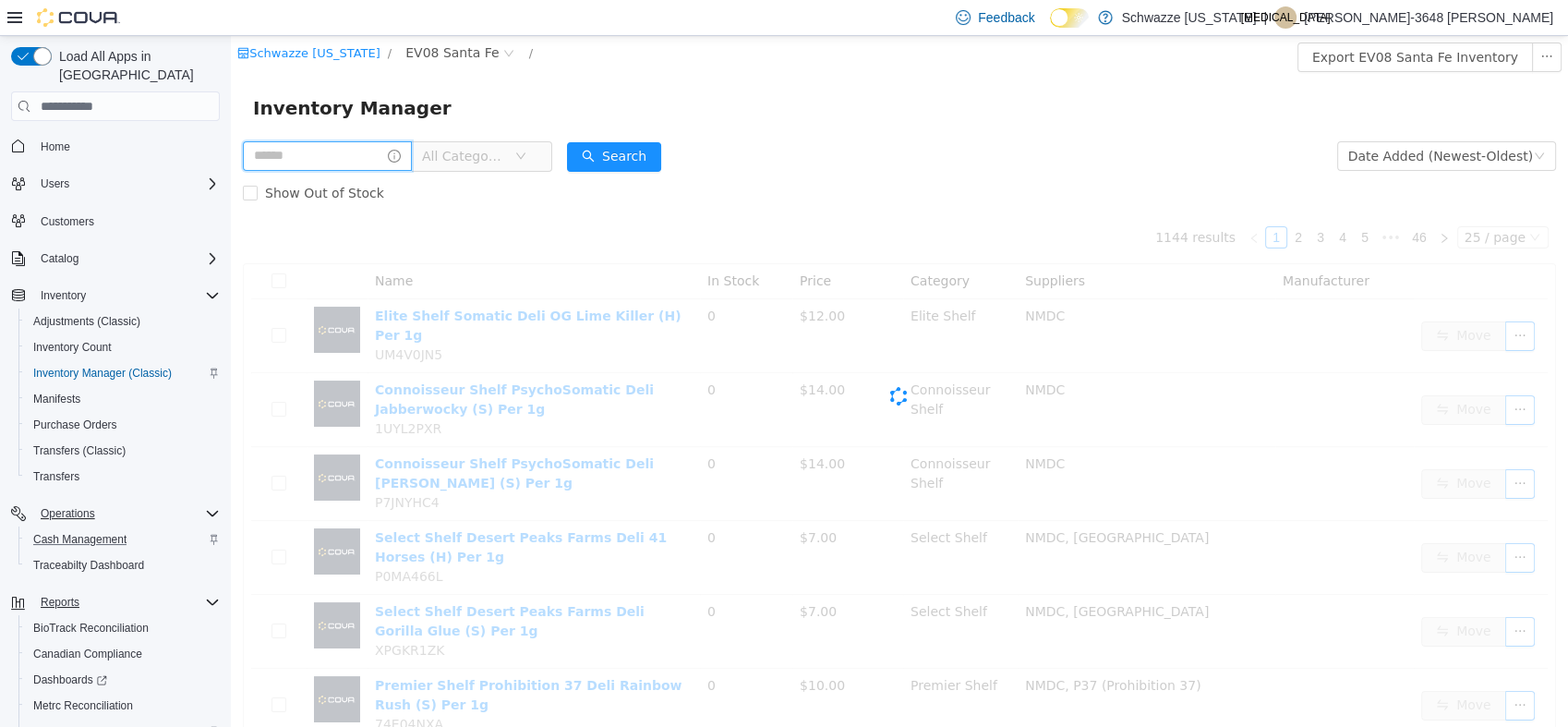
click at [348, 152] on input "text" at bounding box center [328, 156] width 169 height 29
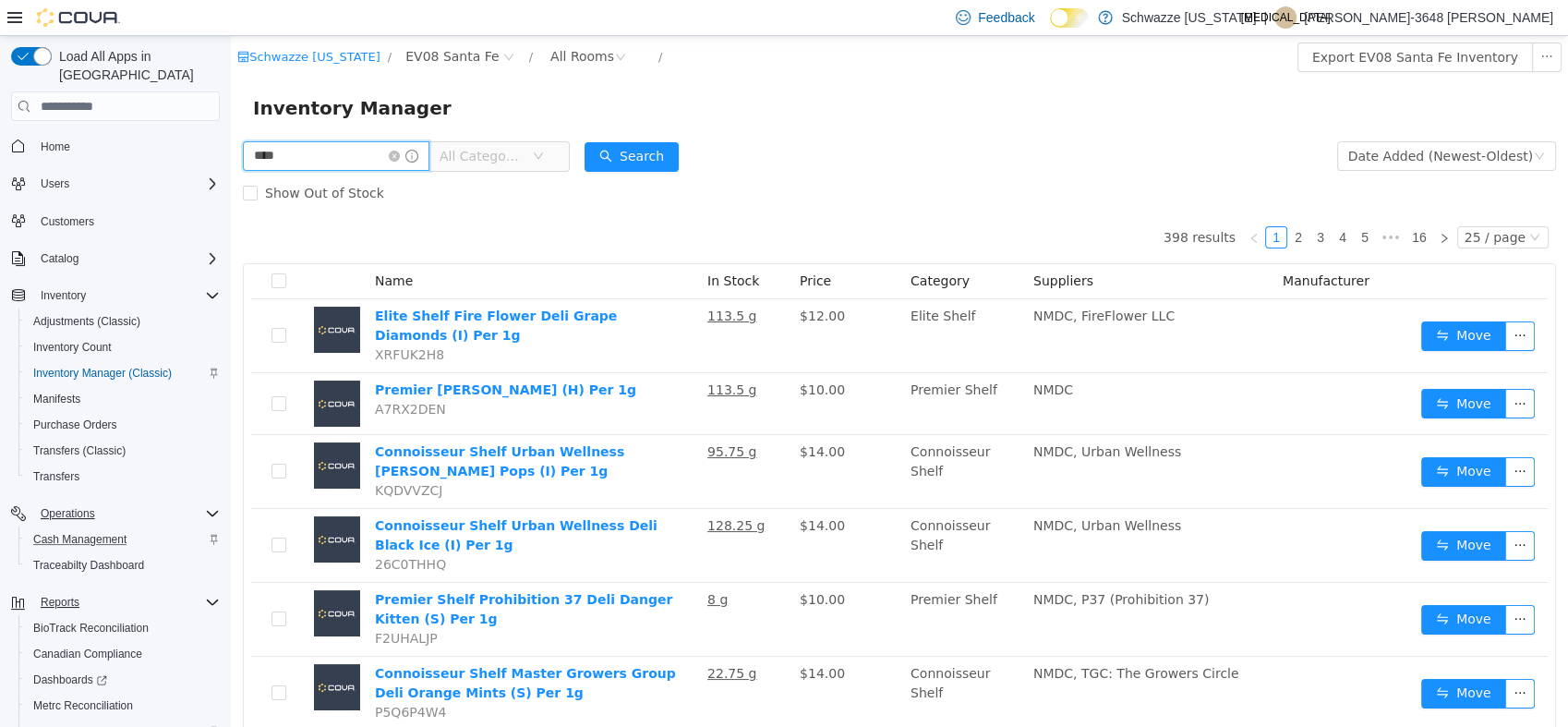
type input "****"
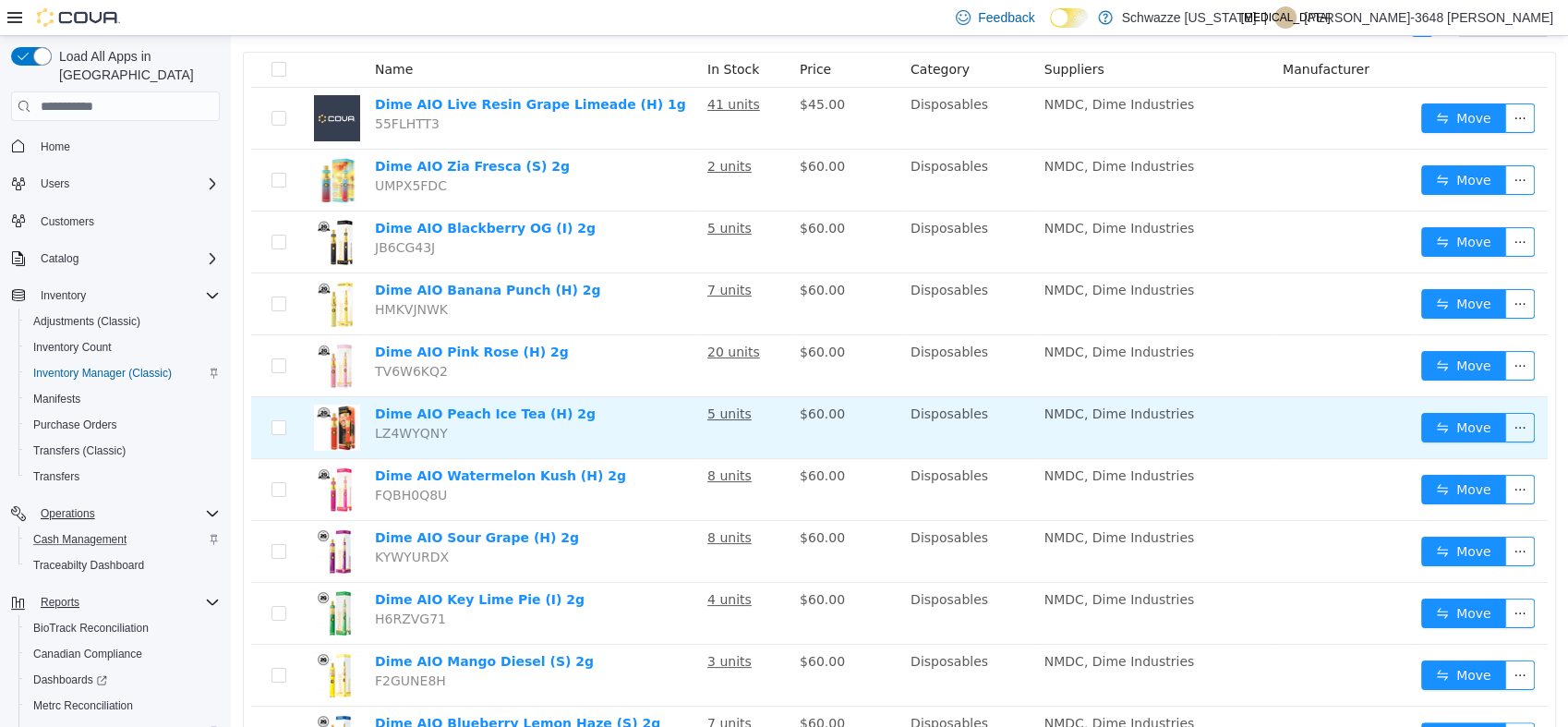
scroll to position [162, 0]
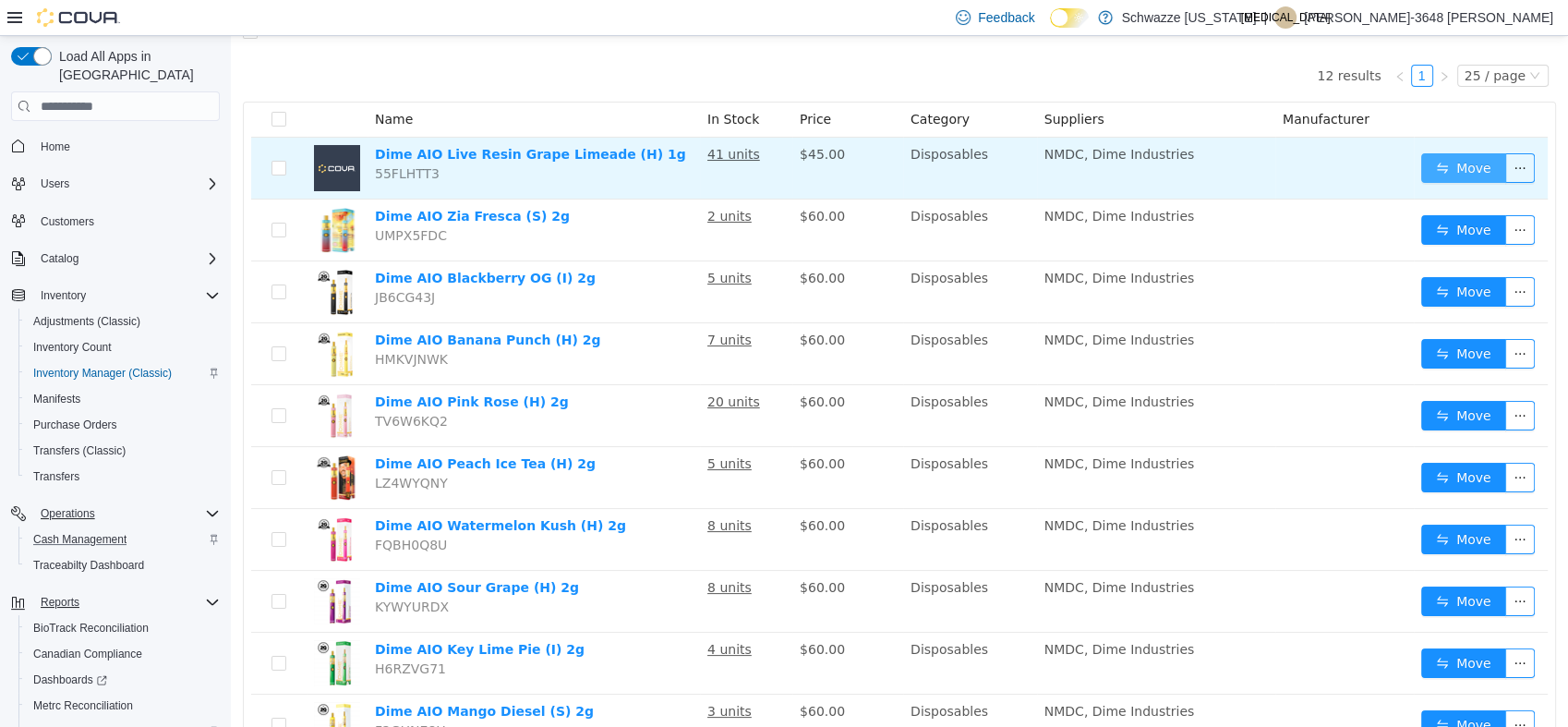
click at [1453, 158] on button "Move" at bounding box center [1464, 167] width 85 height 29
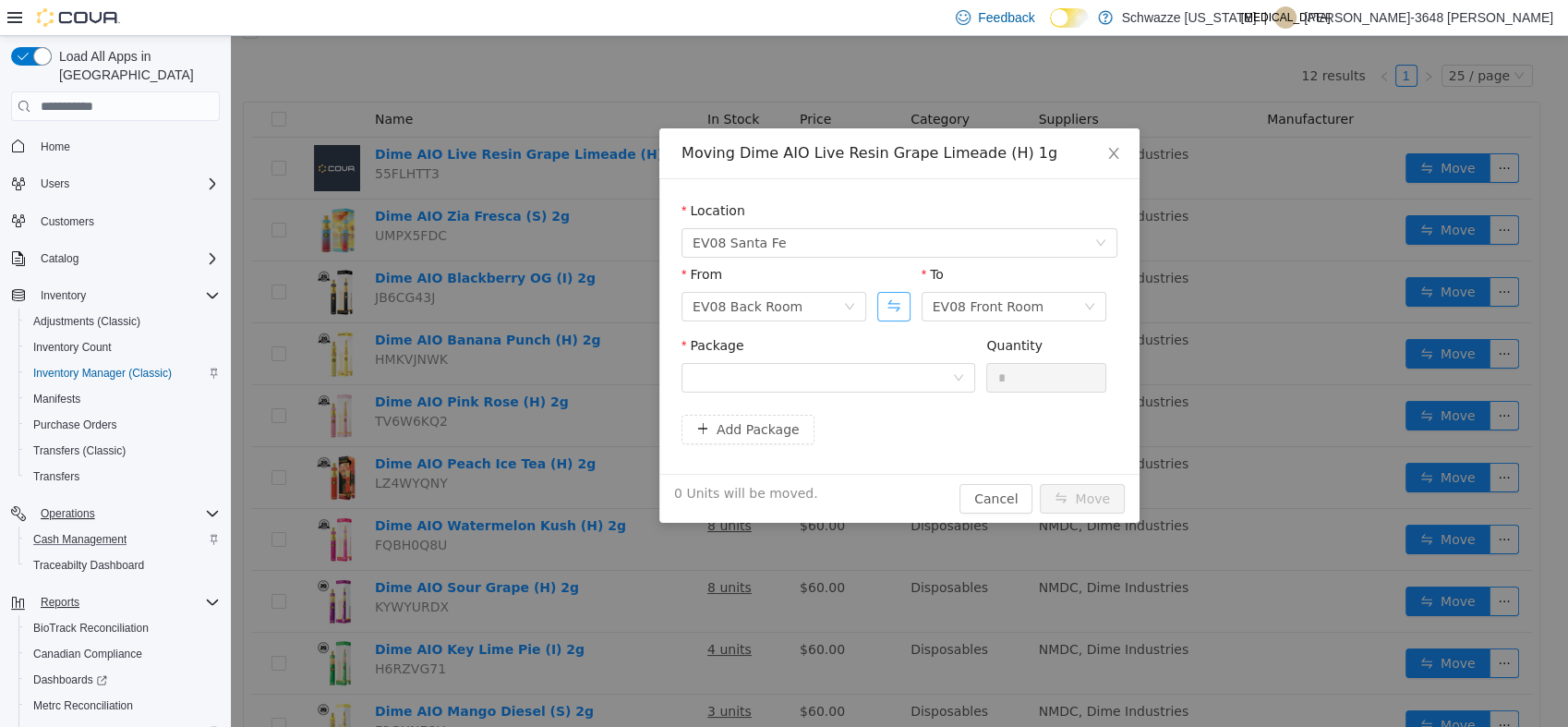
click at [897, 307] on button "Swap" at bounding box center [894, 306] width 32 height 29
click at [858, 392] on div "Package" at bounding box center [828, 368] width 293 height 64
click at [868, 371] on div at bounding box center [822, 377] width 259 height 28
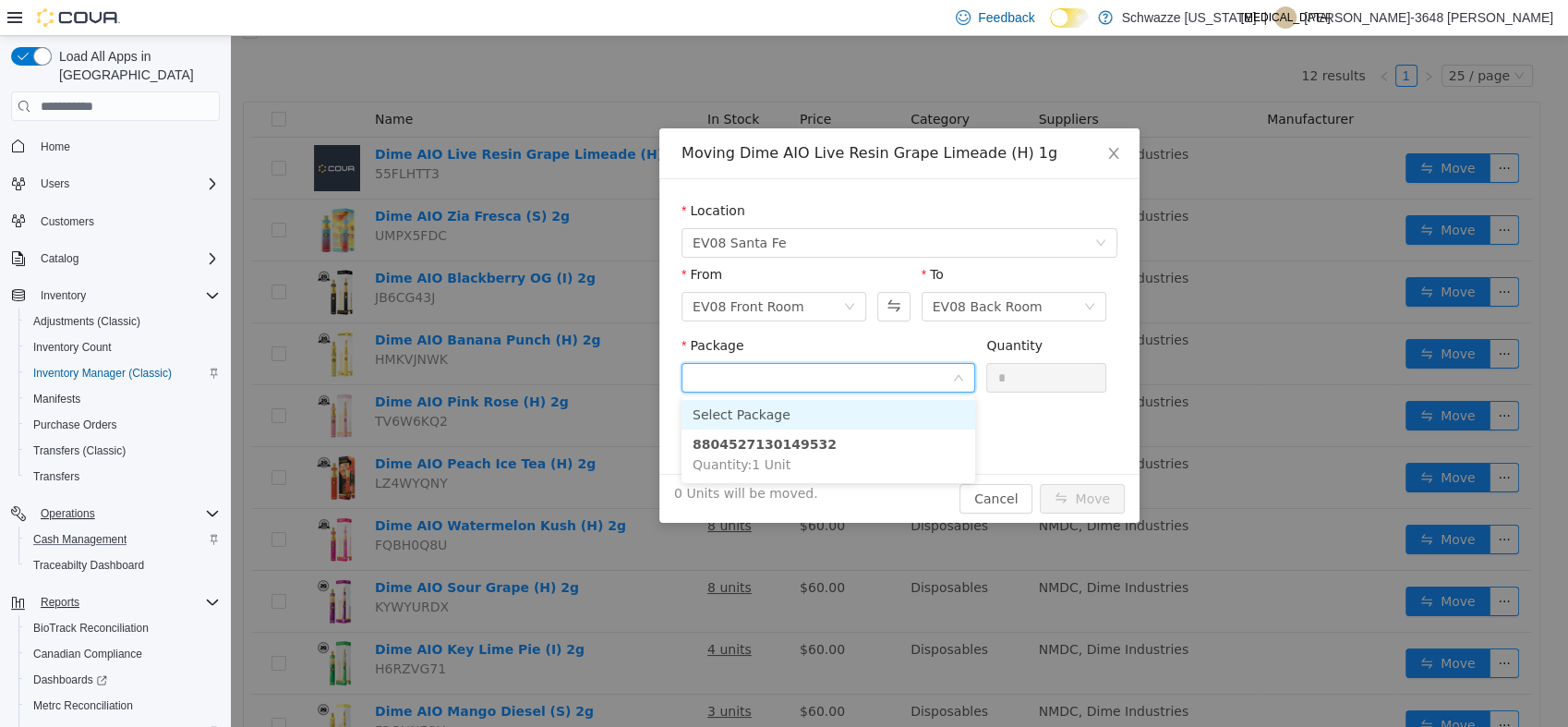
click at [869, 374] on input "Package" at bounding box center [822, 379] width 259 height 28
click at [894, 316] on button "Swap" at bounding box center [894, 306] width 32 height 29
click at [843, 378] on div at bounding box center [822, 377] width 259 height 28
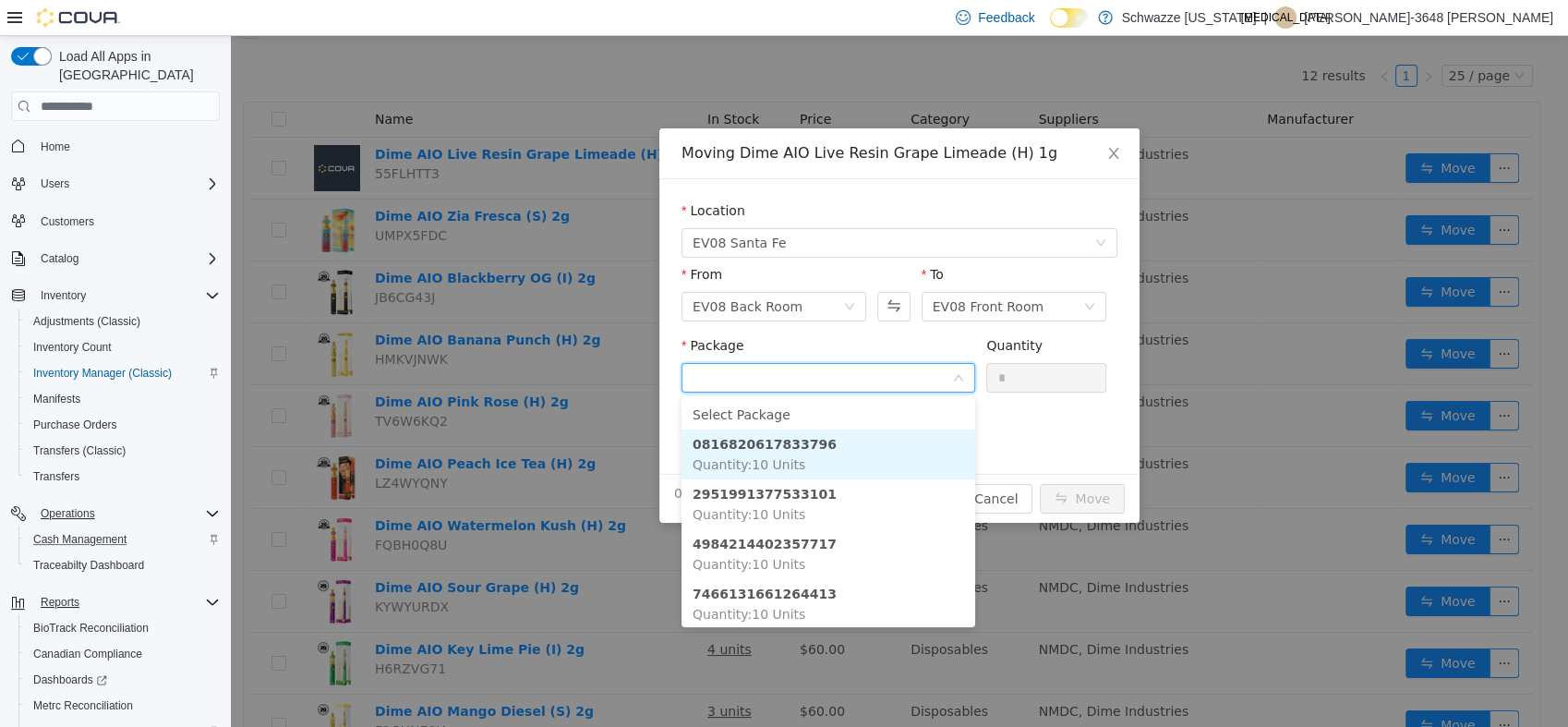
click at [826, 434] on li "0816820617833796 Quantity : 10 Units" at bounding box center [828, 454] width 293 height 50
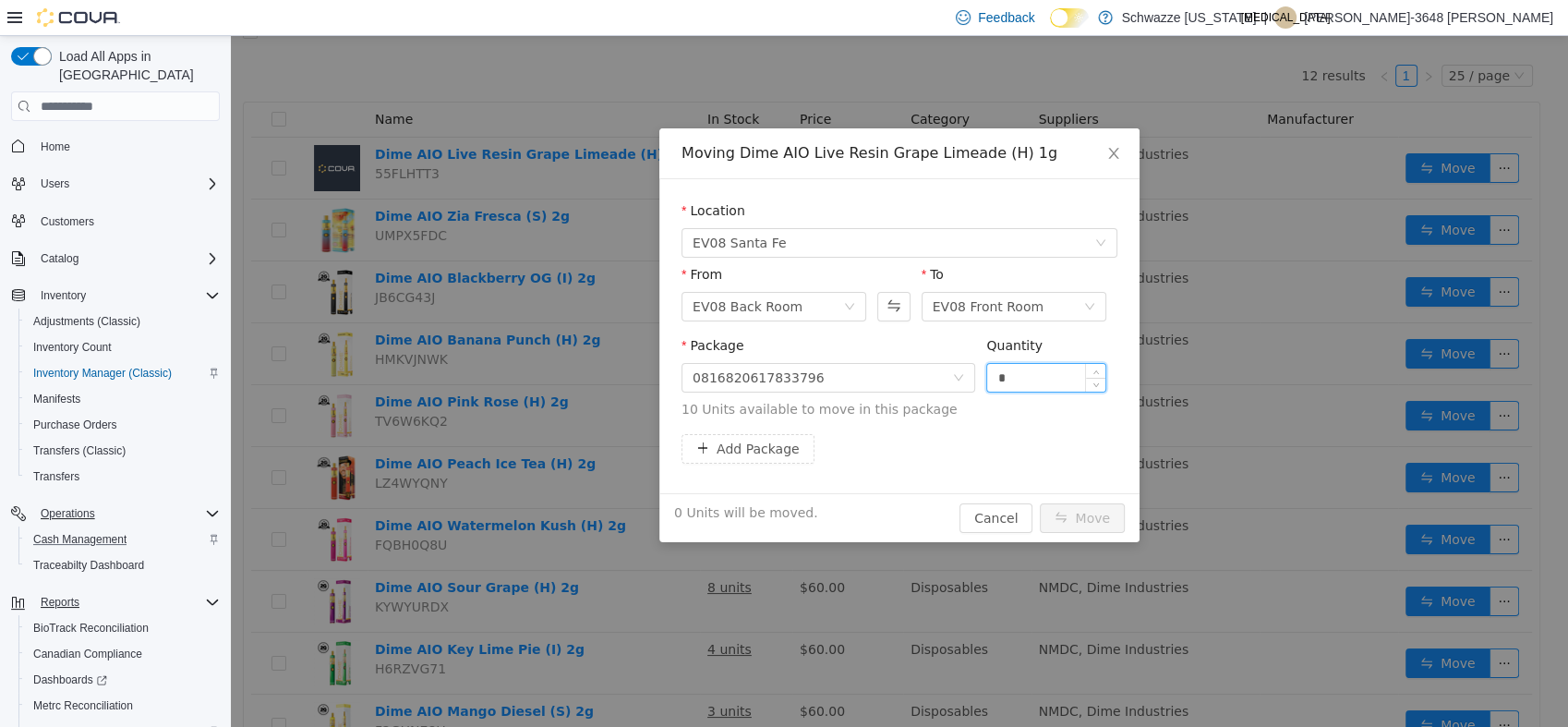
click at [991, 381] on input "*" at bounding box center [1047, 377] width 118 height 28
type input "**"
click at [1040, 504] on button "Move" at bounding box center [1082, 518] width 85 height 29
